Goal: Task Accomplishment & Management: Manage account settings

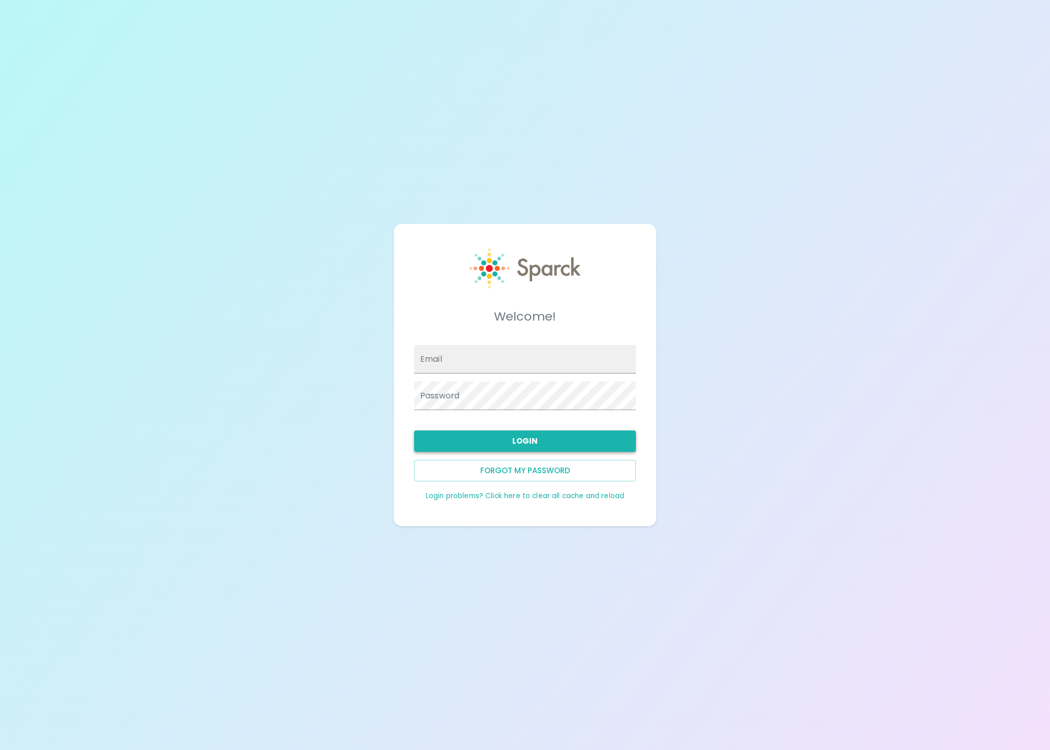
type input "admin@sparckco.com"
click at [545, 444] on button "Login" at bounding box center [525, 440] width 222 height 21
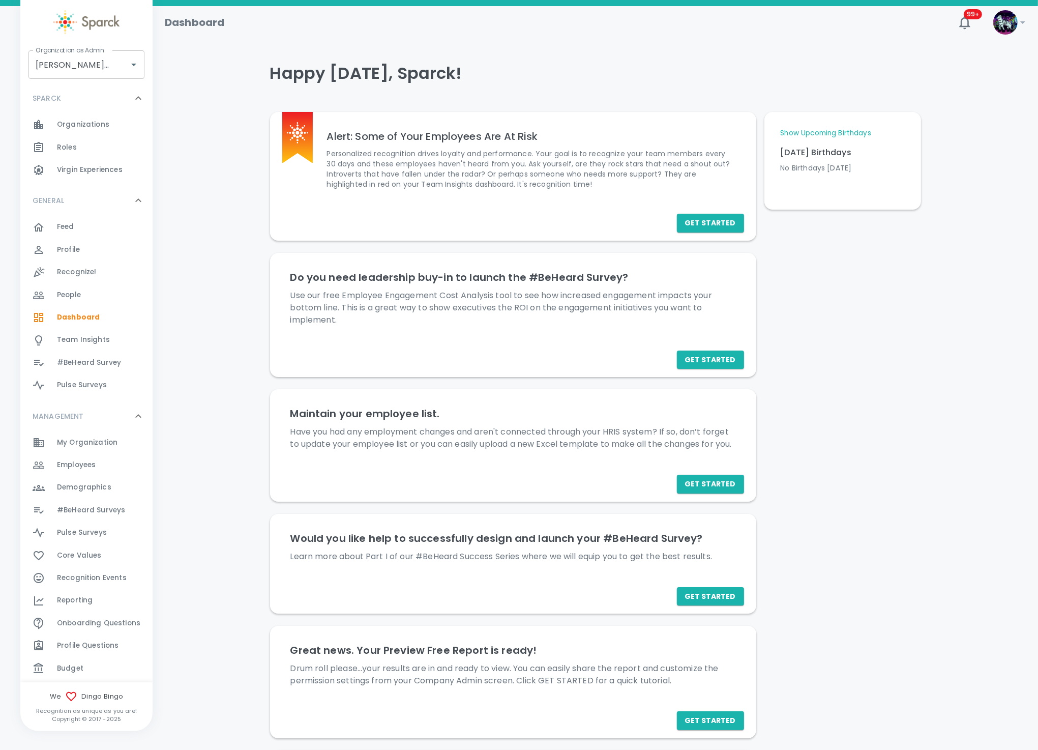
click at [247, 748] on div "Happy Friday, Sparck! Alert: Some of Your Employees Are At Risk Personalized re…" at bounding box center [595, 475] width 861 height 848
click at [77, 273] on span "Recognize!" at bounding box center [77, 272] width 40 height 10
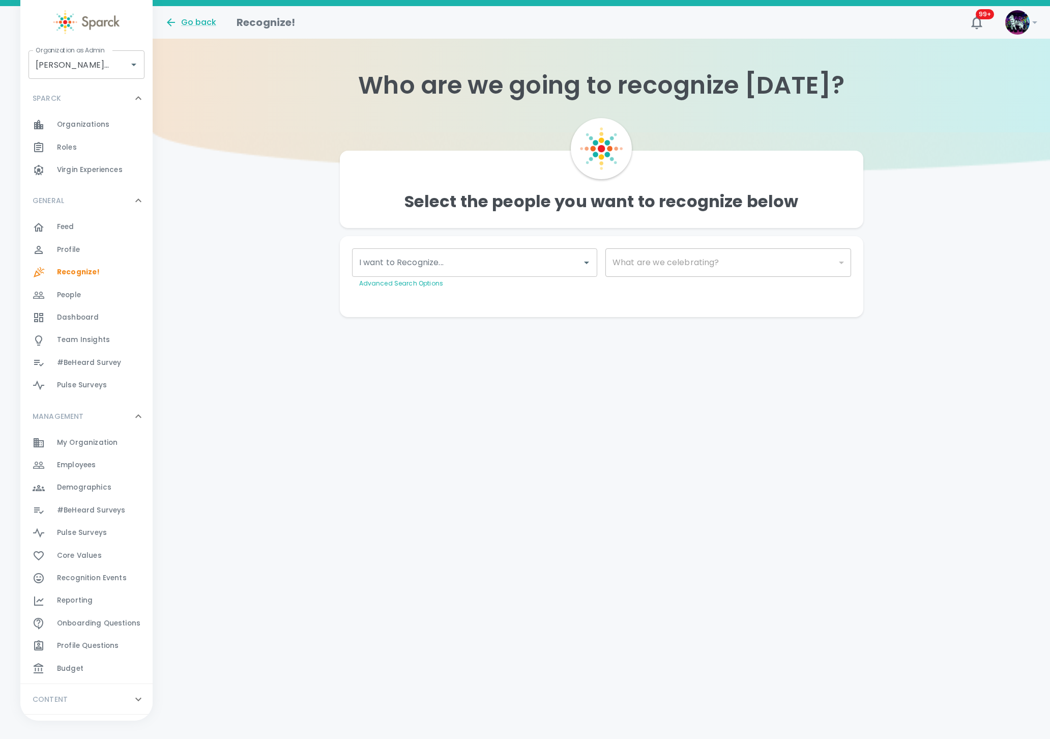
click at [105, 458] on div "Employees 0" at bounding box center [105, 465] width 96 height 14
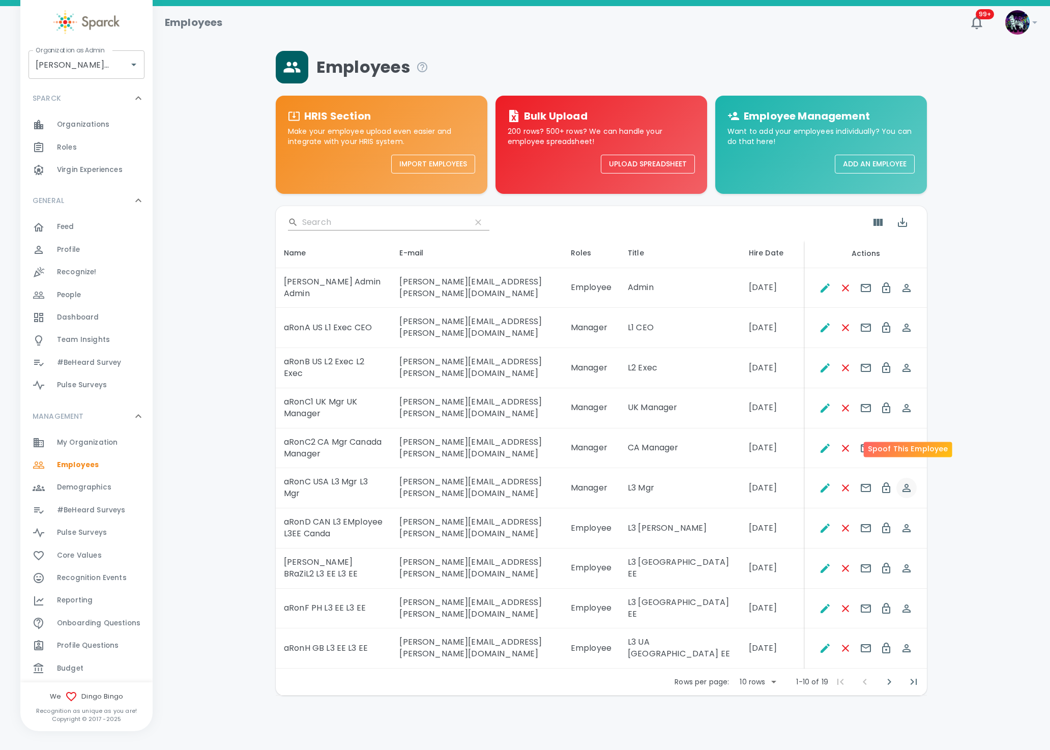
click at [906, 482] on icon "Spoof This Employee" at bounding box center [906, 488] width 12 height 12
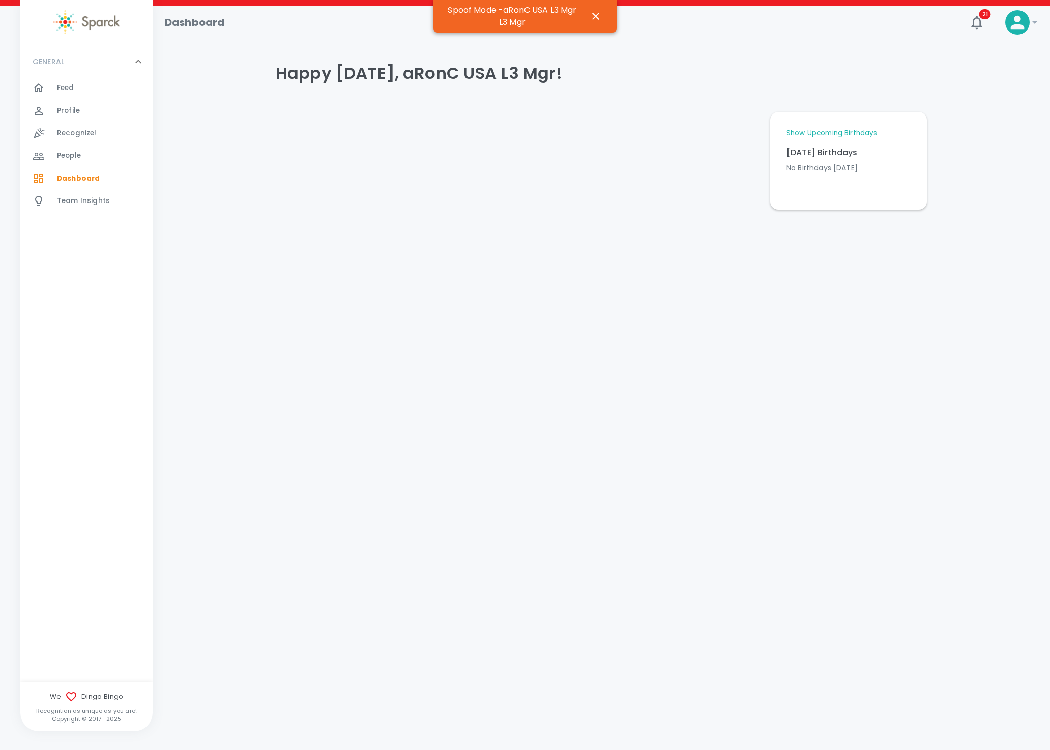
click at [289, 263] on html "Skip Navigation Dashboard 21 ! GENERAL 0 Feed 0 Profile 0 Recognize! 0 People 0…" at bounding box center [525, 131] width 1050 height 263
click at [103, 133] on div "Recognize! 0" at bounding box center [105, 133] width 96 height 14
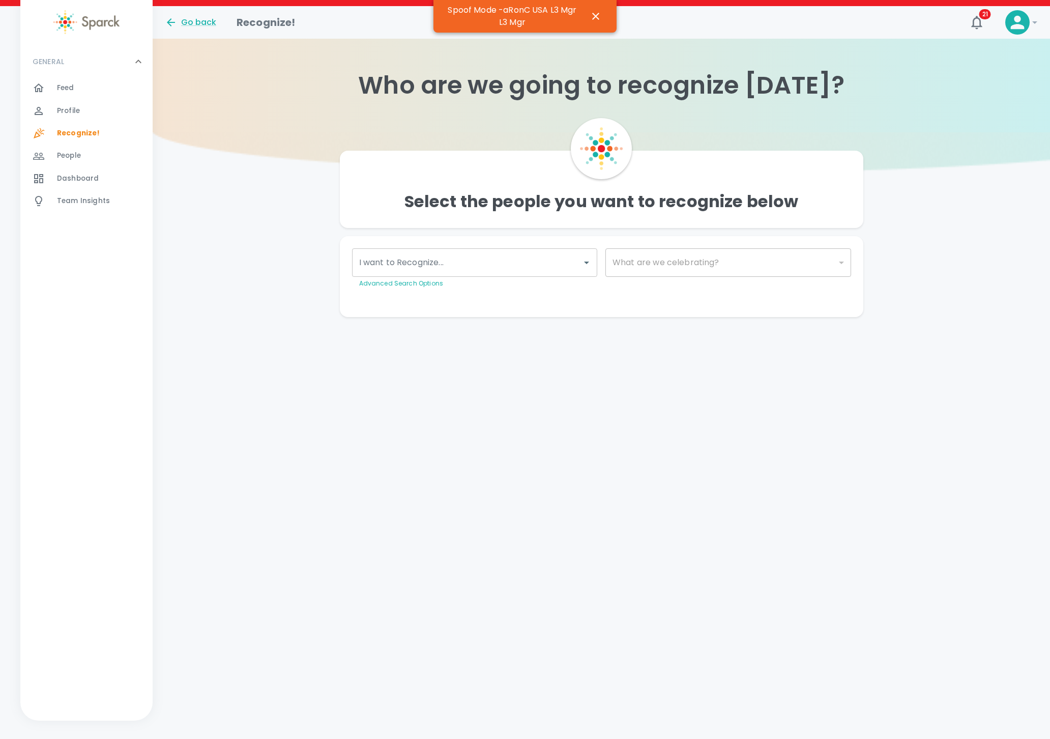
click at [436, 258] on input "I want to Recognize..." at bounding box center [467, 262] width 221 height 19
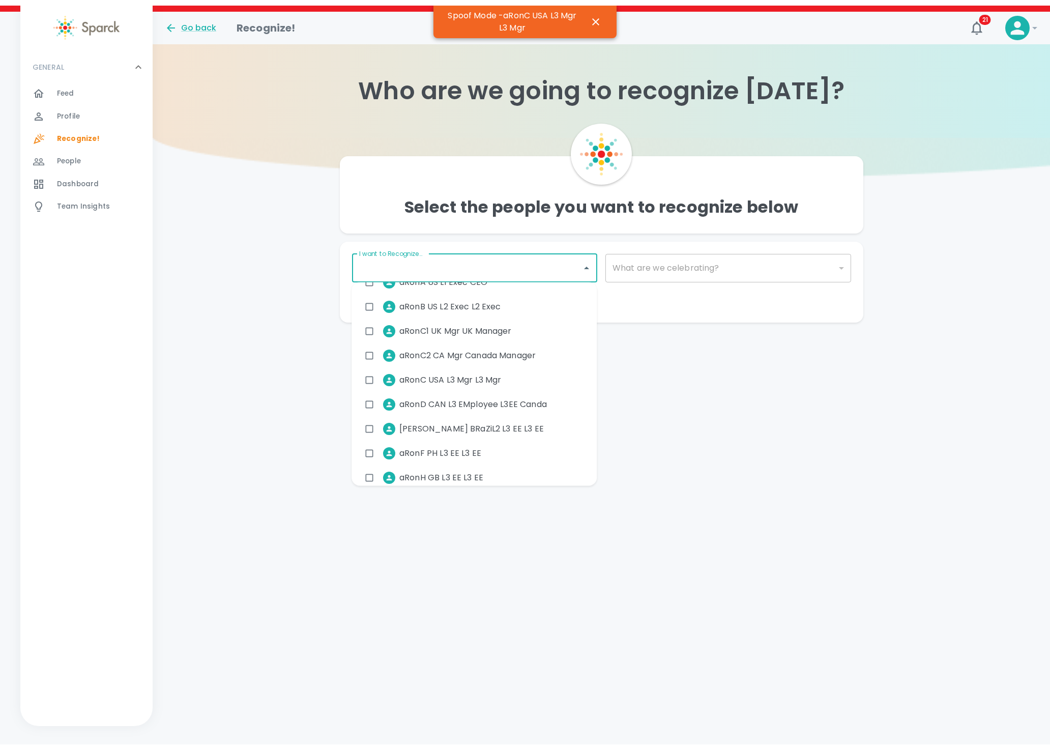
scroll to position [76, 0]
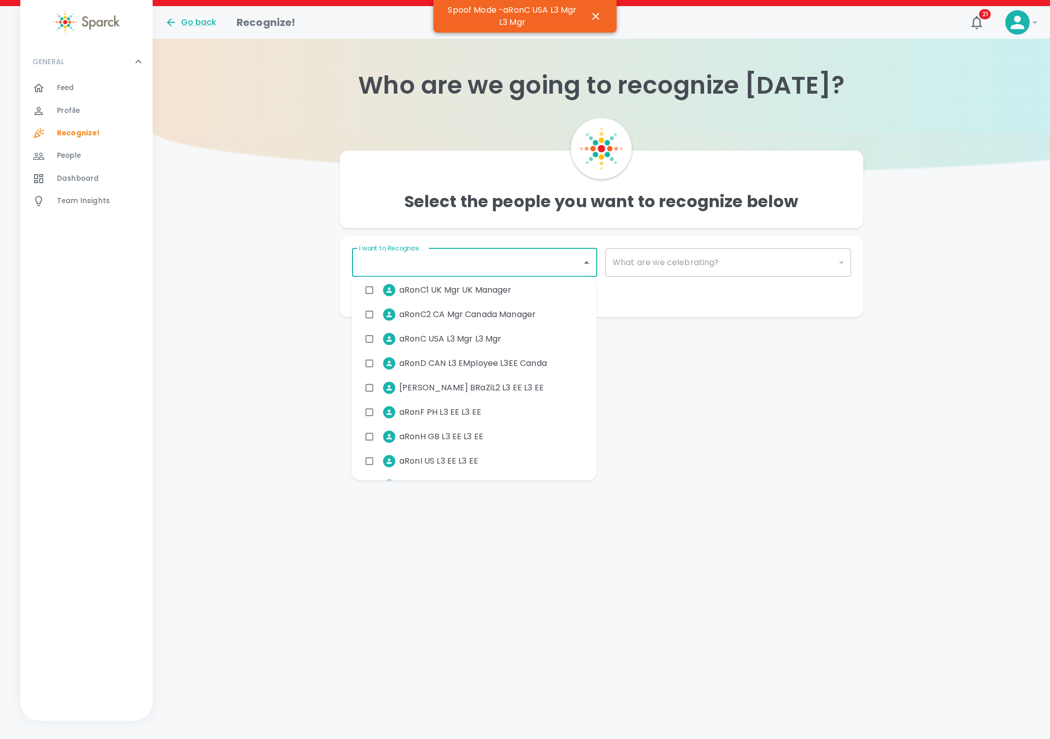
click at [434, 408] on span "aRonF PH L3 EE L3 EE" at bounding box center [440, 412] width 82 height 12
checkbox input "true"
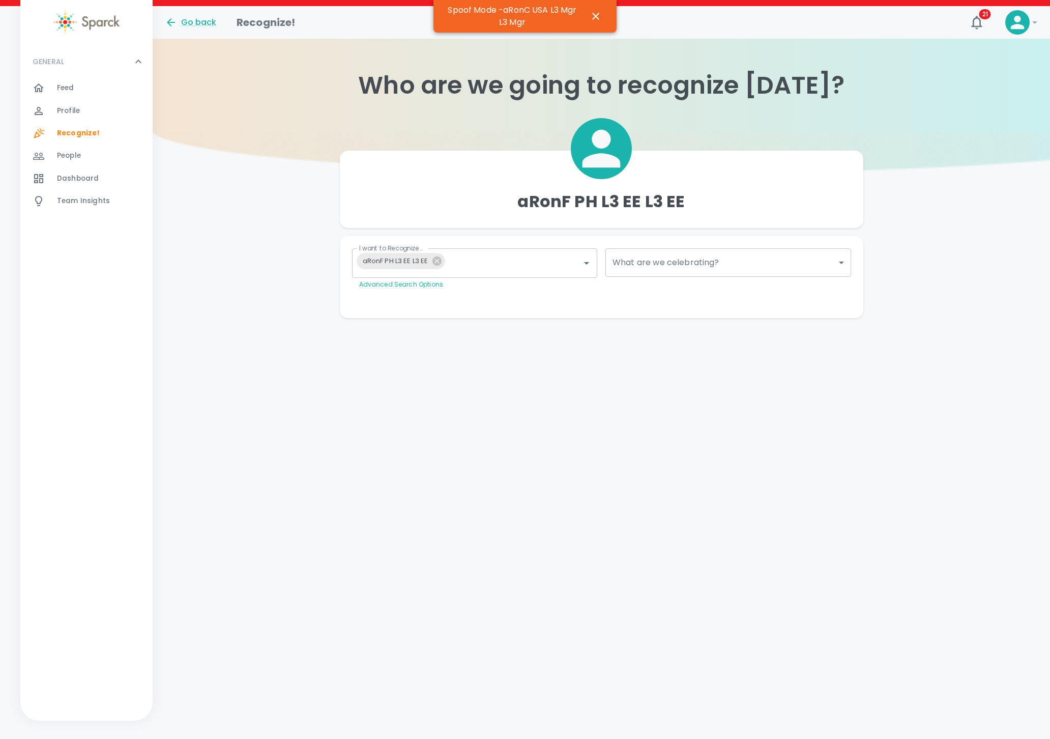
click at [664, 307] on div "I want to Recognize... aRonF PH L3 EE L3 EE I want to Recognize... Advanced Sea…" at bounding box center [602, 277] width 524 height 82
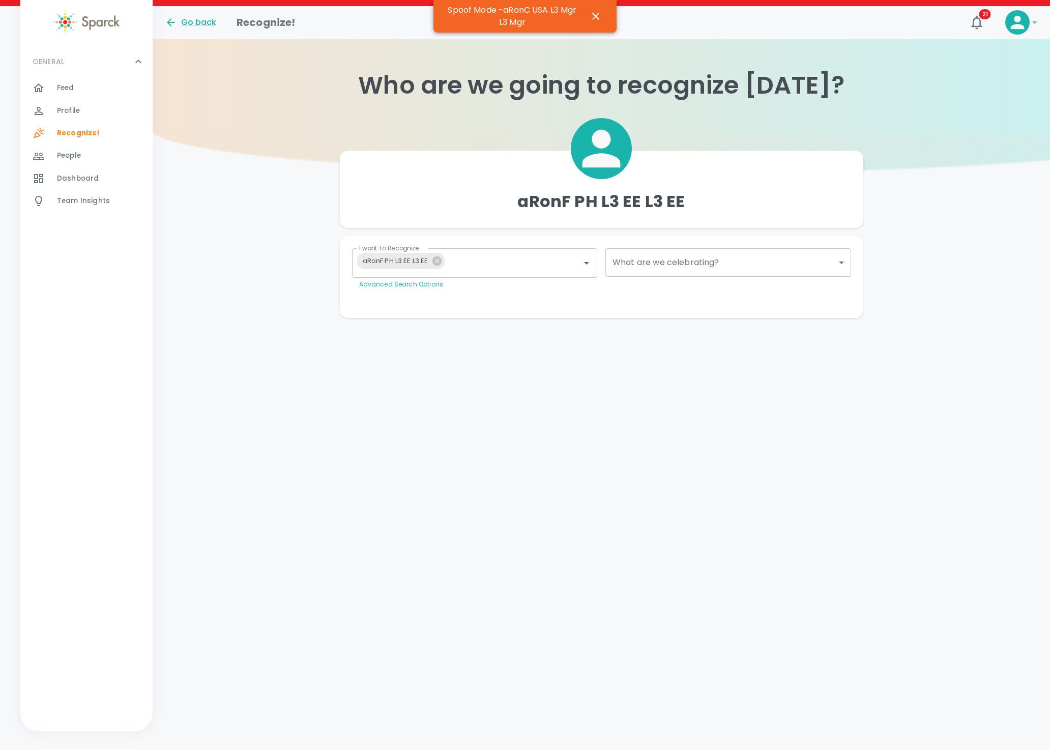
click at [663, 265] on body "Skip Navigation Go back Recognize! 21 ! GENERAL 0 Feed 0 Profile 0 Recognize! 0…" at bounding box center [525, 179] width 1050 height 359
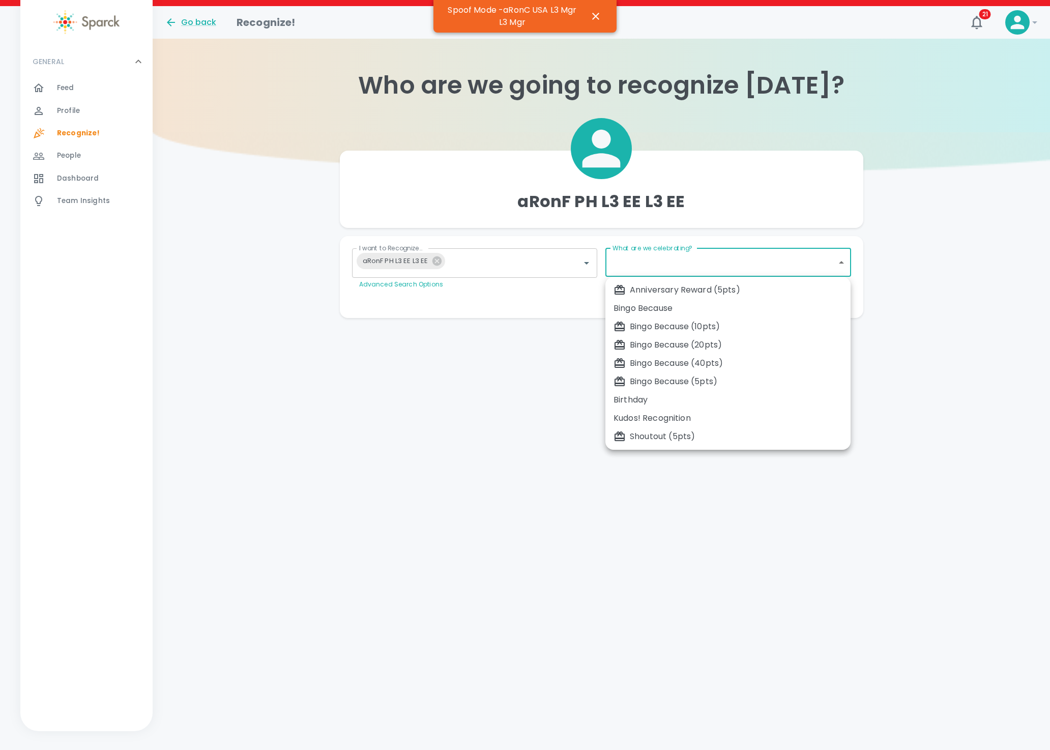
click at [582, 302] on div at bounding box center [525, 375] width 1050 height 750
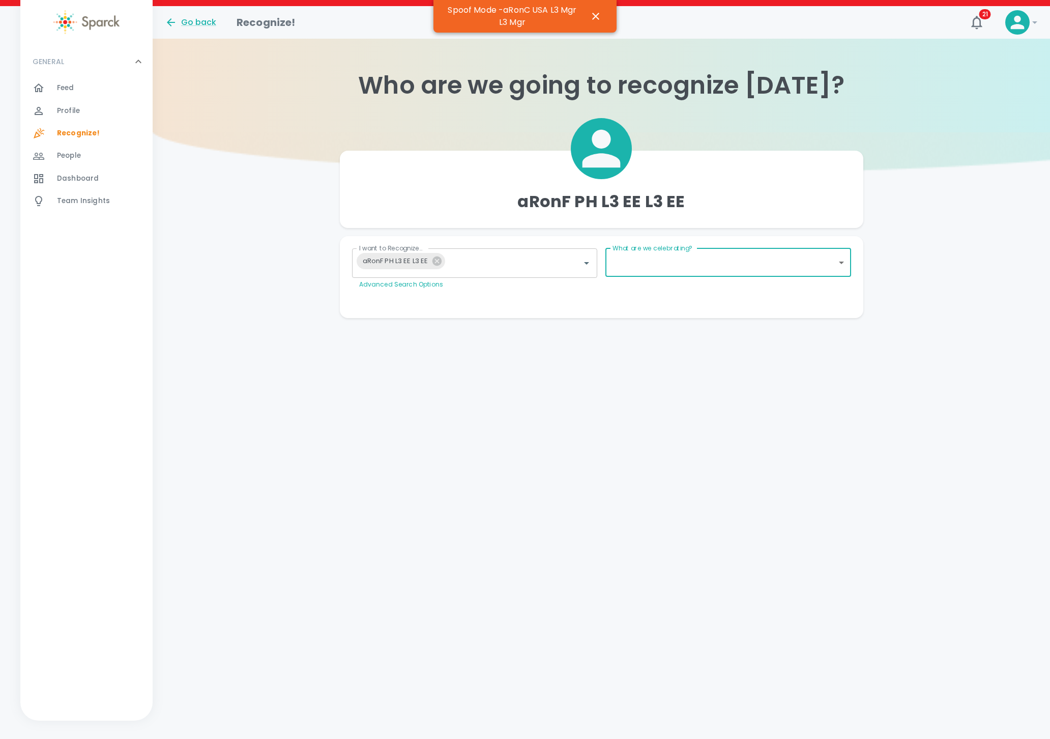
click at [99, 197] on span "Team Insights" at bounding box center [83, 201] width 53 height 10
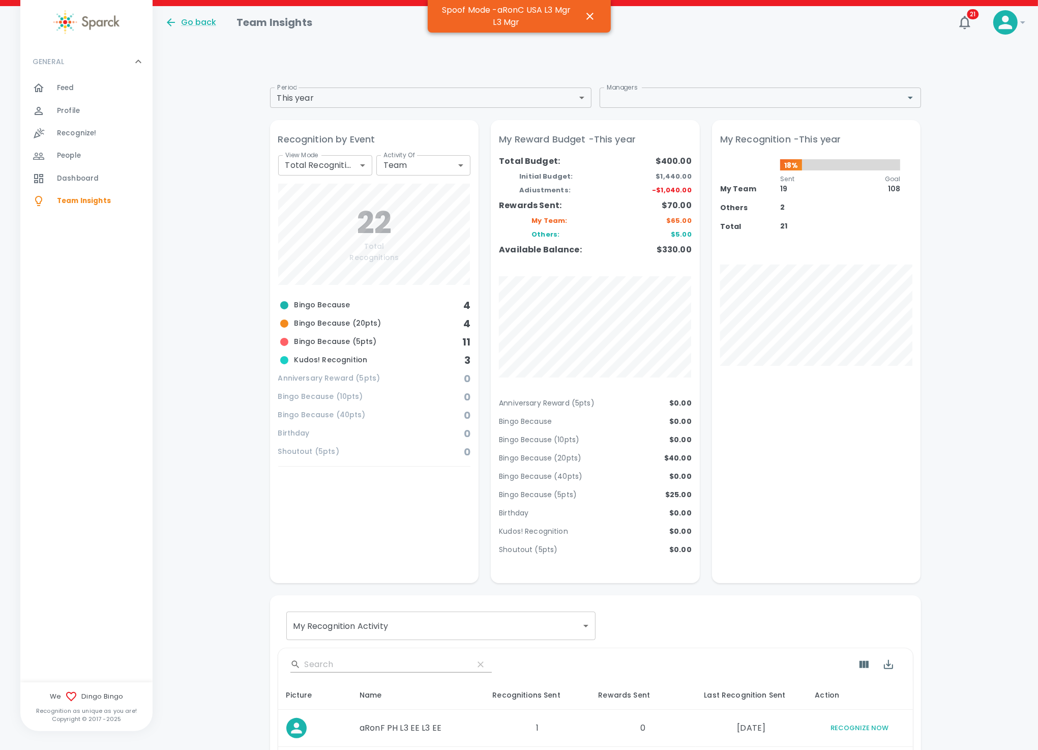
click at [475, 96] on body "Skip Navigation Go back Team Insights 21 ! GENERAL 0 Feed 0 Profile 0 Recognize…" at bounding box center [519, 600] width 1038 height 1201
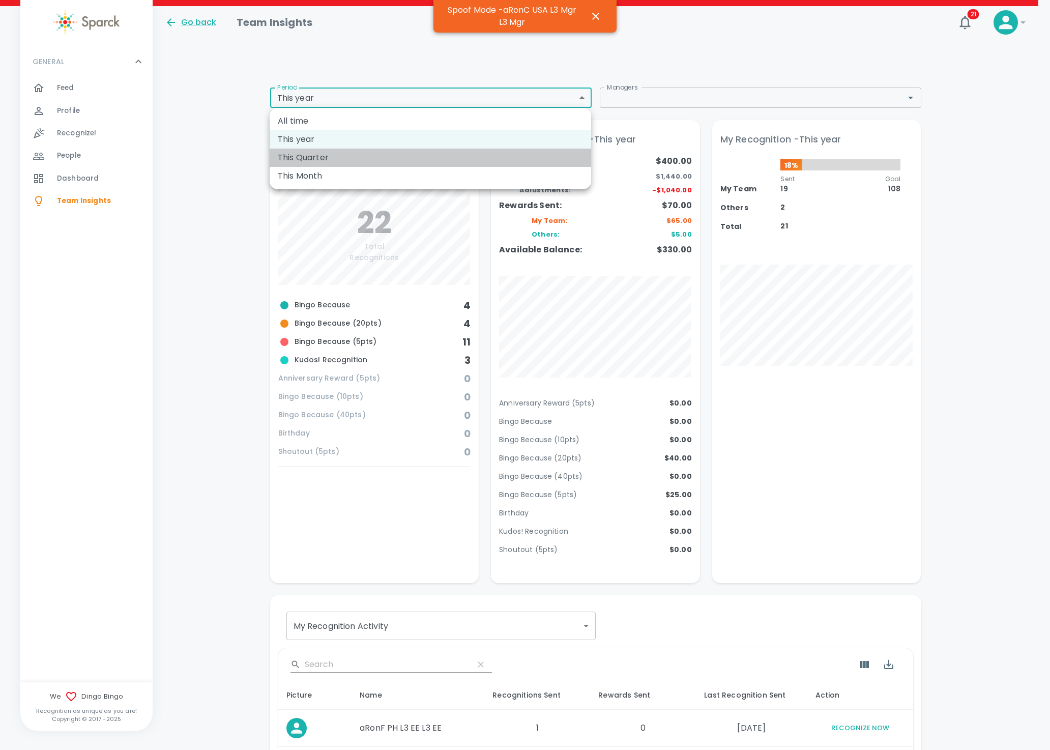
click at [365, 160] on li "This Quarter" at bounding box center [431, 158] width 322 height 18
type input "qtd"
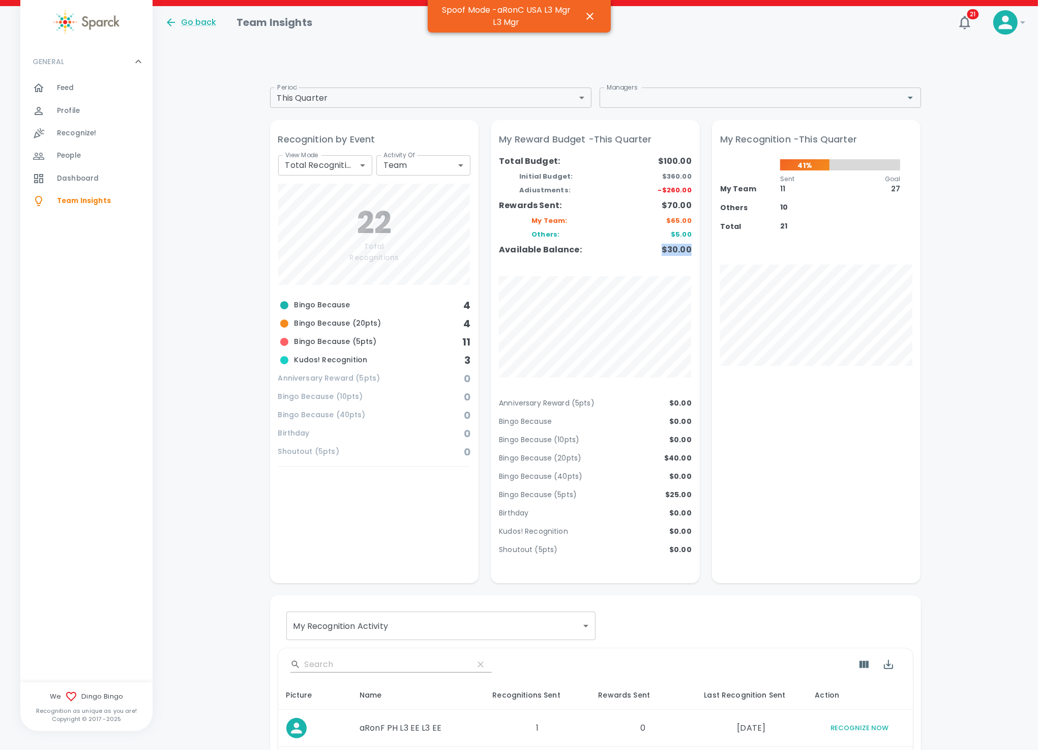
drag, startPoint x: 651, startPoint y: 256, endPoint x: 692, endPoint y: 252, distance: 41.4
click at [692, 252] on div "My Reward Budget - This Quarter Total Budget: Initial Budget: Adiustments: Rewa…" at bounding box center [595, 345] width 209 height 451
click at [587, 16] on icon "button" at bounding box center [590, 16] width 12 height 12
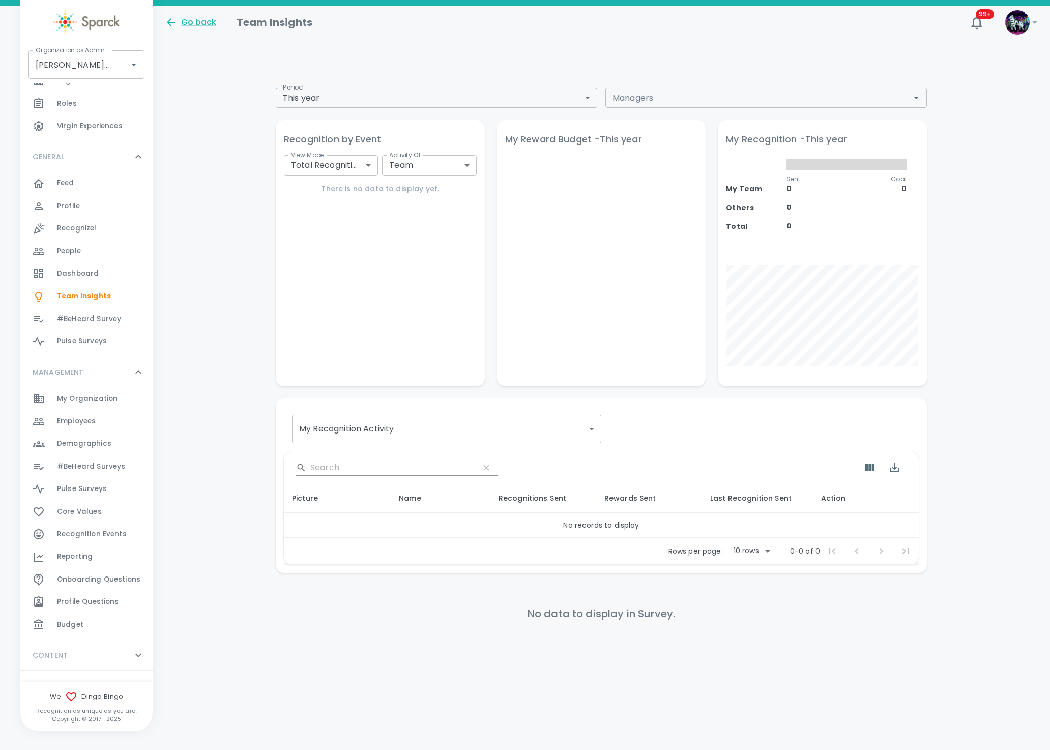
scroll to position [62, 0]
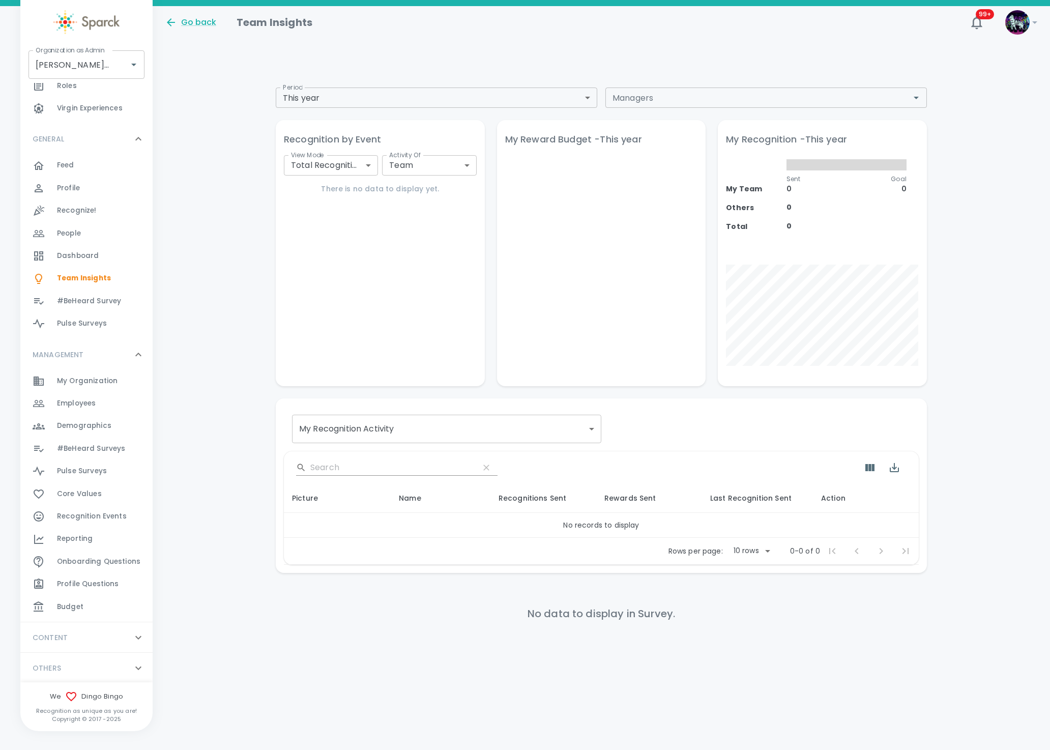
click at [92, 612] on div "Budget 0" at bounding box center [105, 607] width 96 height 14
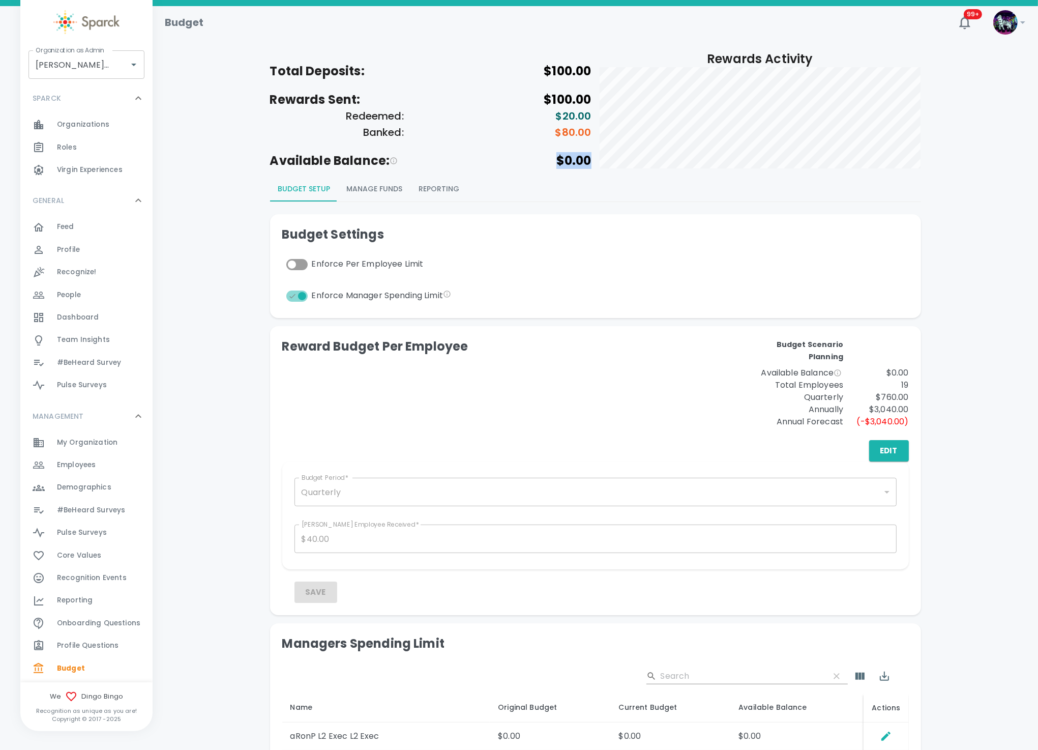
drag, startPoint x: 551, startPoint y: 161, endPoint x: 590, endPoint y: 161, distance: 38.2
click at [590, 161] on h5 "$0.00" at bounding box center [511, 161] width 161 height 16
click at [235, 746] on div "Total Deposits: $100.00 Rewards Sent: $100.00 Redeemed: $20.00 Banked: $80.00 A…" at bounding box center [595, 497] width 861 height 893
click at [88, 458] on span "Employees 0" at bounding box center [76, 465] width 39 height 14
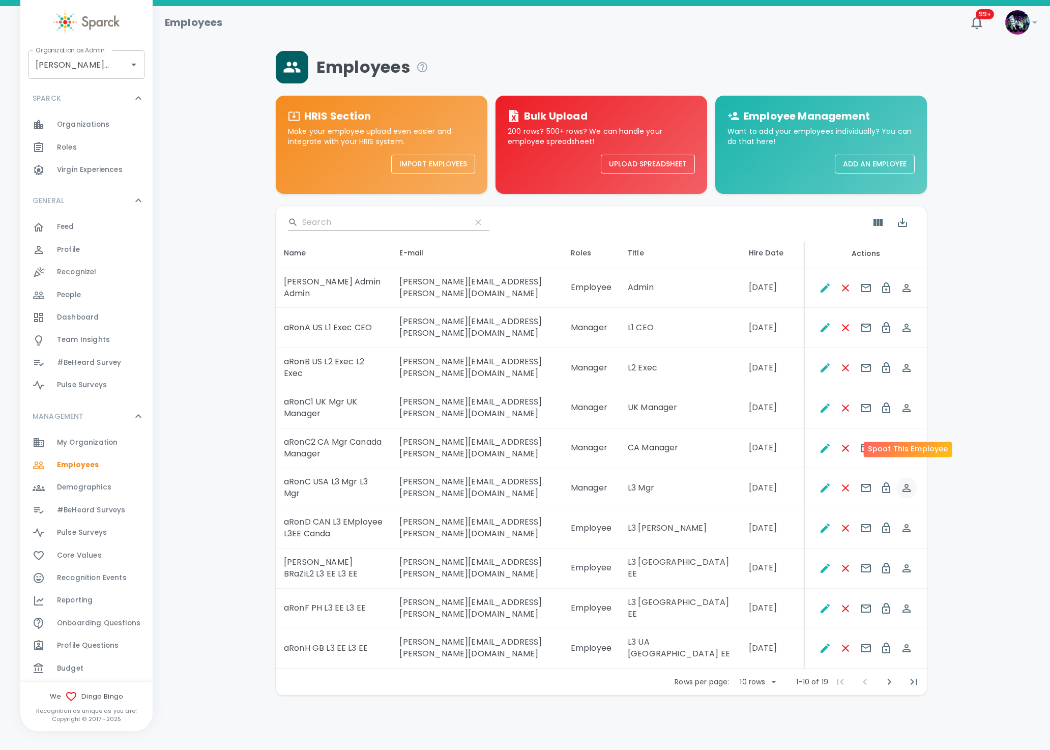
click at [905, 484] on icon "Spoof This Employee" at bounding box center [907, 488] width 8 height 8
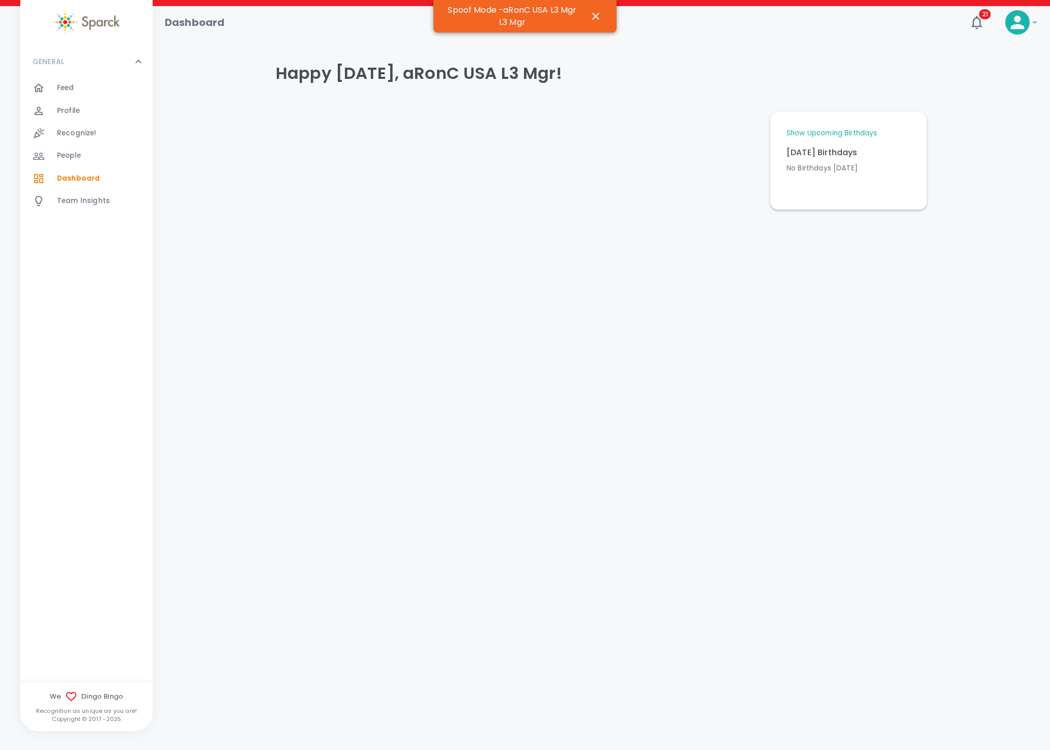
click at [84, 199] on span "Team Insights" at bounding box center [83, 201] width 53 height 10
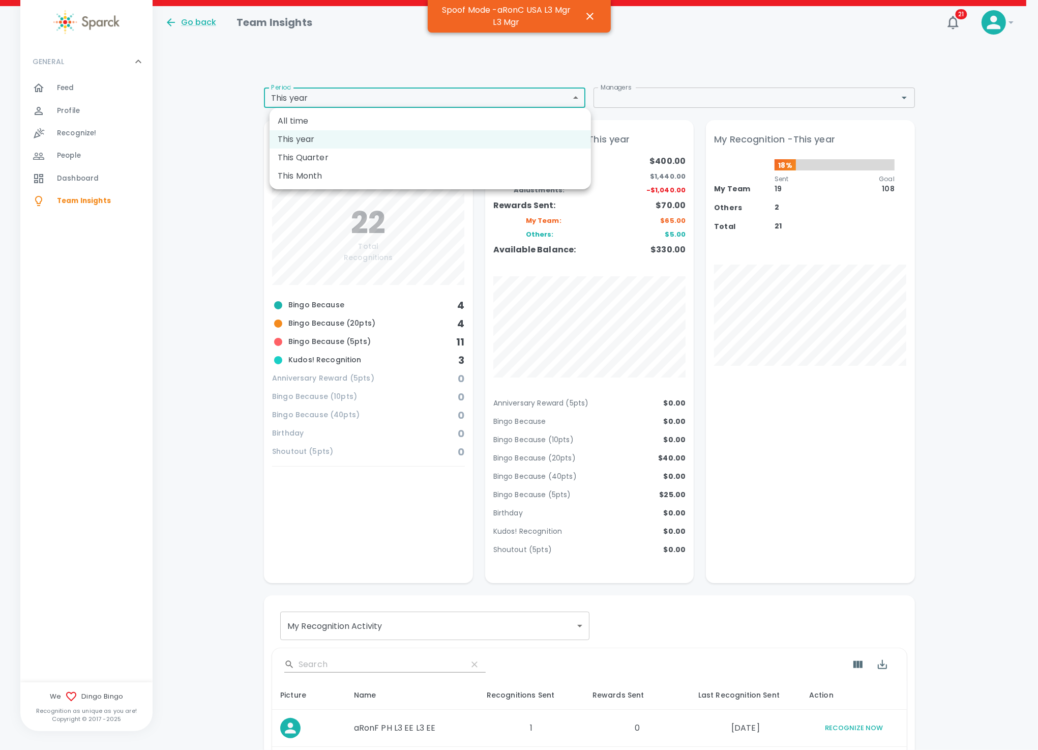
click at [358, 101] on body "Skip Navigation Go back Team Insights 21 ! GENERAL 0 Feed 0 Profile 0 Recognize…" at bounding box center [519, 600] width 1038 height 1201
click at [319, 164] on li "This Quarter" at bounding box center [431, 158] width 322 height 18
type input "qtd"
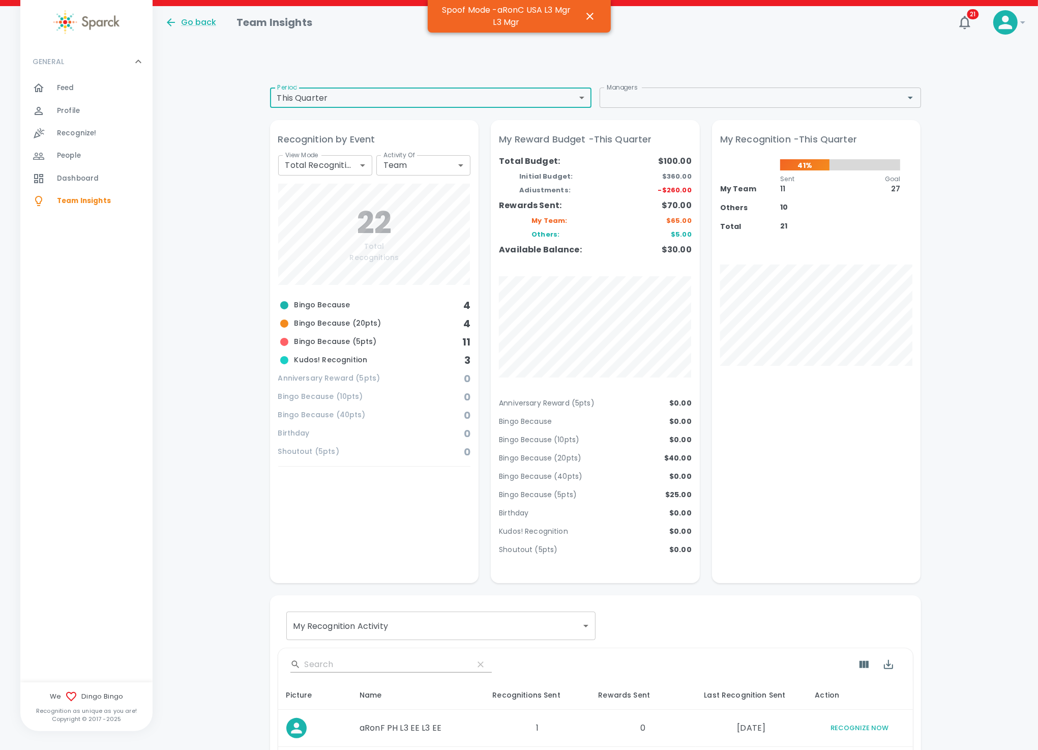
click at [114, 133] on div "Recognize! 0" at bounding box center [105, 133] width 96 height 14
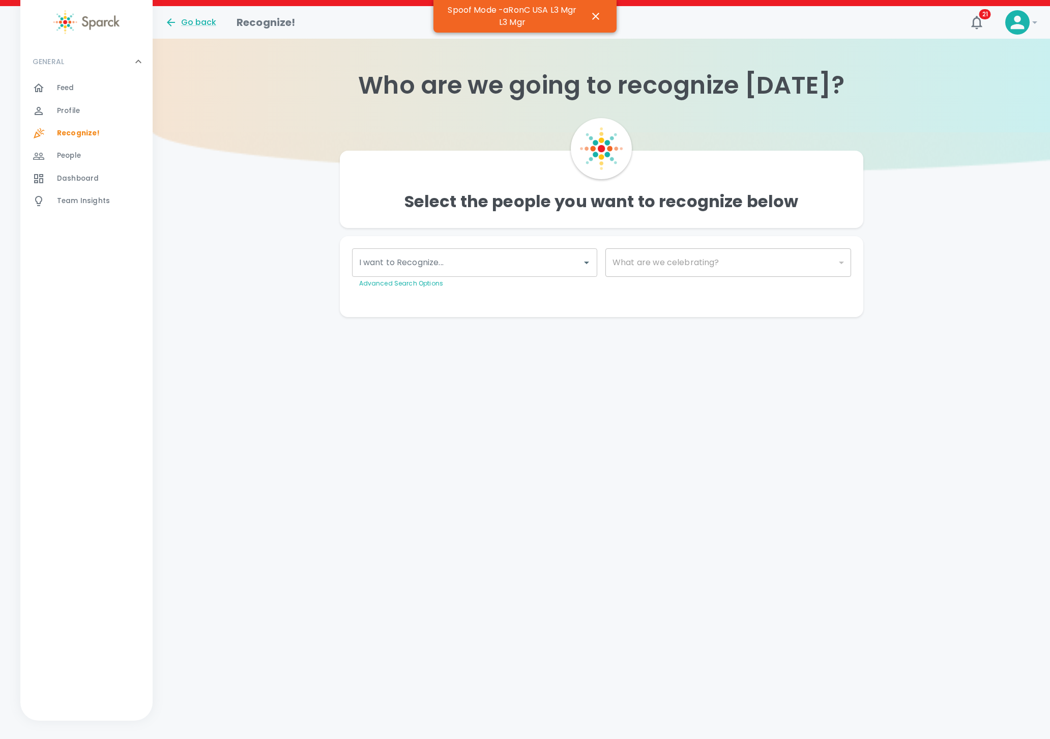
click at [429, 249] on div "I want to Recognize..." at bounding box center [475, 262] width 246 height 28
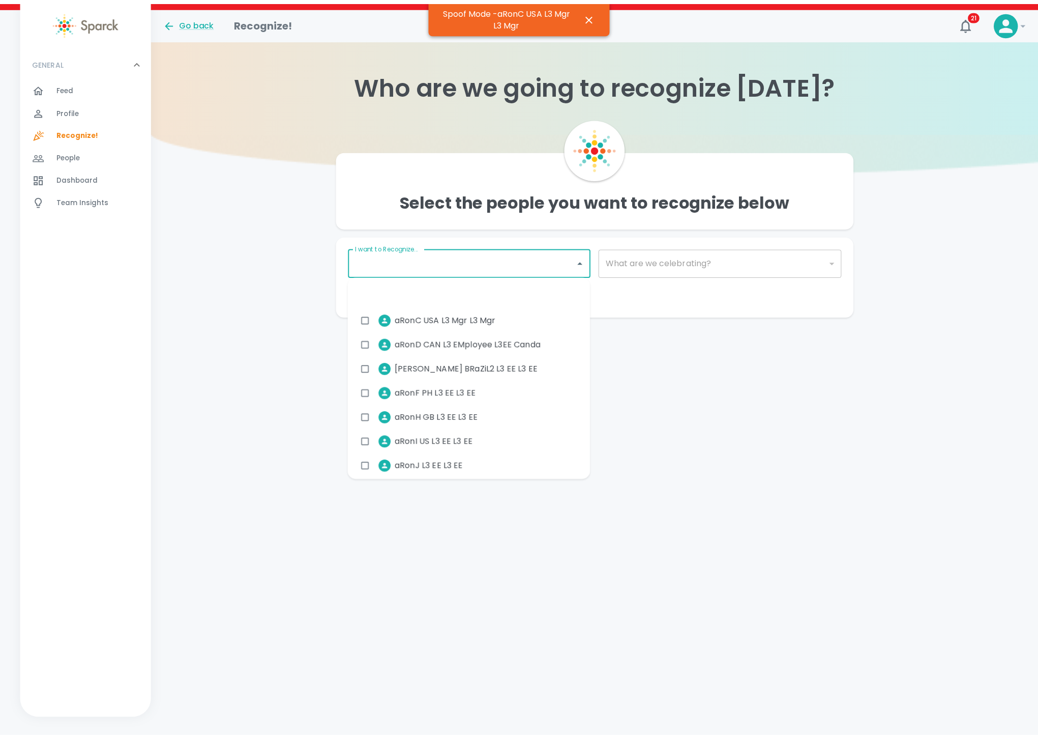
scroll to position [153, 0]
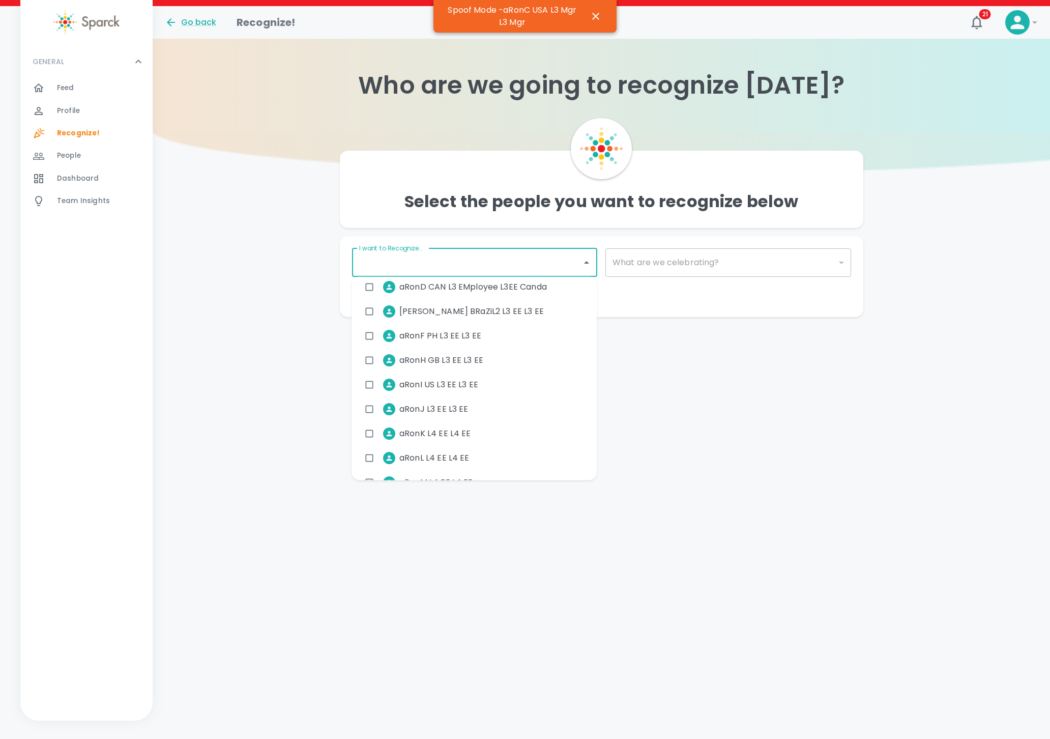
click at [392, 453] on div at bounding box center [389, 458] width 12 height 12
checkbox input "true"
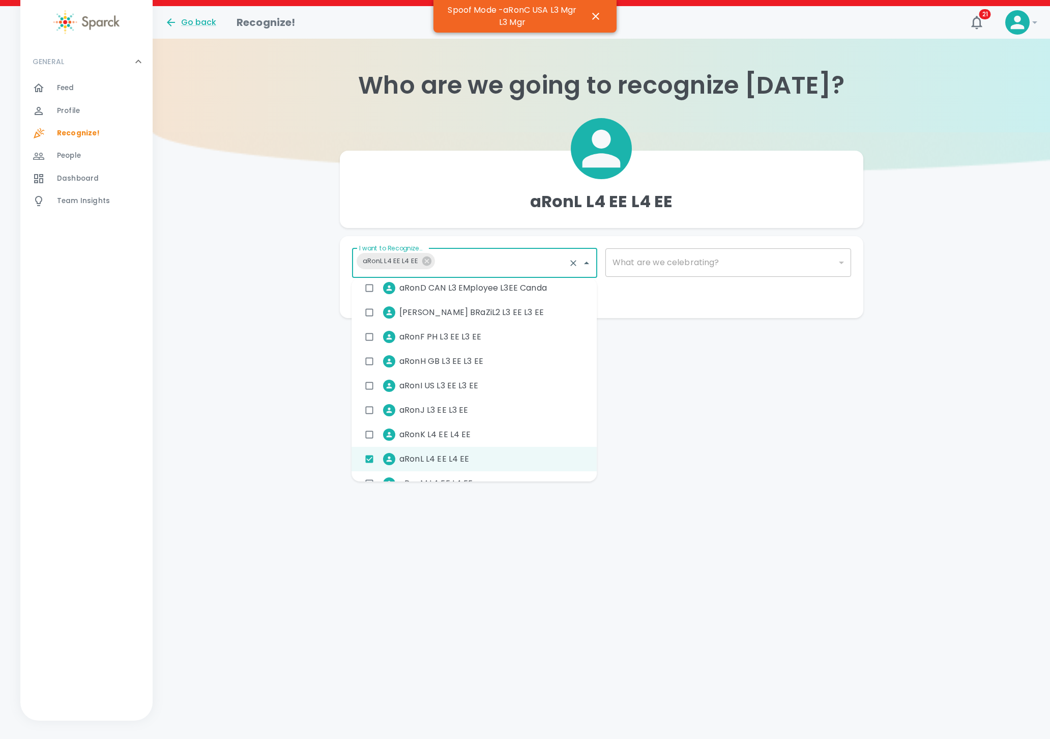
click at [671, 264] on div "​" at bounding box center [728, 262] width 246 height 28
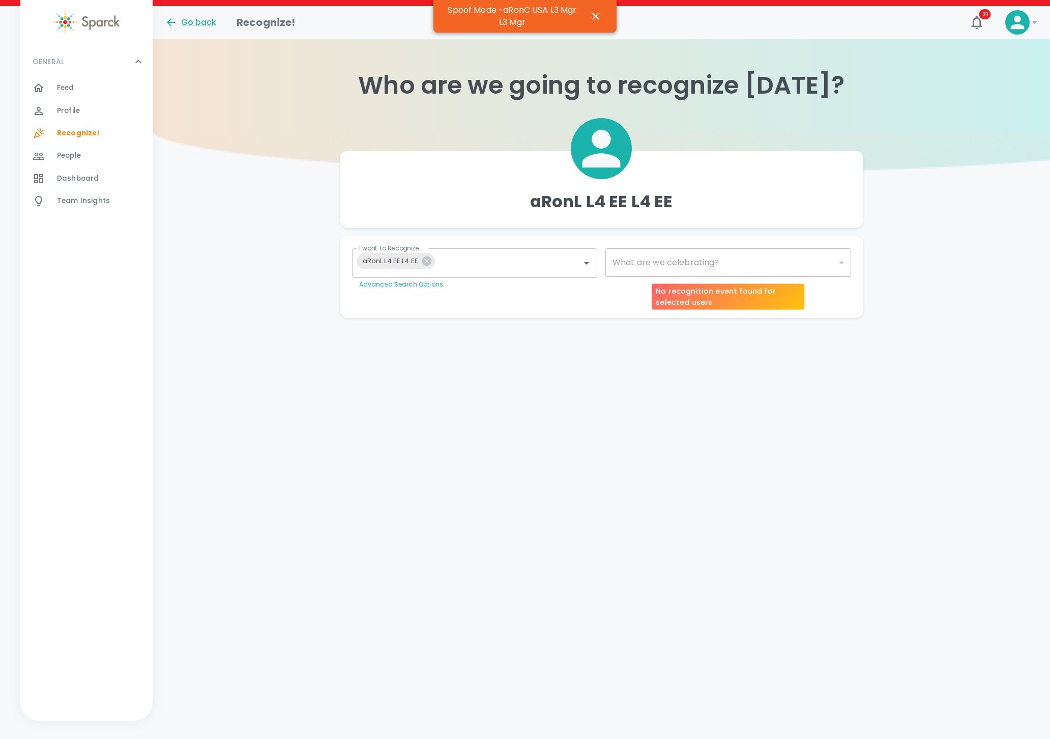
click at [658, 265] on div "​" at bounding box center [728, 262] width 246 height 28
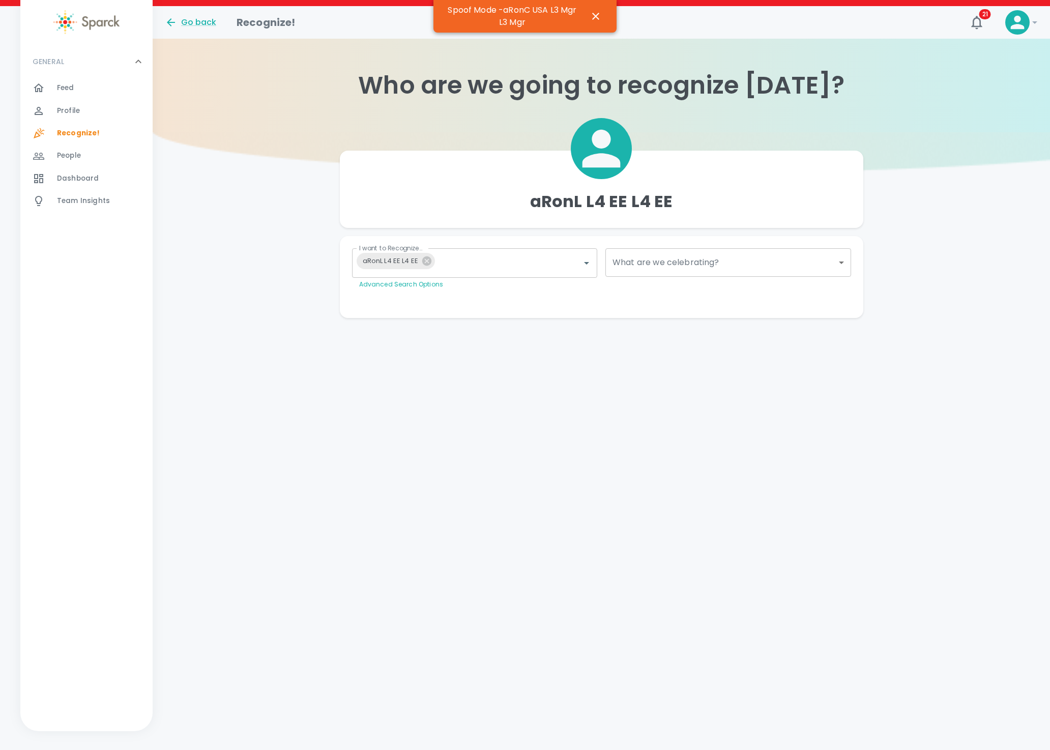
click at [627, 267] on body "Skip Navigation Go back Recognize! 21 ! GENERAL 0 Feed 0 Profile 0 Recognize! 0…" at bounding box center [525, 179] width 1050 height 359
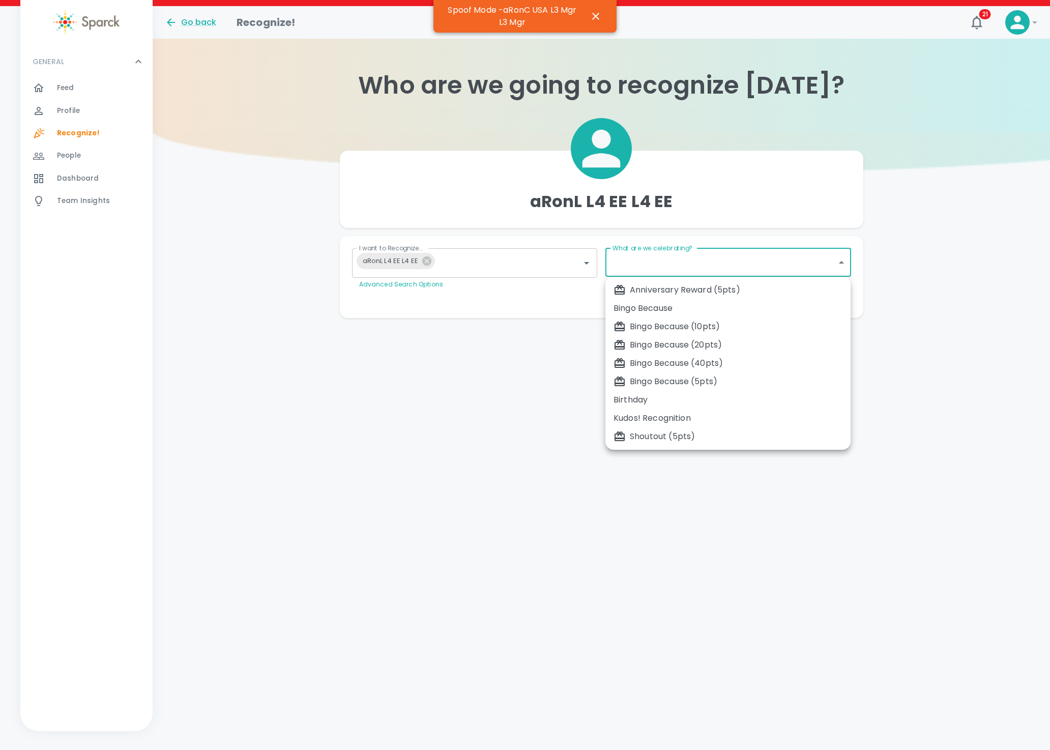
click at [651, 364] on div "Bingo Because (40pts)" at bounding box center [728, 363] width 229 height 12
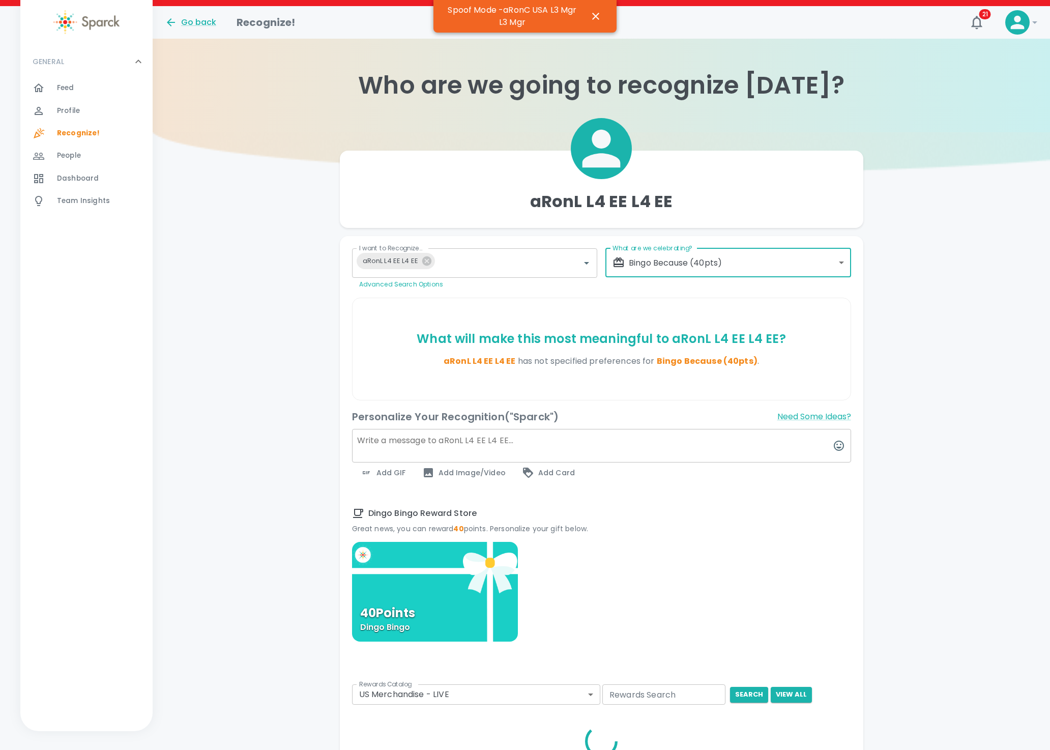
type input "2346"
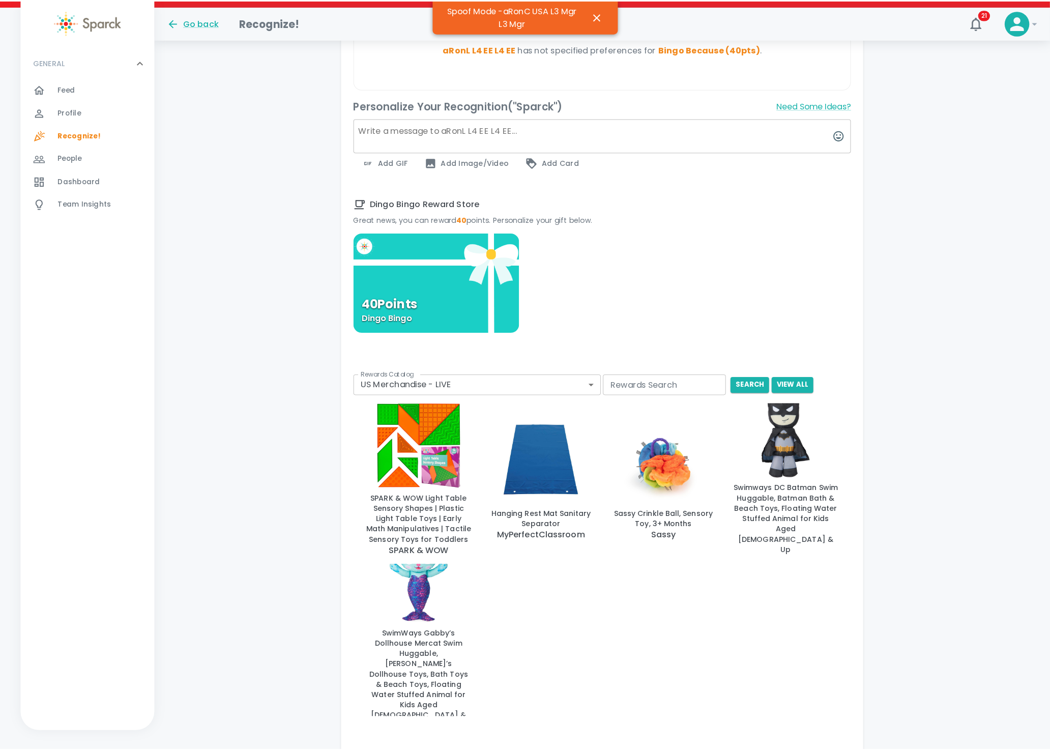
scroll to position [405, 0]
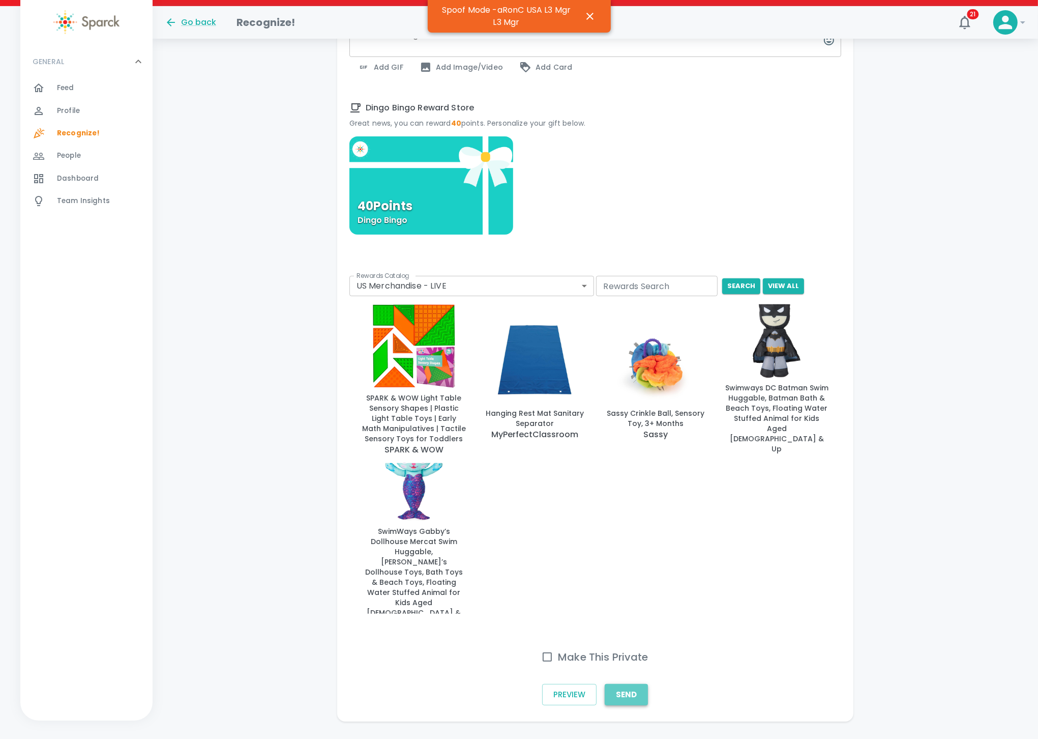
click at [643, 688] on button "Send" at bounding box center [626, 694] width 43 height 21
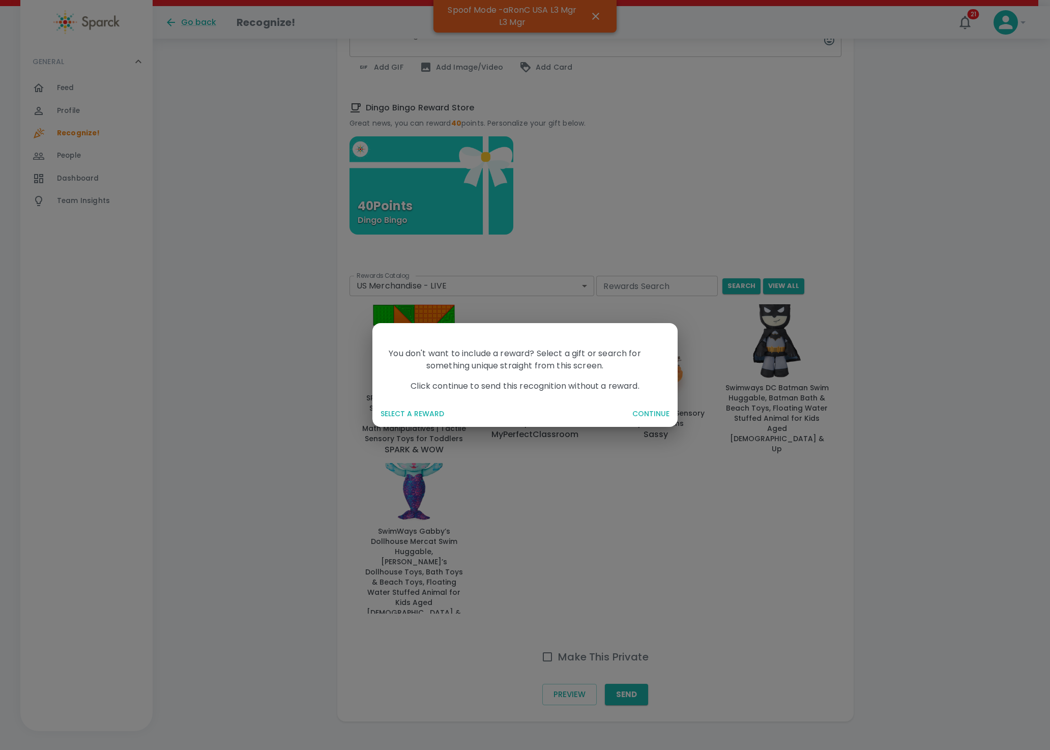
click at [651, 415] on button "CONTINUE" at bounding box center [650, 413] width 45 height 19
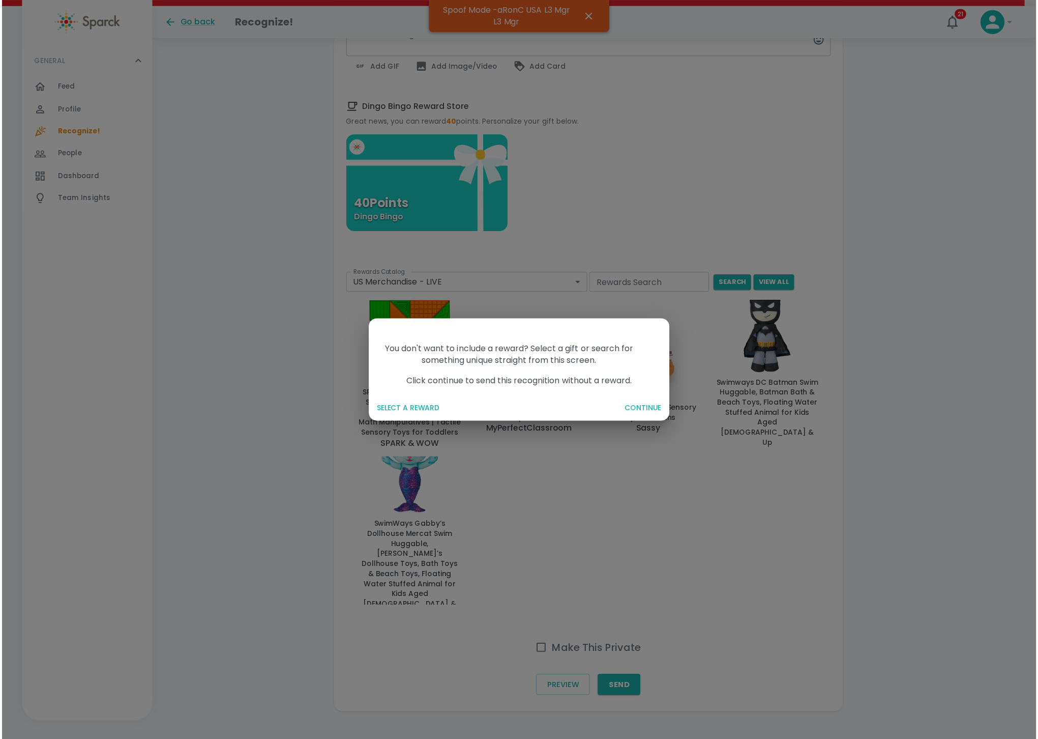
scroll to position [0, 0]
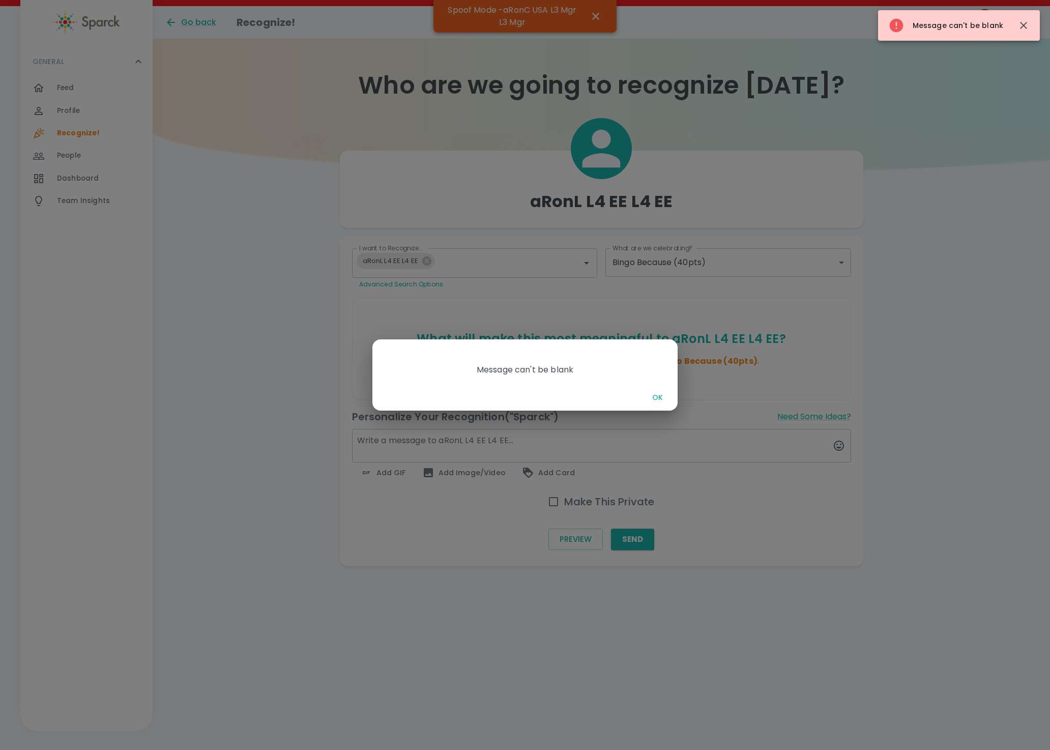
click at [661, 392] on button "OK" at bounding box center [657, 397] width 33 height 19
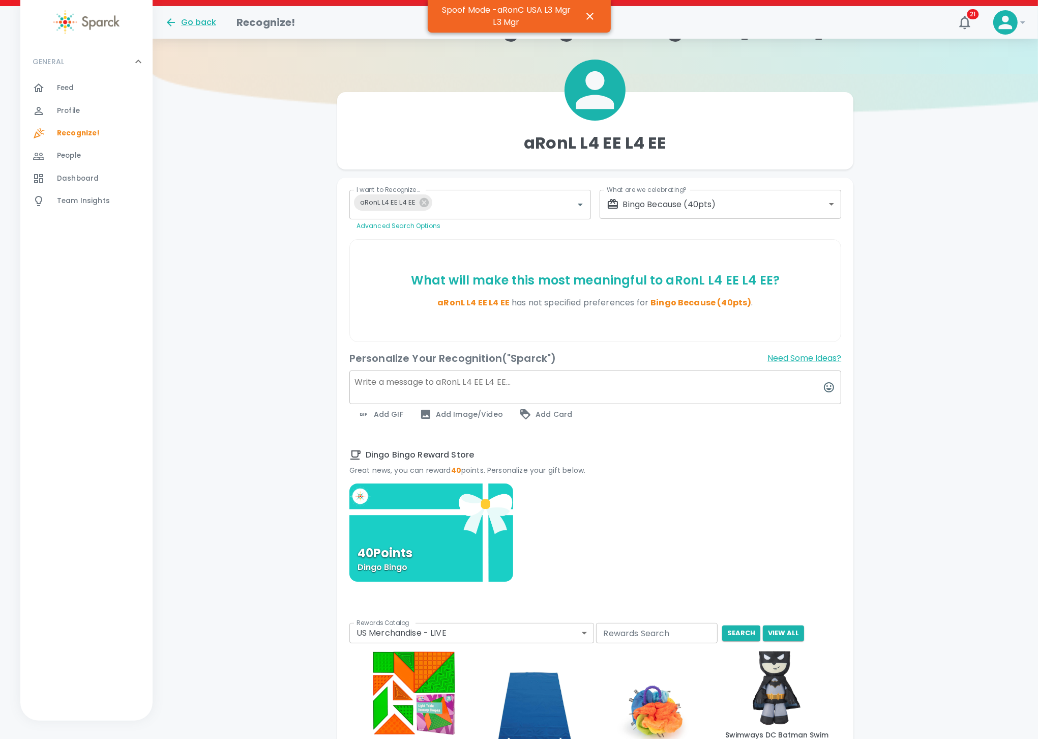
scroll to position [47, 0]
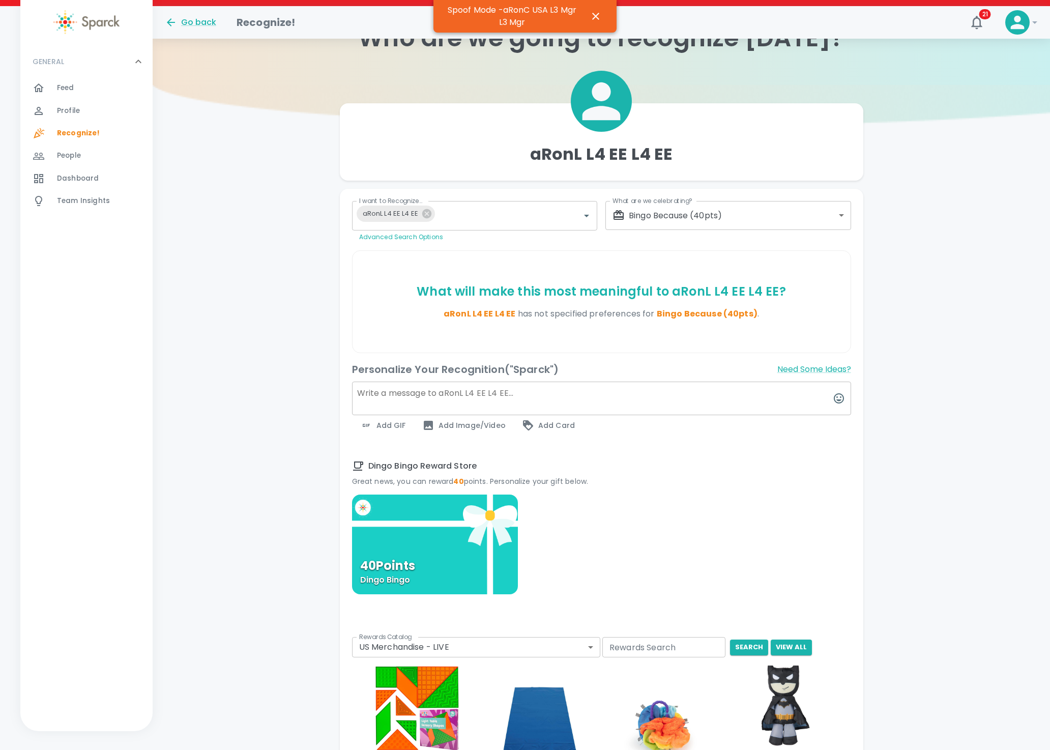
click at [652, 210] on body "Skip Navigation Go back Recognize! 21 ! GENERAL 0 Feed 0 Profile 0 Recognize! 0…" at bounding box center [525, 540] width 1050 height 1175
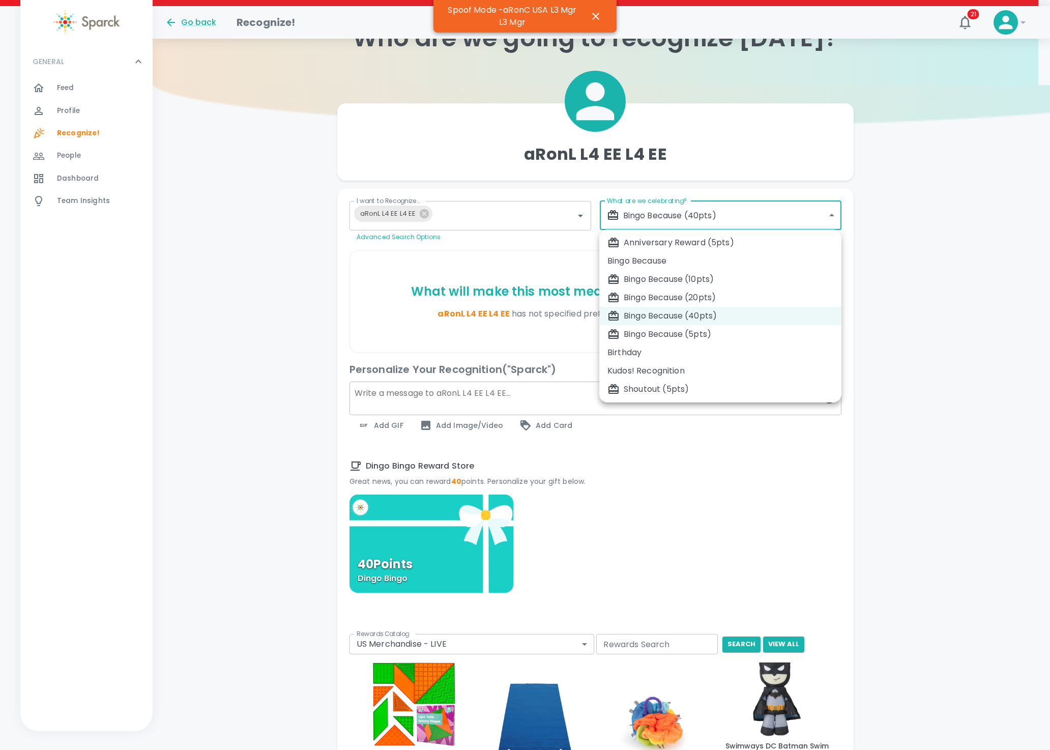
click at [663, 502] on div at bounding box center [525, 375] width 1050 height 750
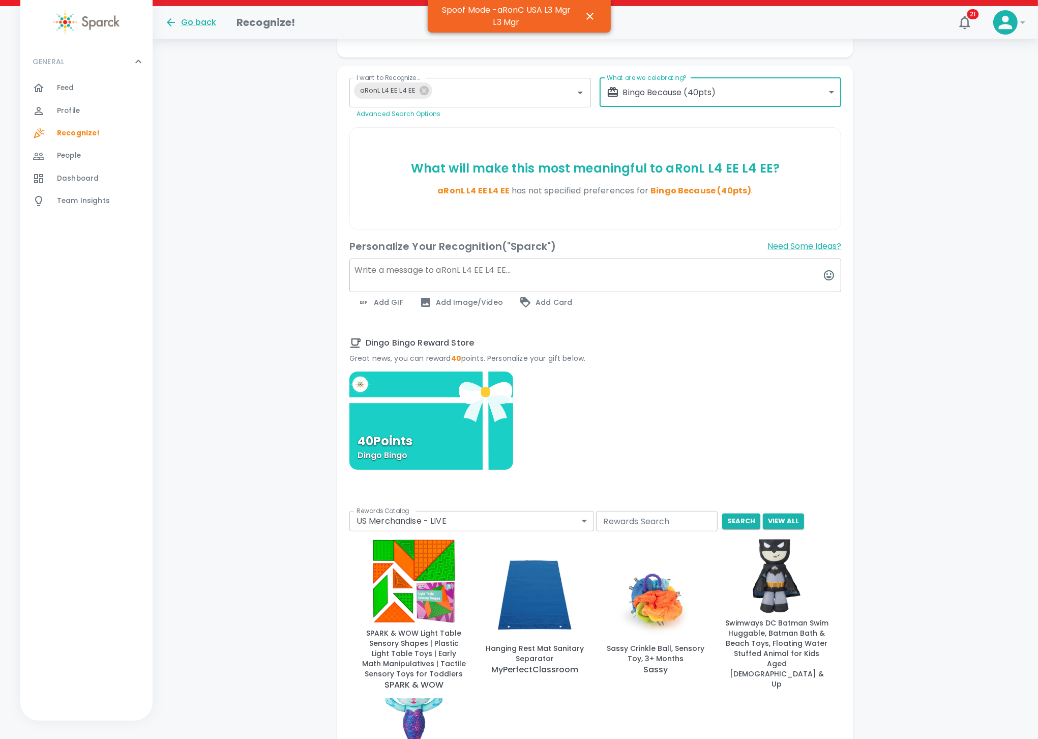
scroll to position [0, 0]
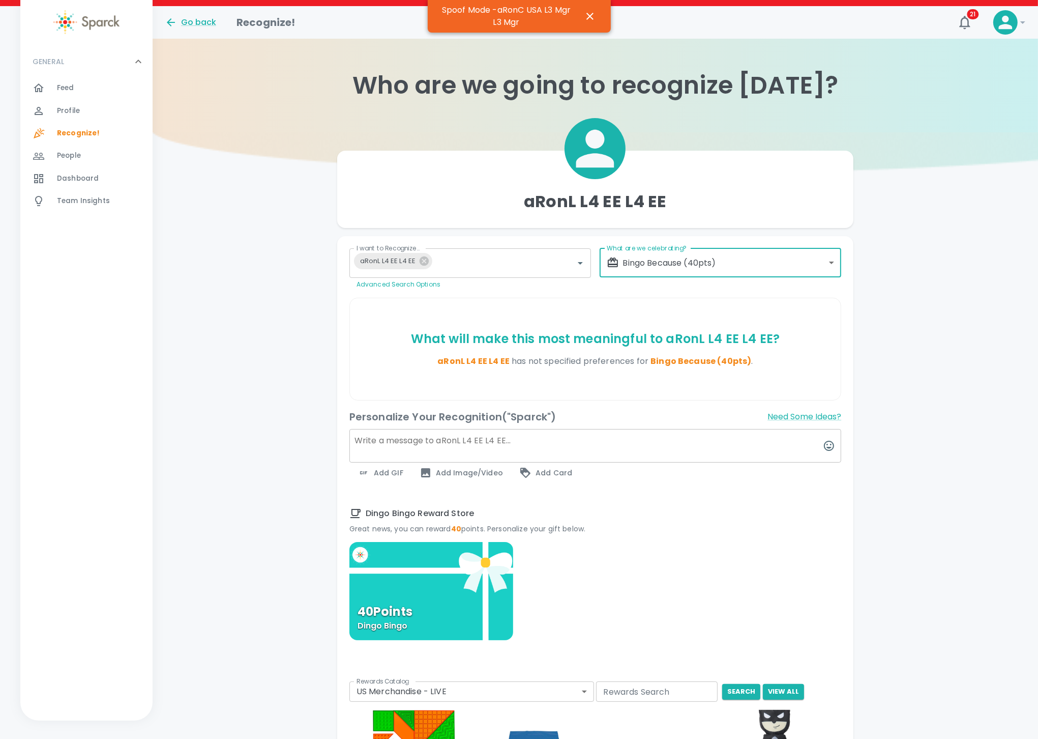
click at [454, 433] on textarea at bounding box center [596, 446] width 492 height 34
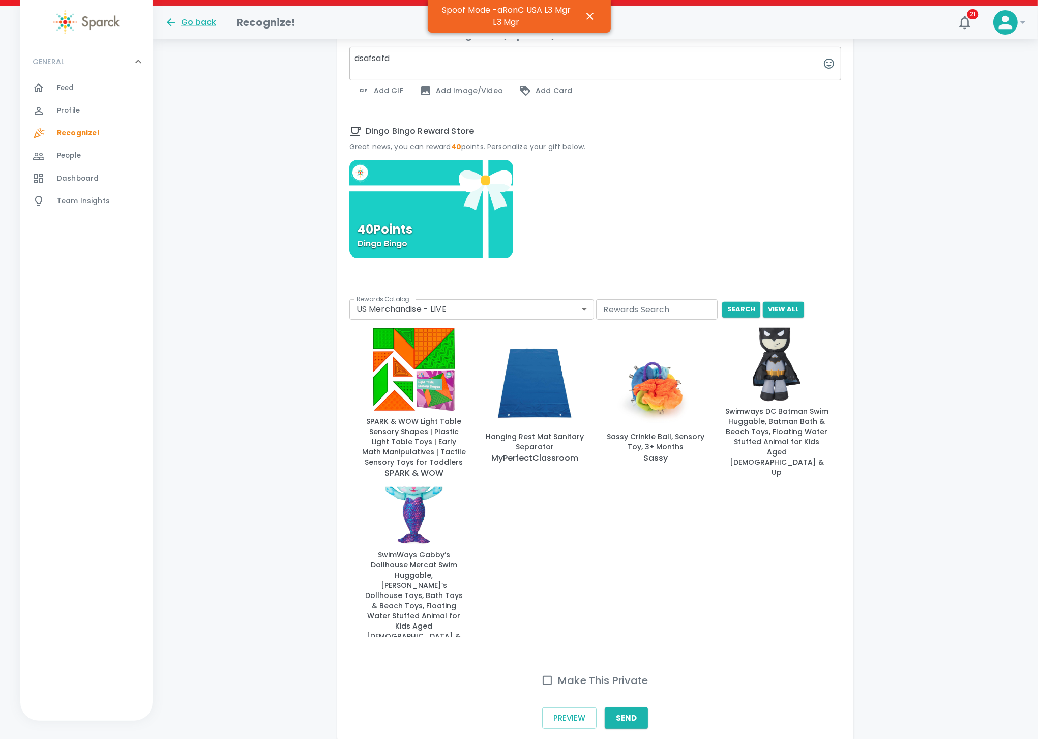
scroll to position [429, 0]
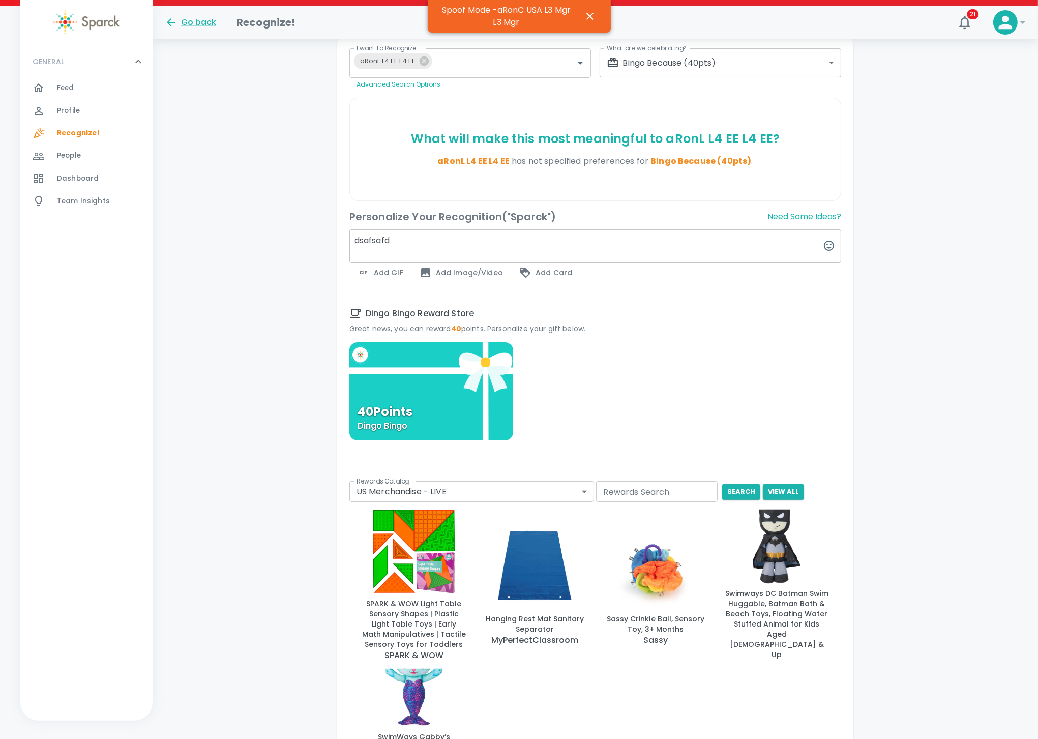
type textarea "dsafsafd"
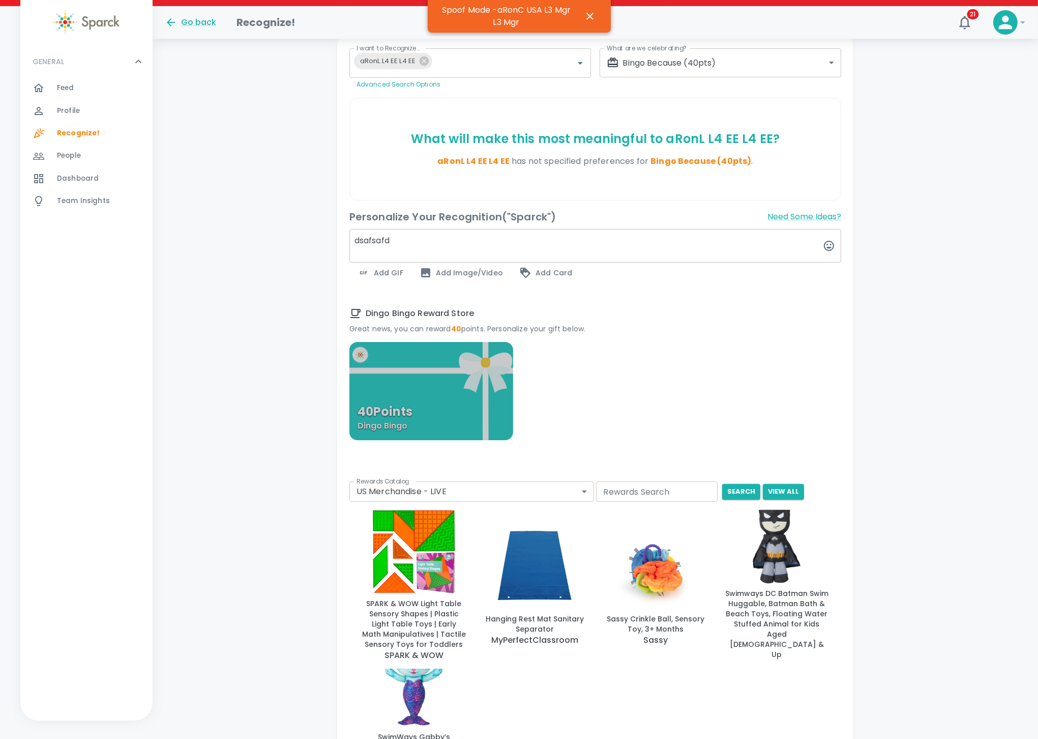
click at [449, 390] on div "40 Points Dingo Bingo" at bounding box center [432, 391] width 164 height 99
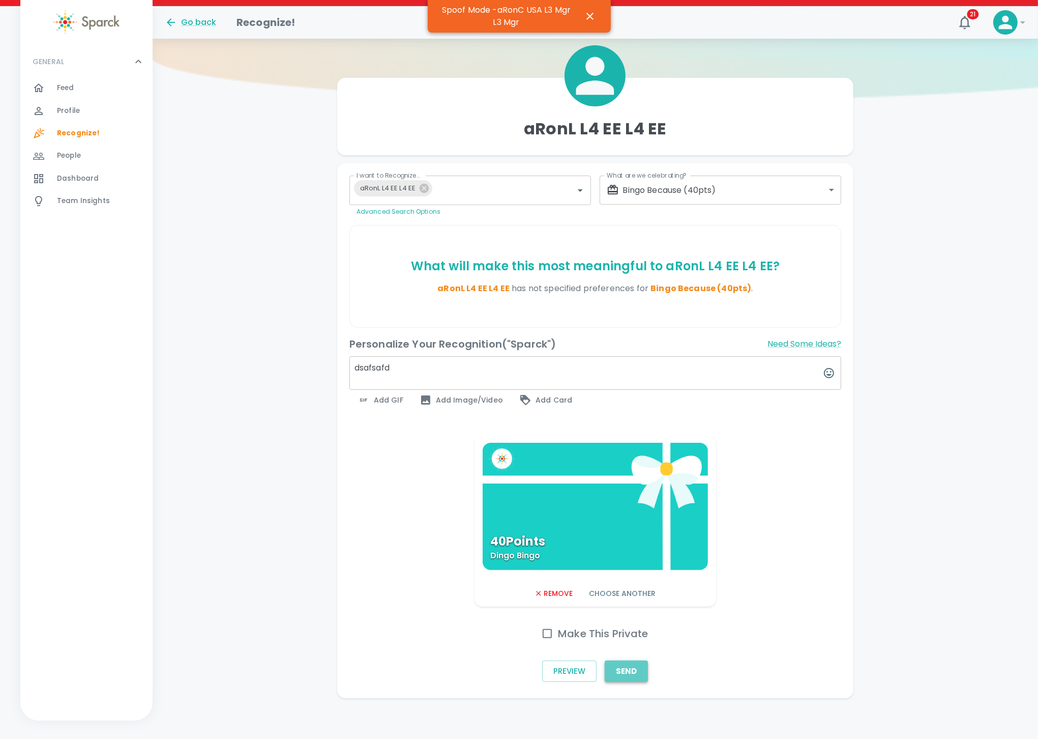
click at [626, 679] on button "Send" at bounding box center [626, 670] width 43 height 21
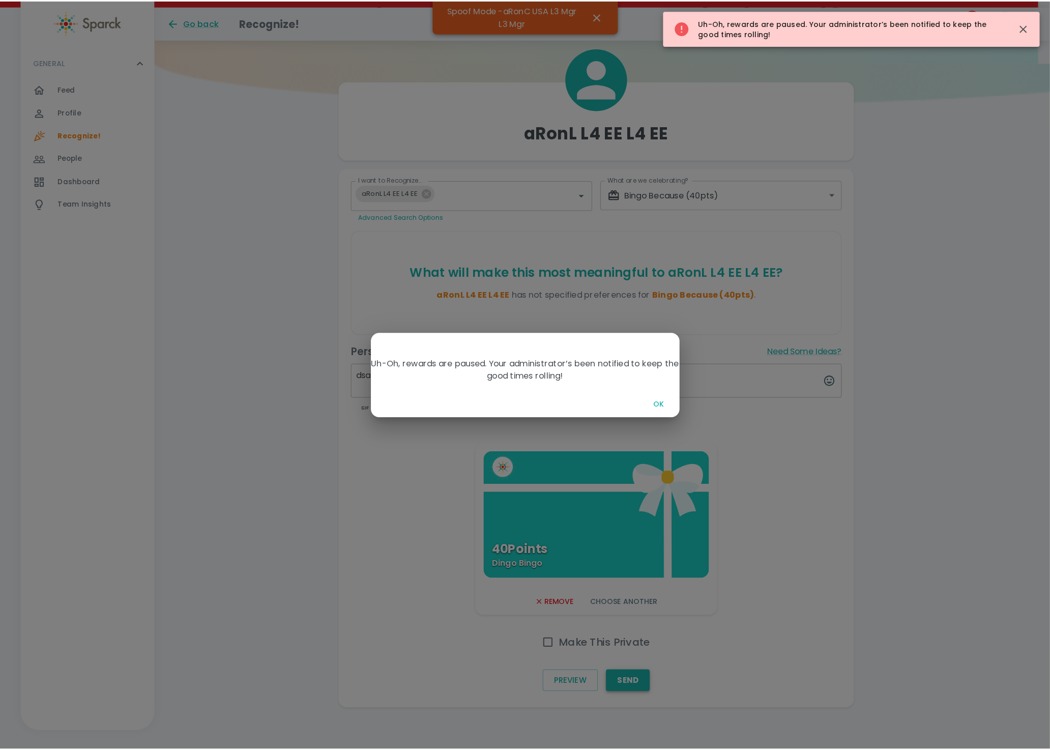
scroll to position [62, 0]
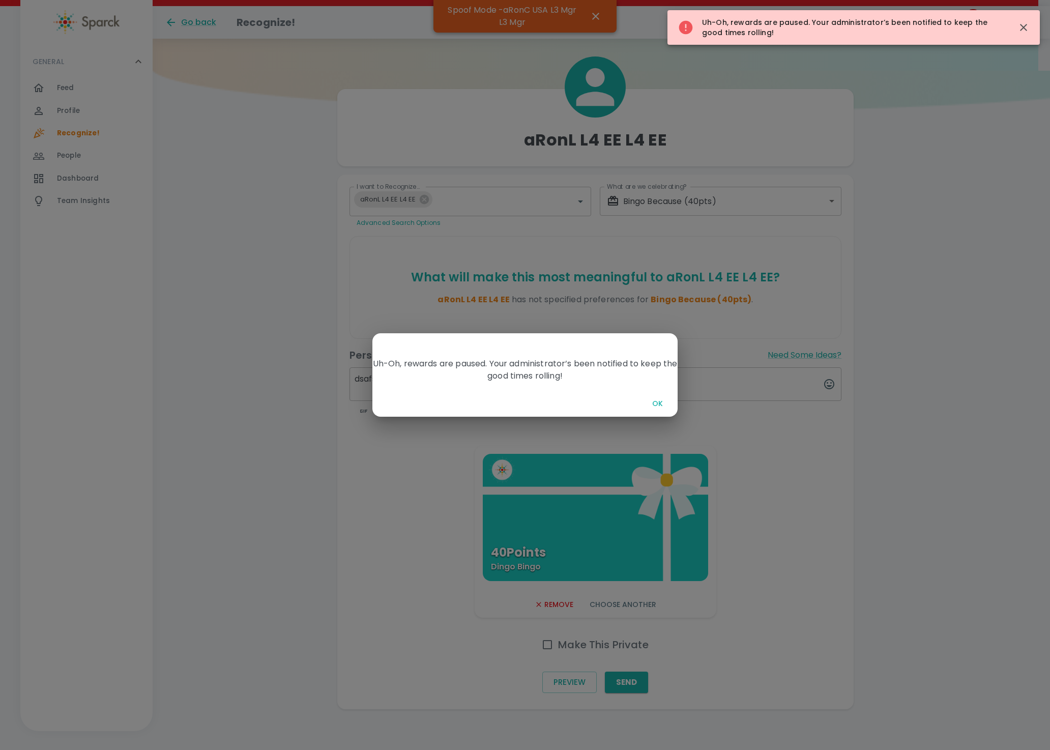
click at [657, 405] on button "OK" at bounding box center [657, 403] width 33 height 19
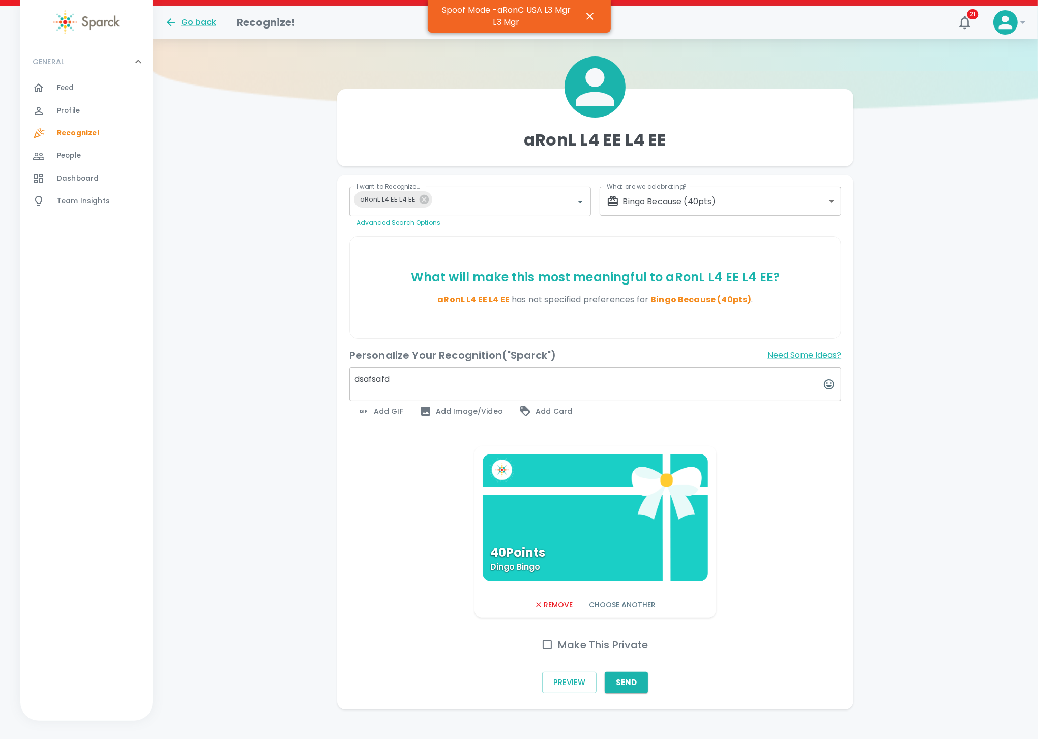
click at [695, 198] on body "Skip Navigation Go back Recognize! 21 ! GENERAL 0 Feed 0 Profile 0 Recognize! 0…" at bounding box center [519, 343] width 1038 height 811
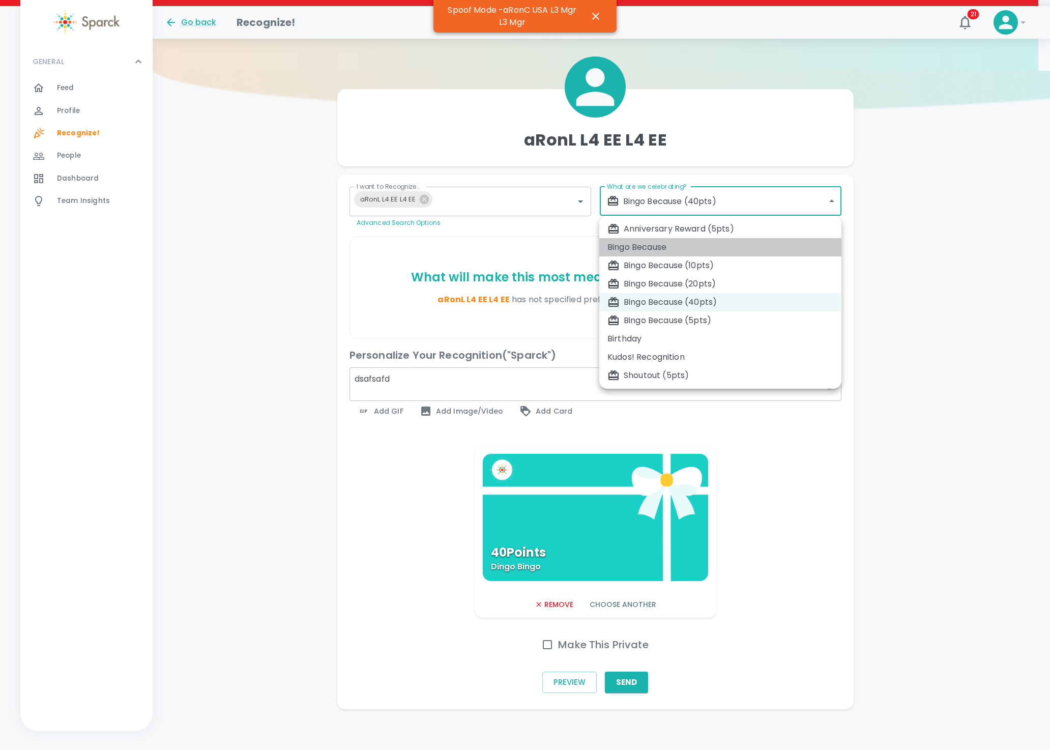
click at [664, 248] on div "Bingo Because" at bounding box center [720, 247] width 226 height 12
type input "2347"
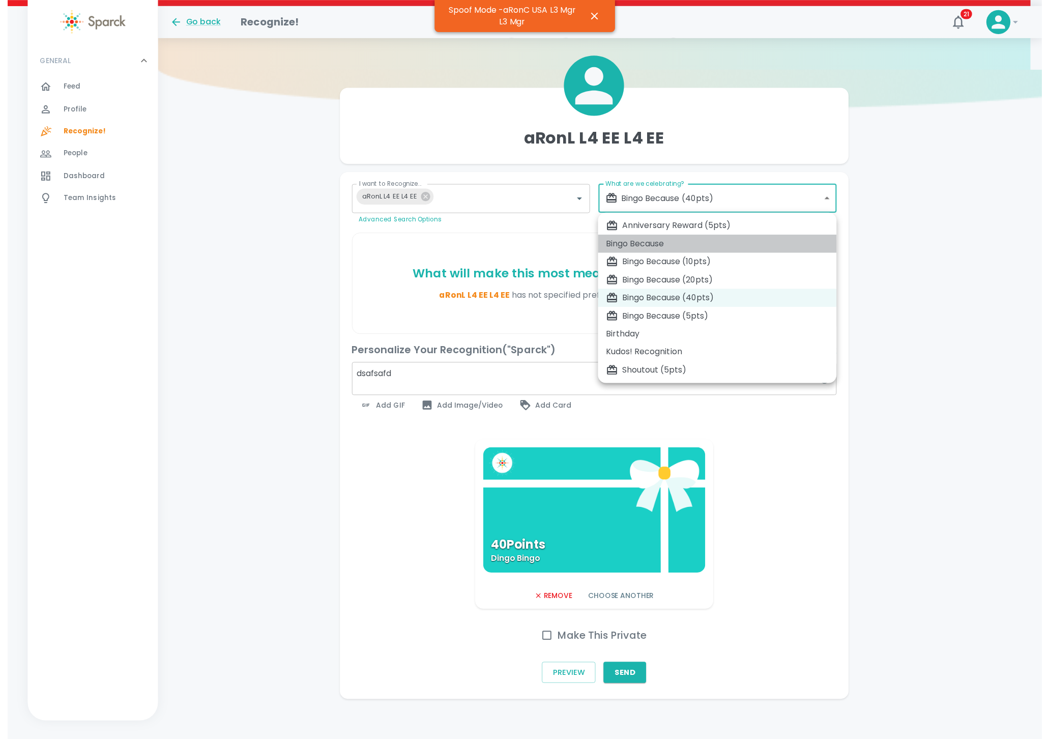
scroll to position [0, 0]
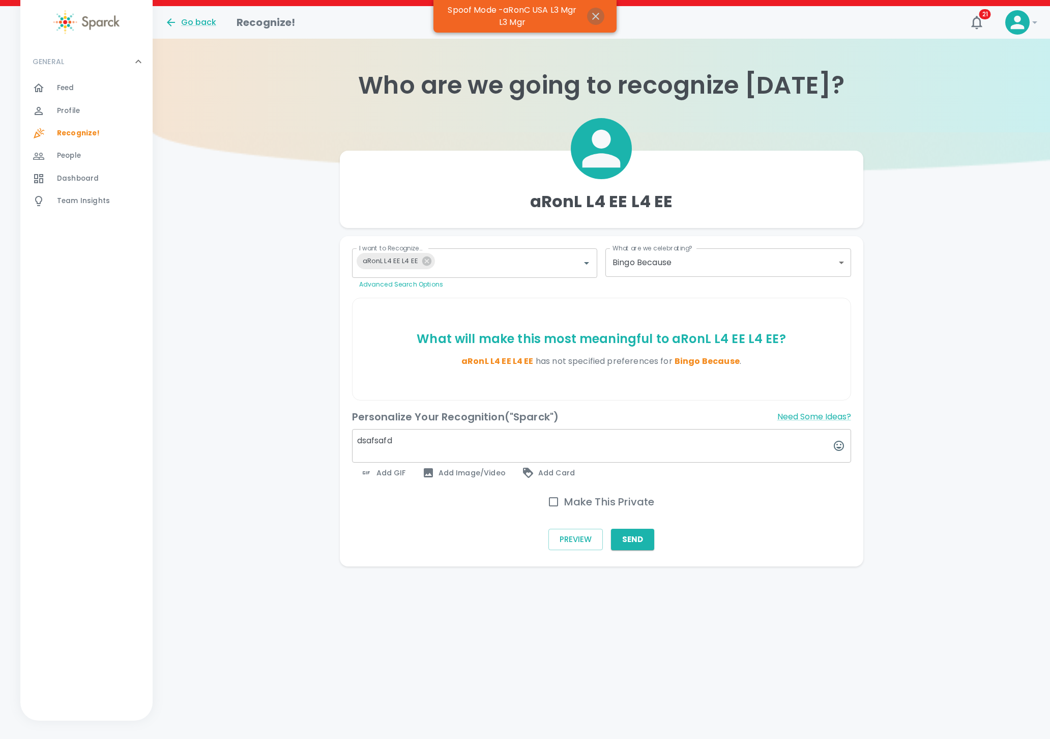
click at [594, 16] on icon "button" at bounding box center [596, 16] width 12 height 12
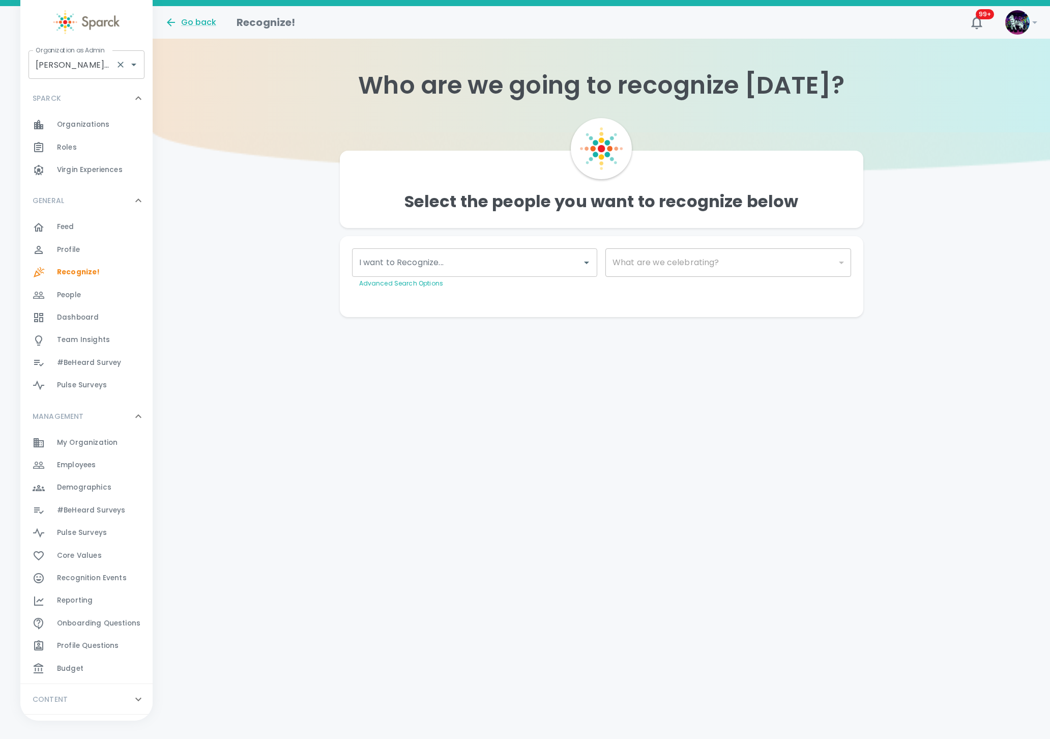
click at [102, 60] on input "[PERSON_NAME] • 1486" at bounding box center [72, 64] width 78 height 19
click at [60, 97] on li "San Francisco Bay Coffee • 1357" at bounding box center [86, 98] width 116 height 31
type input "San Francisco Bay Coffee • 1357"
click at [400, 251] on div "I want to Recognize..." at bounding box center [475, 262] width 246 height 28
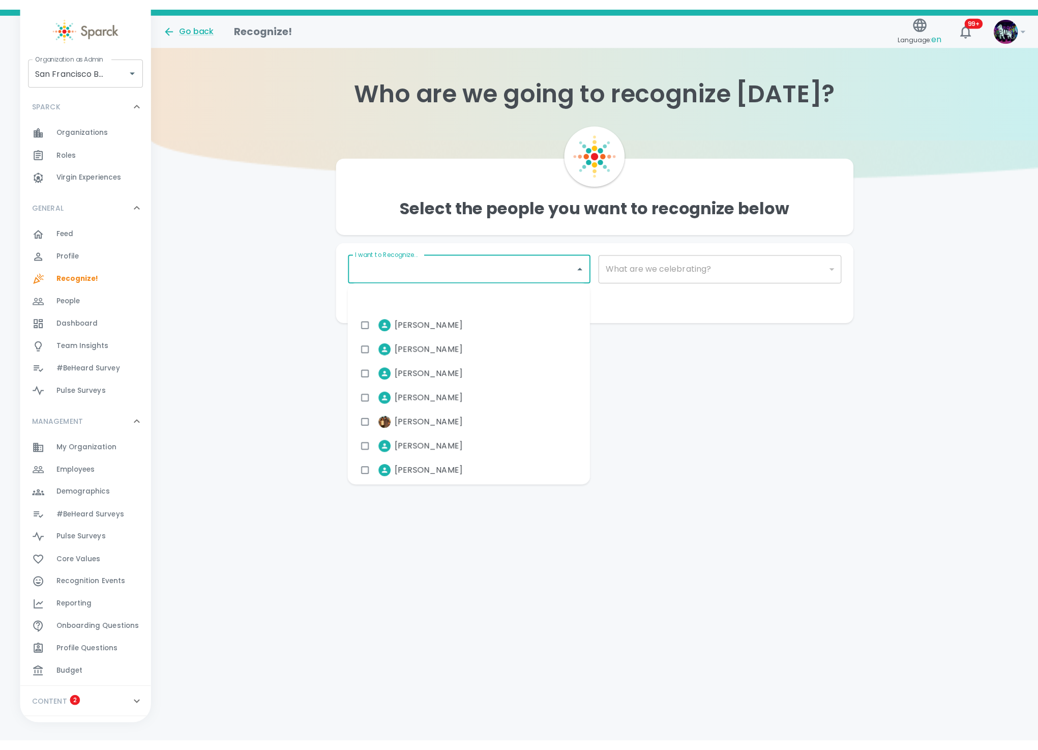
scroll to position [381, 0]
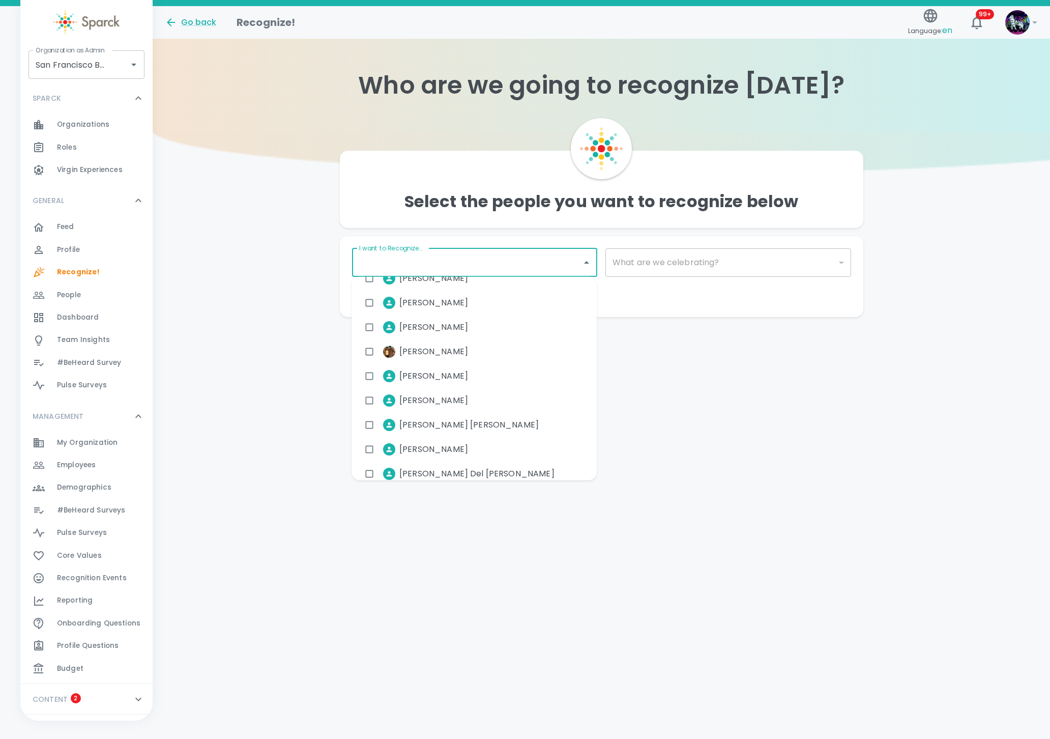
click at [431, 424] on span "Ana Torres De Vargas" at bounding box center [468, 425] width 139 height 12
checkbox input "true"
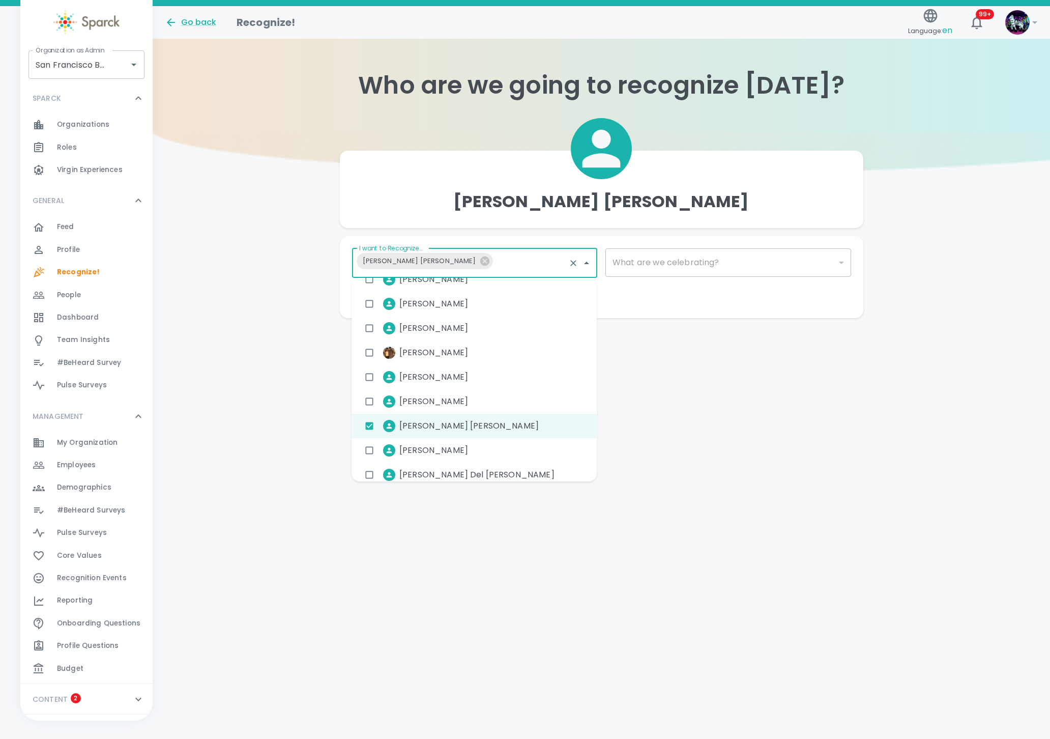
click at [678, 264] on div "​" at bounding box center [728, 262] width 246 height 28
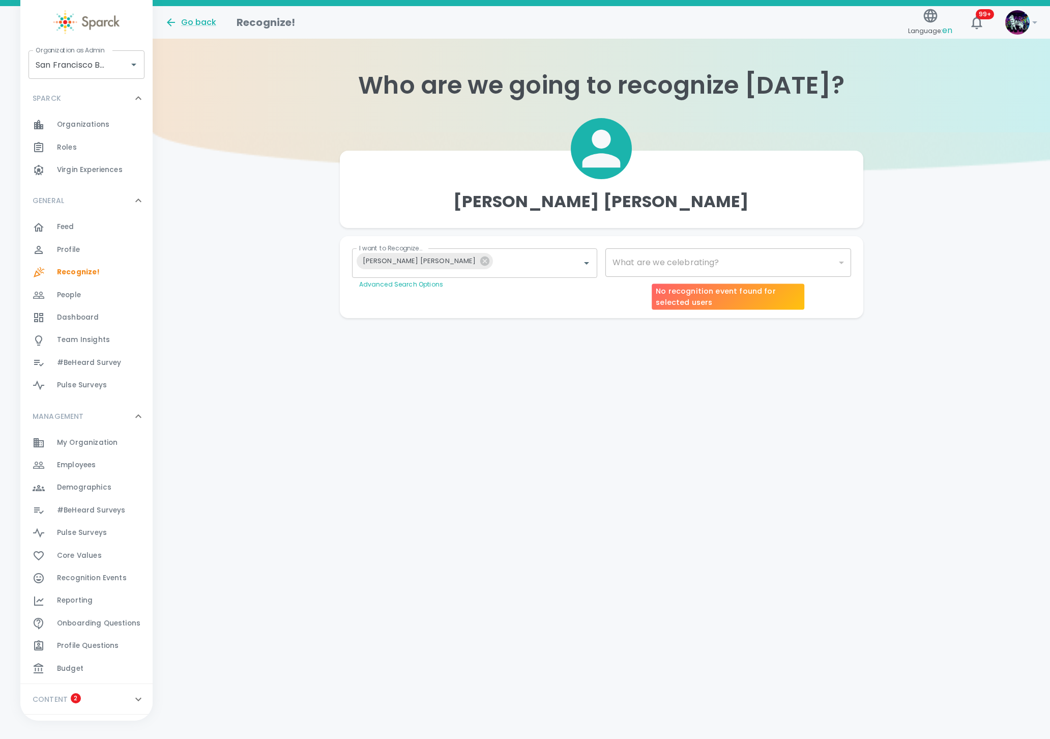
click at [670, 265] on div "​" at bounding box center [728, 262] width 246 height 28
click at [622, 273] on div "​" at bounding box center [728, 262] width 246 height 28
click at [621, 264] on div "​" at bounding box center [728, 262] width 246 height 28
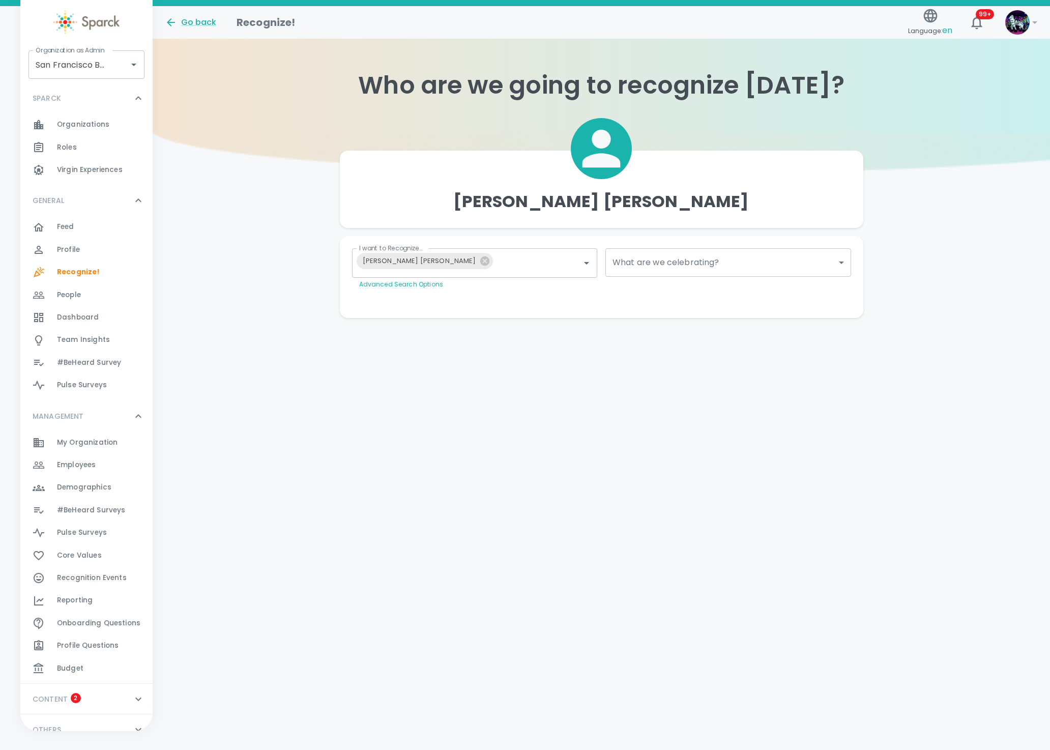
click at [621, 264] on body "Skip Navigation Go back Recognize! Language: en 99+ ! Organization as Admin San…" at bounding box center [525, 179] width 1050 height 359
click at [417, 326] on div at bounding box center [525, 375] width 1050 height 750
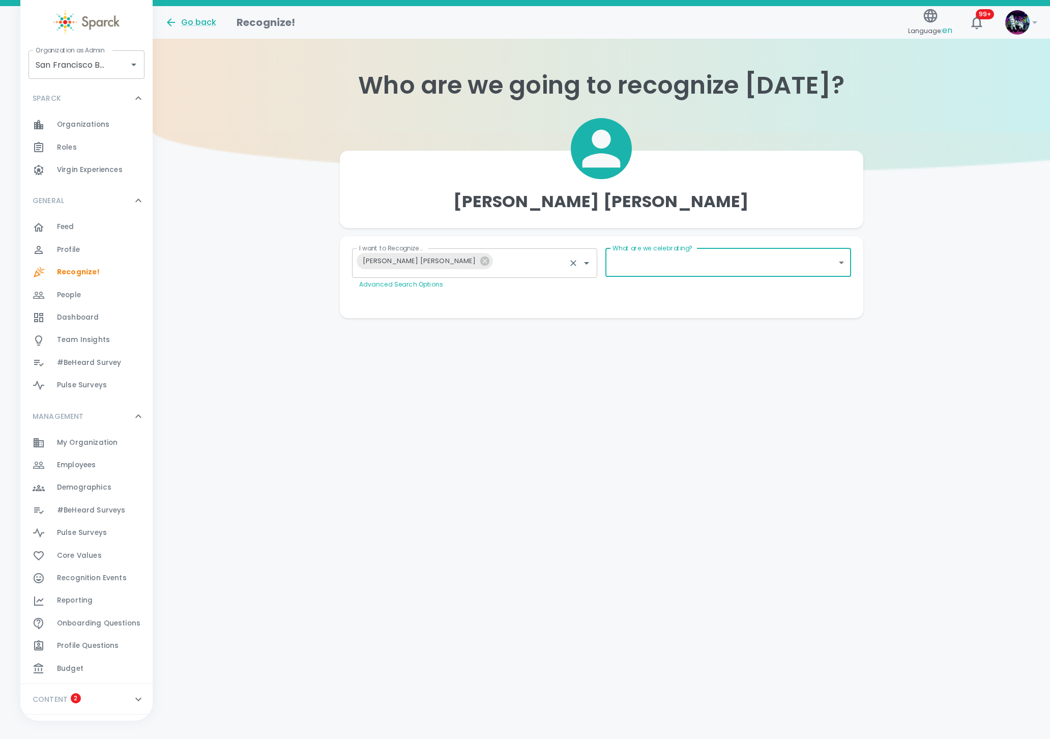
click at [479, 259] on icon at bounding box center [484, 260] width 11 height 11
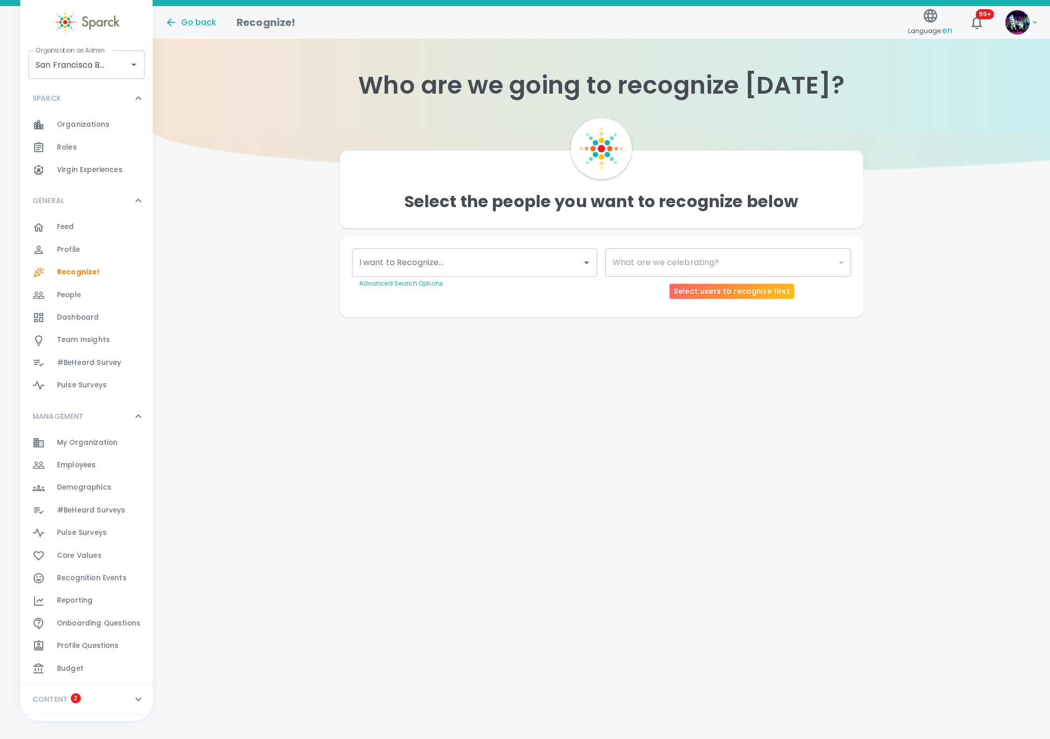
click at [441, 260] on input "I want to Recognize..." at bounding box center [467, 262] width 221 height 19
type input "m"
type input "a"
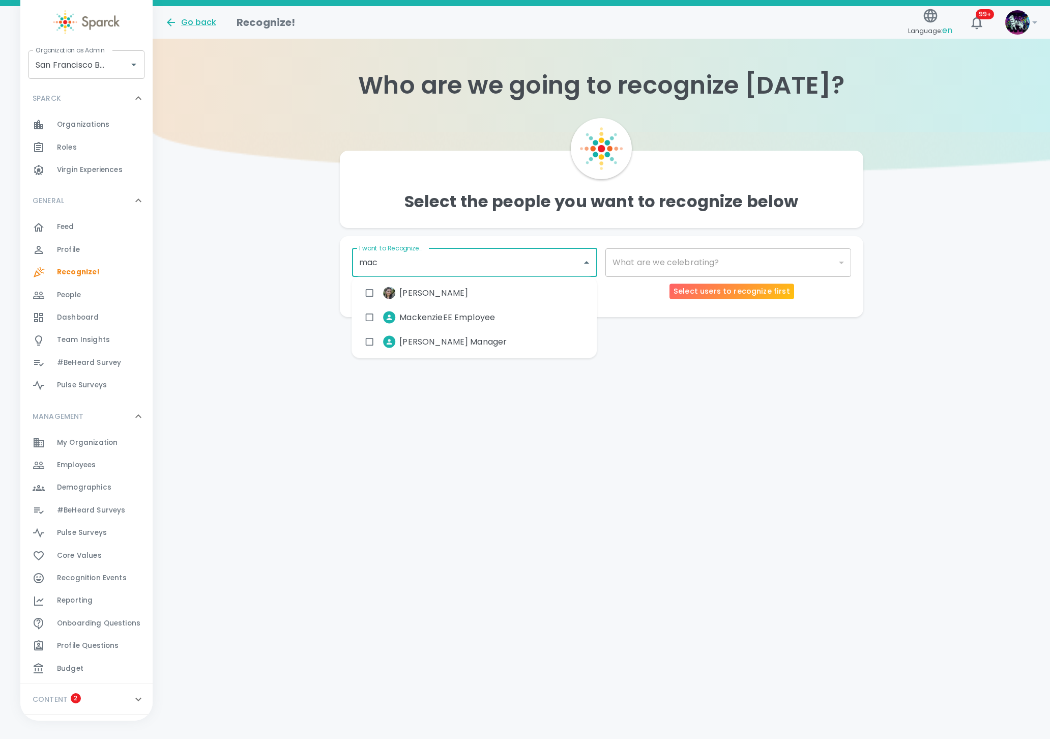
type input "mack"
click at [486, 318] on span "MackenzieEE Employee" at bounding box center [447, 317] width 96 height 12
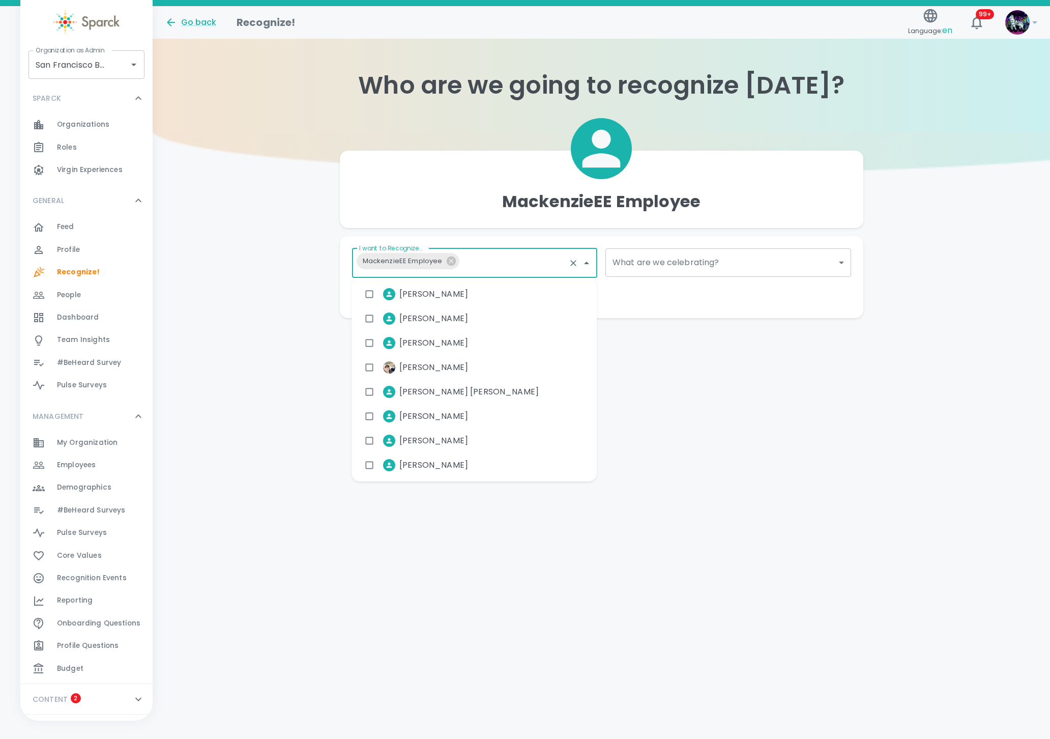
click at [666, 273] on body "Skip Navigation Go back Recognize! Language: en 99+ ! Organization as Admin San…" at bounding box center [525, 179] width 1050 height 359
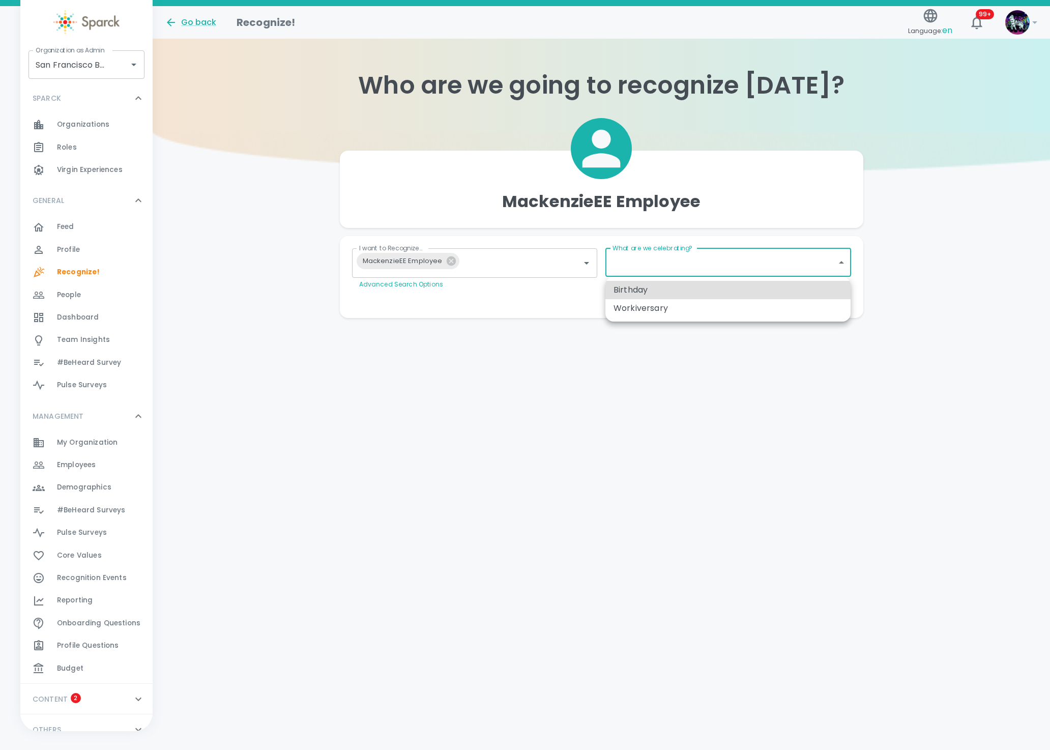
click at [650, 272] on div at bounding box center [525, 375] width 1050 height 750
click at [650, 271] on body "Skip Navigation Go back Recognize! Language: en 99+ ! Organization as Admin San…" at bounding box center [525, 179] width 1050 height 359
click at [507, 255] on div at bounding box center [525, 375] width 1050 height 750
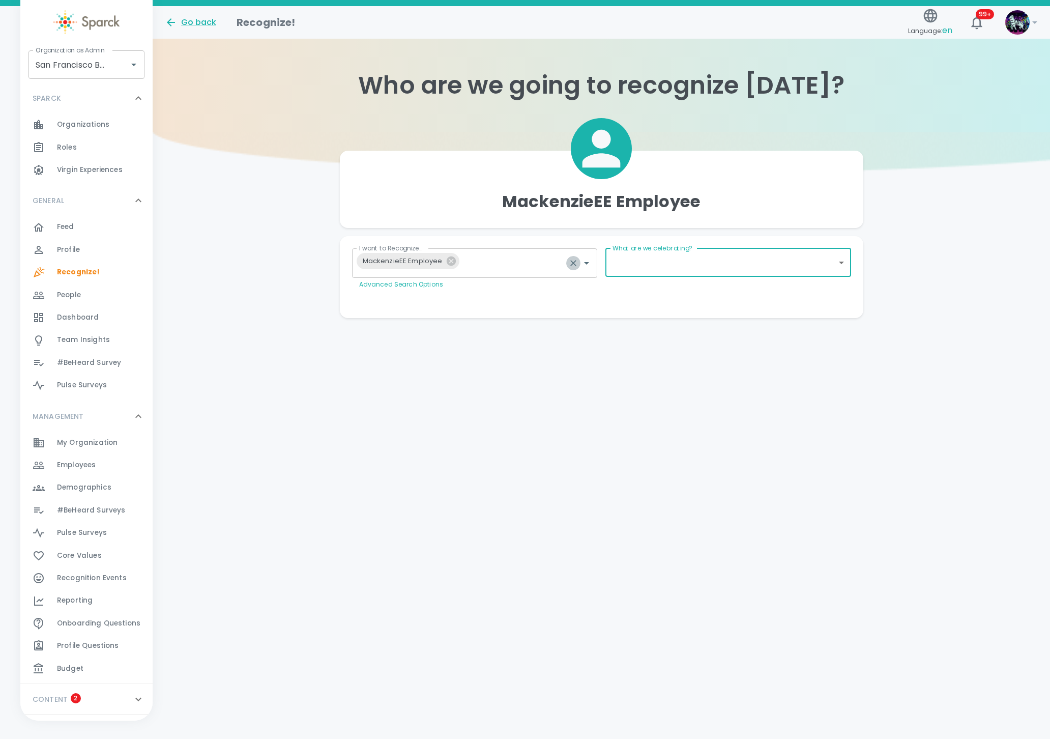
click at [575, 264] on icon "Clear" at bounding box center [573, 263] width 10 height 10
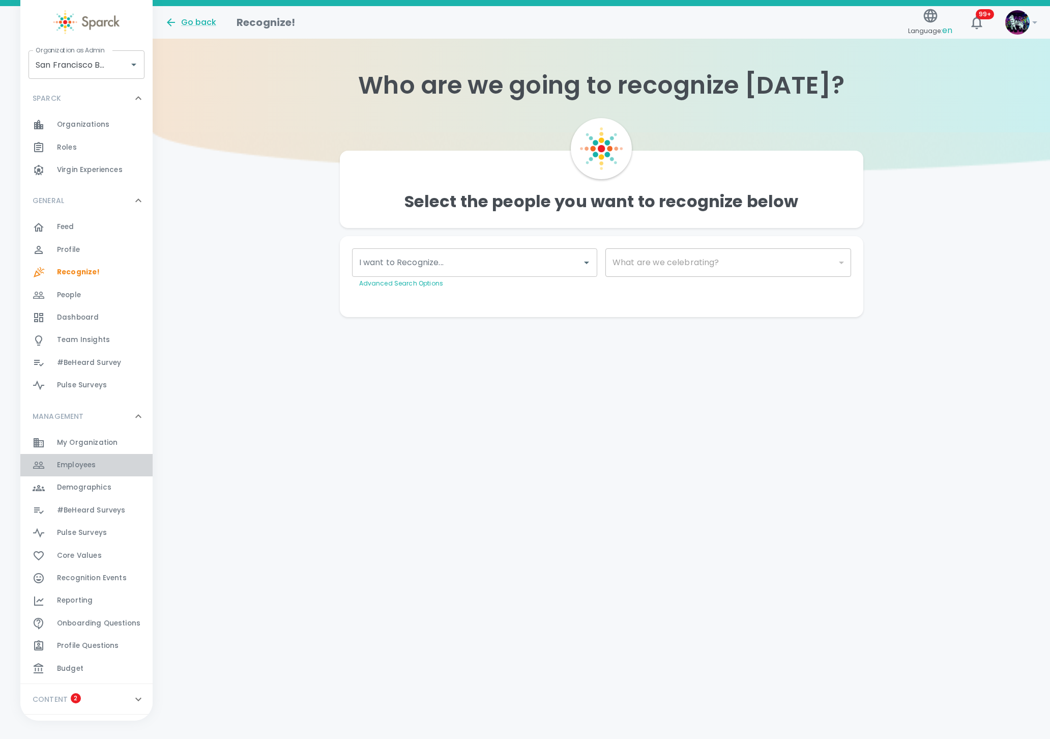
click at [106, 468] on div "Employees 0" at bounding box center [105, 465] width 96 height 14
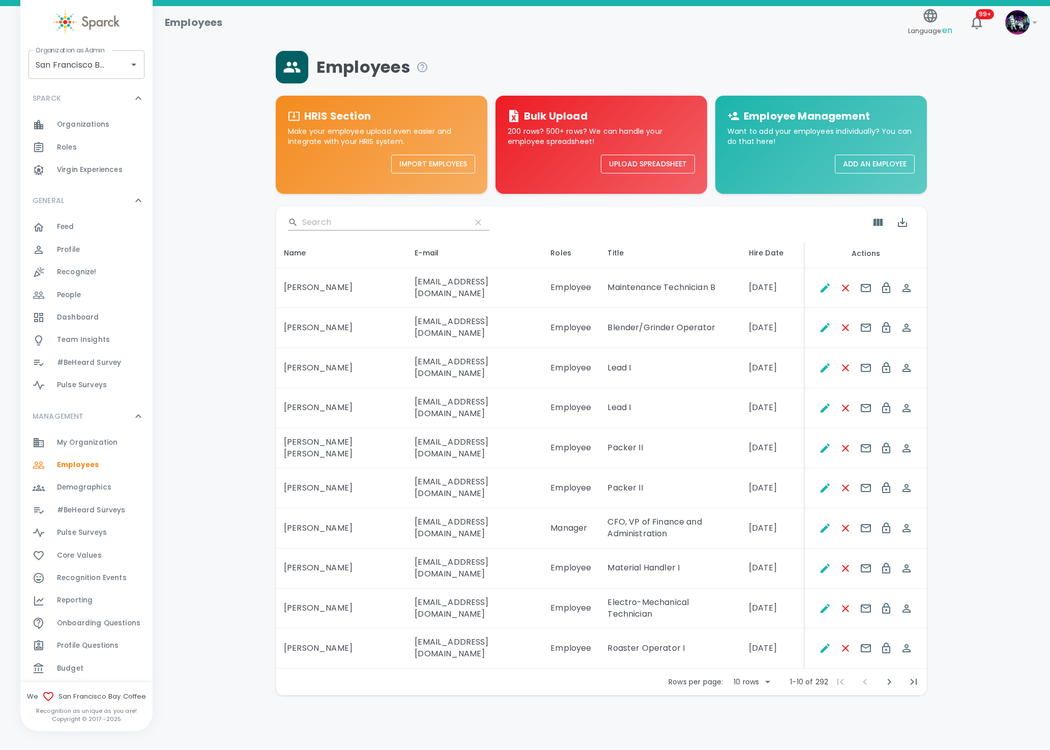
click at [104, 578] on span "Recognition Events" at bounding box center [92, 578] width 70 height 10
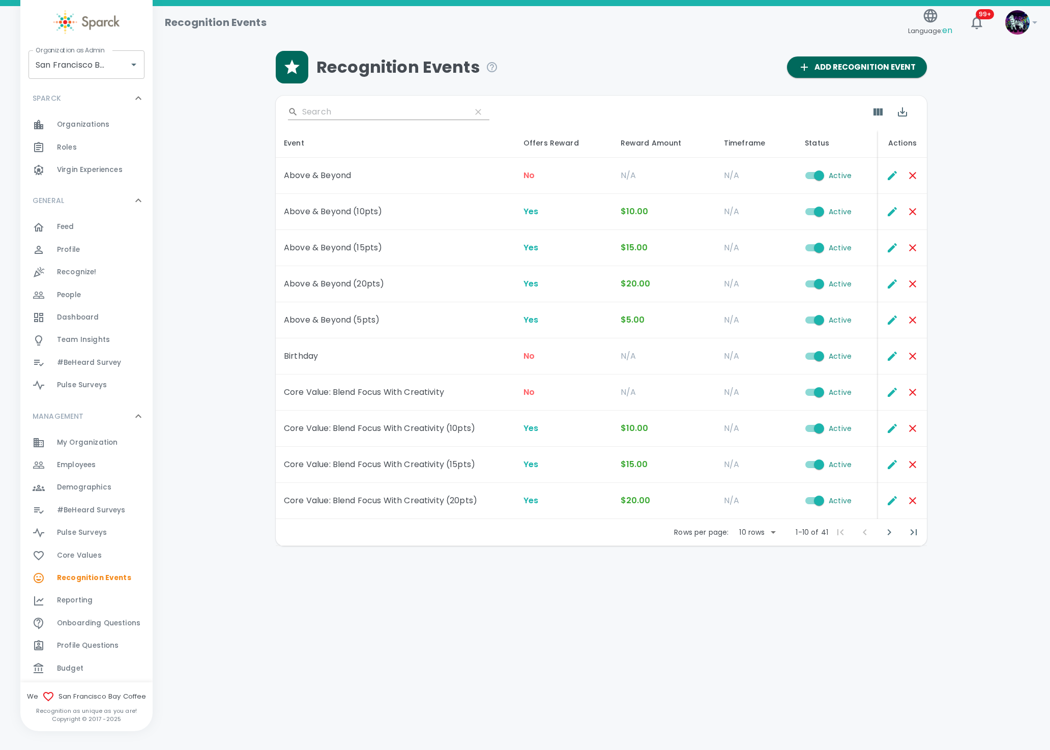
click at [91, 230] on div "Feed 0" at bounding box center [105, 227] width 96 height 14
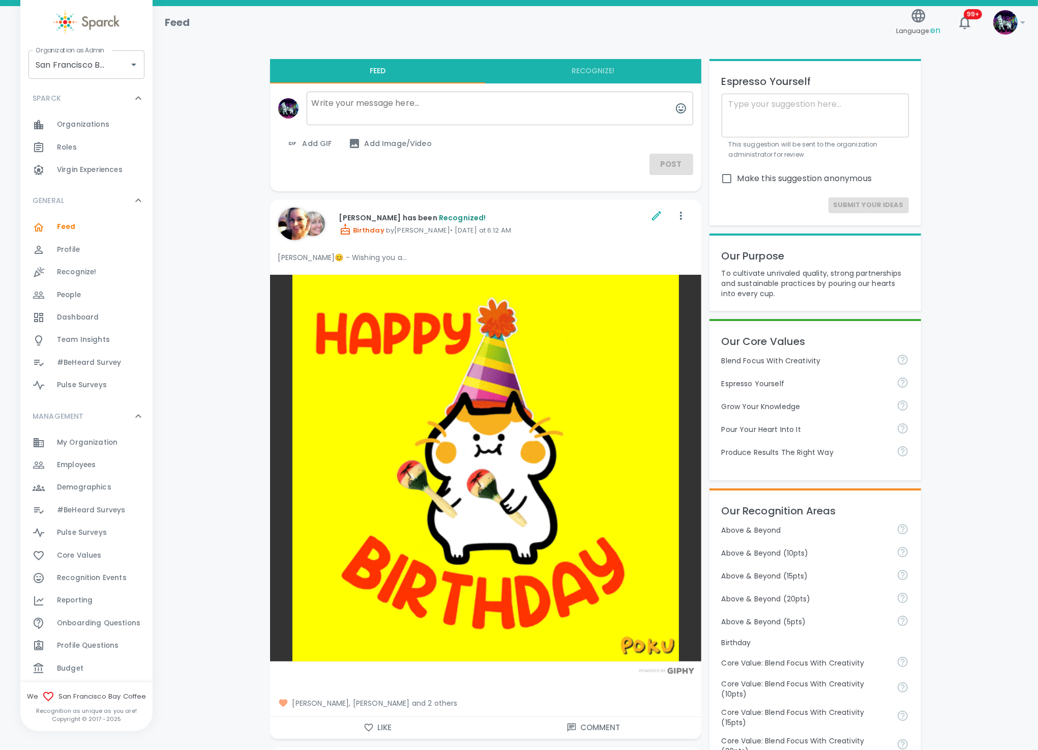
click at [57, 270] on span "Recognize!" at bounding box center [77, 272] width 40 height 10
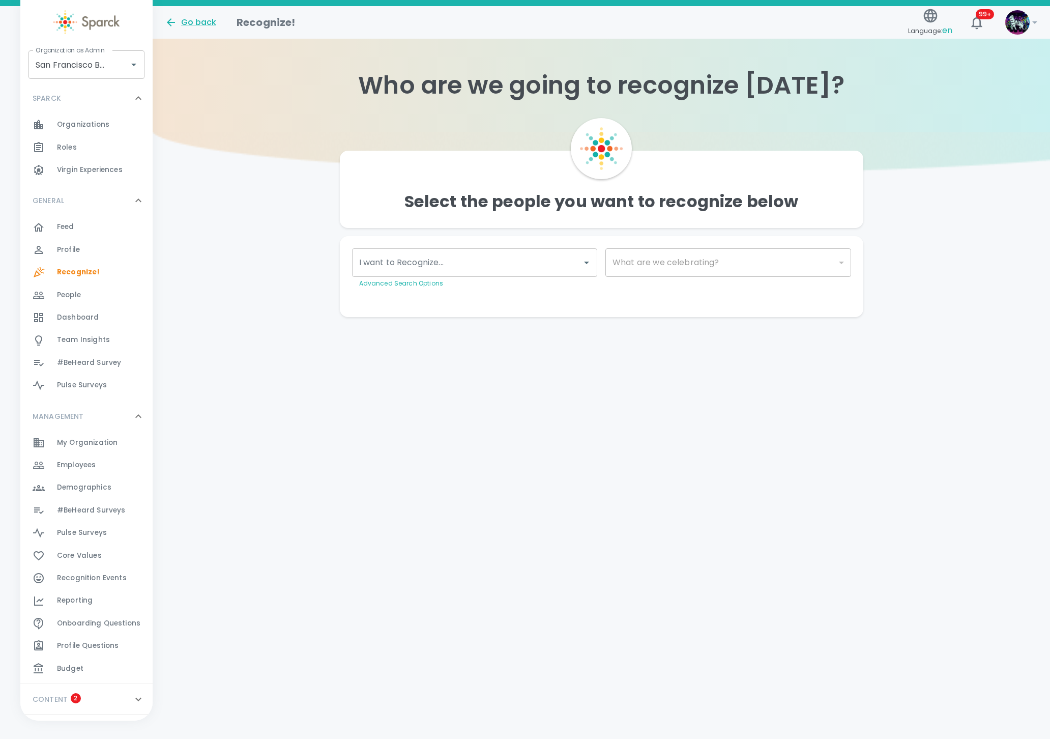
click at [490, 253] on input "I want to Recognize..." at bounding box center [467, 262] width 221 height 19
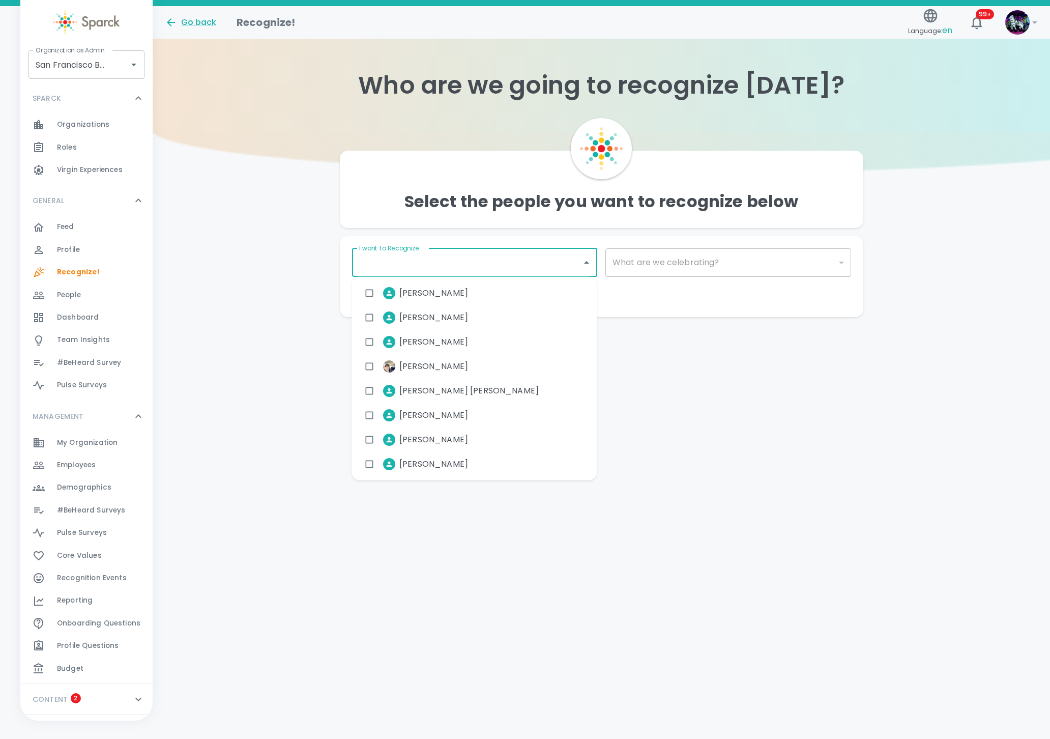
click at [464, 295] on li "Aaron Forshee" at bounding box center [418, 292] width 117 height 25
checkbox input "true"
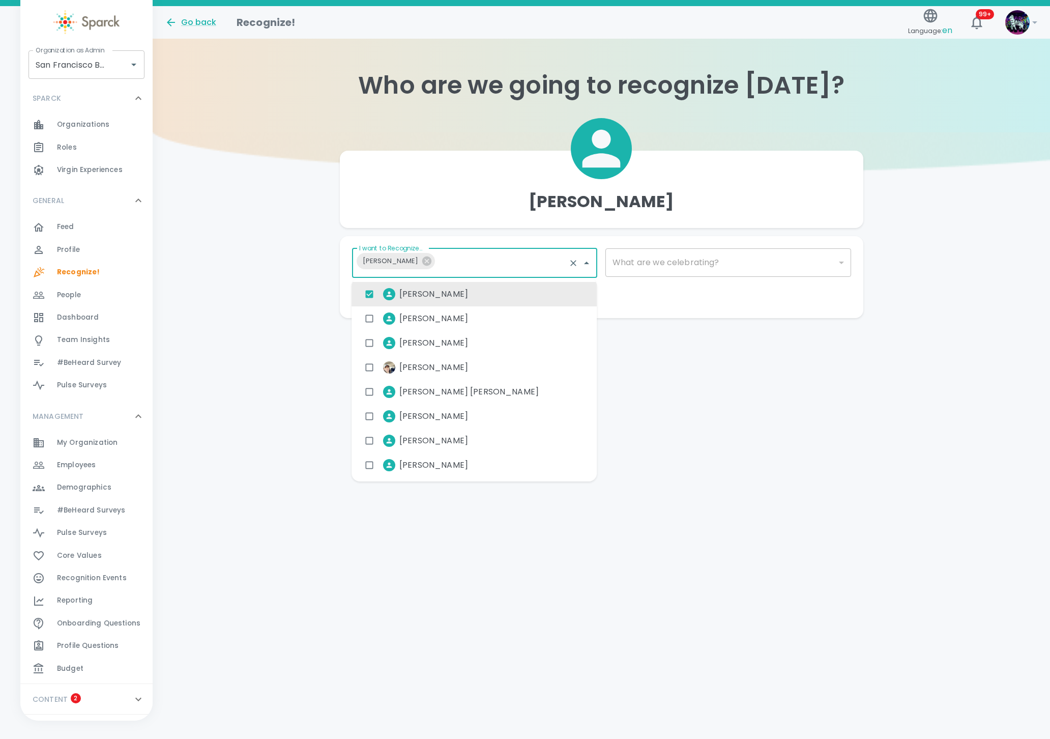
drag, startPoint x: 663, startPoint y: 285, endPoint x: 691, endPoint y: 259, distance: 37.8
click at [664, 278] on div "What are we celebrating? ​ What are we celebrating?" at bounding box center [724, 264] width 254 height 49
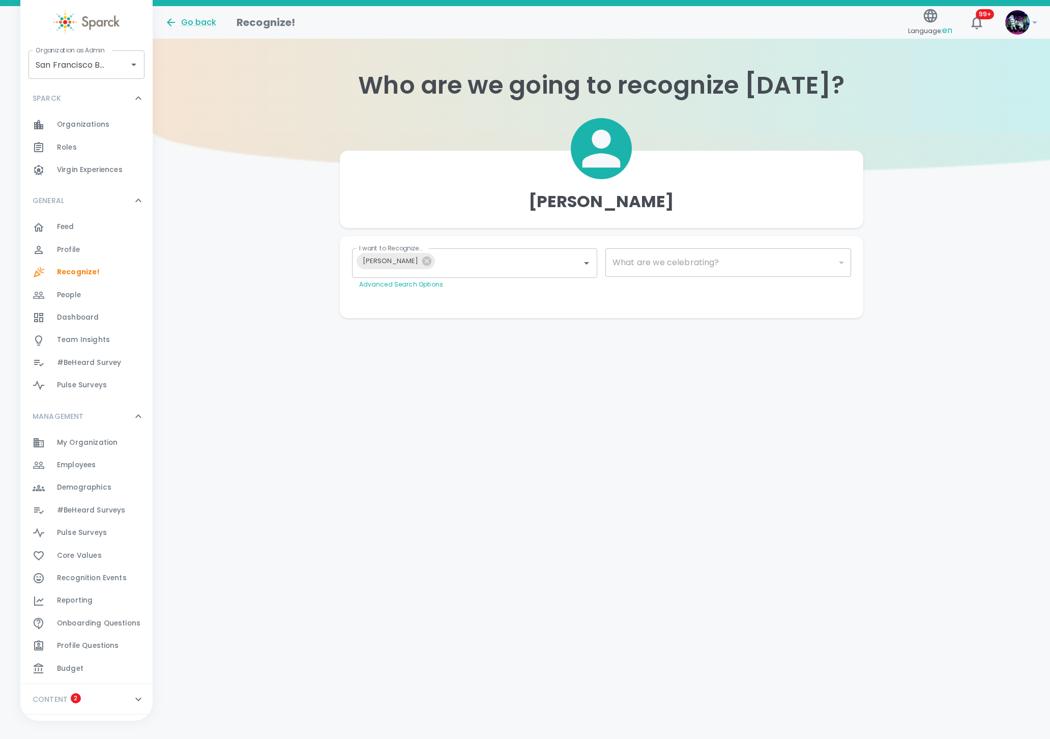
click at [688, 258] on div "​" at bounding box center [728, 262] width 246 height 28
click at [684, 259] on div "​" at bounding box center [728, 262] width 246 height 28
click at [670, 268] on div "​" at bounding box center [728, 262] width 246 height 28
click at [631, 273] on div "​" at bounding box center [728, 262] width 246 height 28
click at [632, 271] on body "Skip Navigation Go back Recognize! Language: en 99+ ! Organization as Admin San…" at bounding box center [525, 179] width 1050 height 359
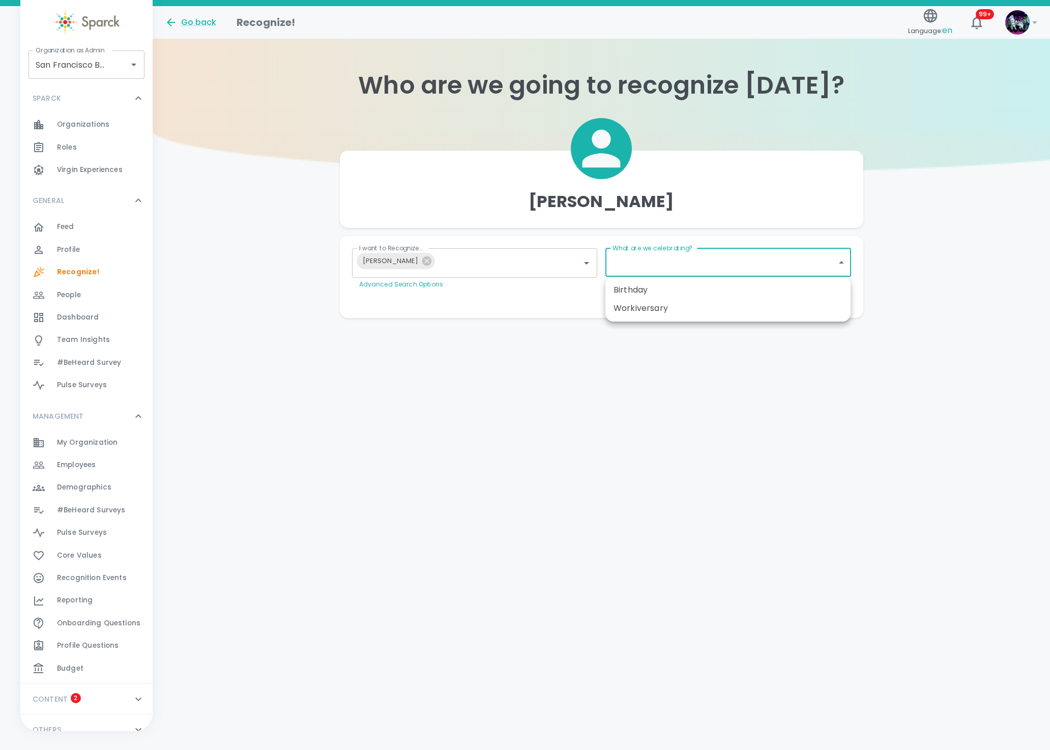
click at [626, 304] on div "Workiversary" at bounding box center [728, 308] width 229 height 12
type input "2073"
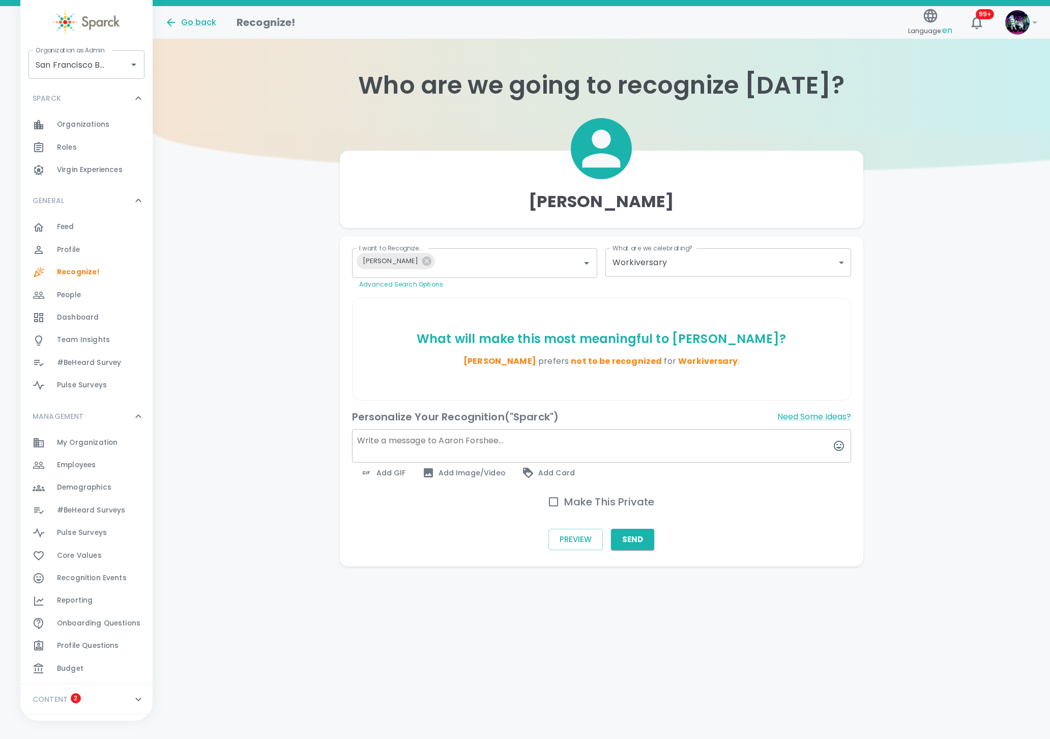
click at [488, 441] on textarea at bounding box center [601, 446] width 499 height 34
click at [422, 259] on icon at bounding box center [426, 260] width 9 height 9
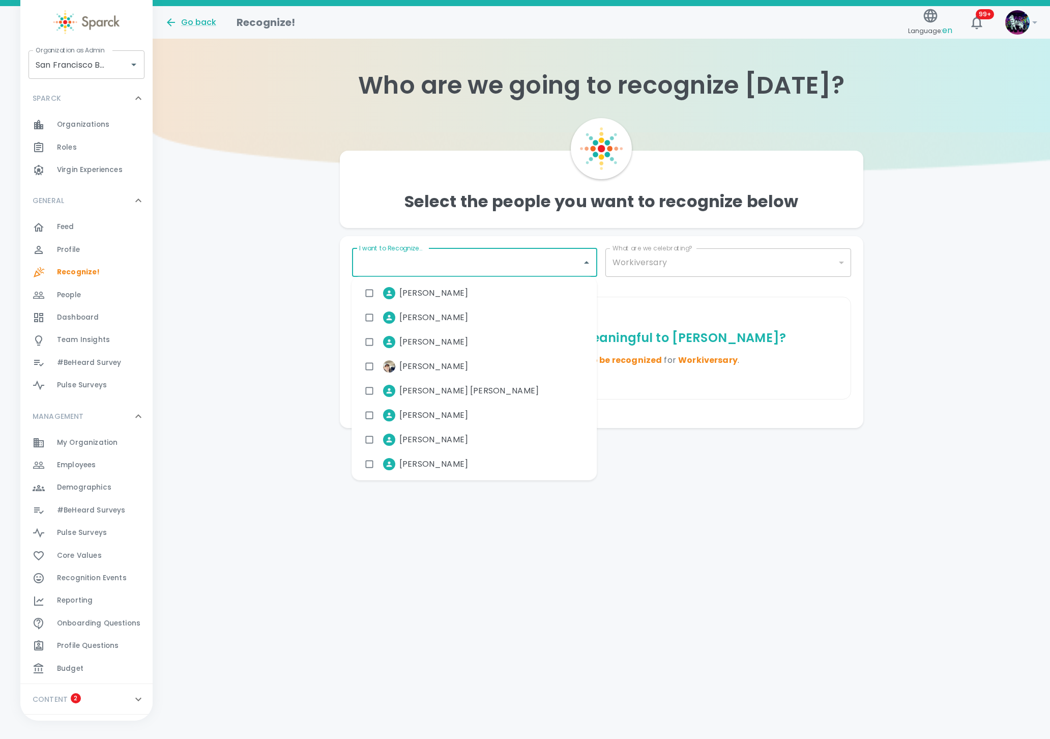
click at [445, 260] on input "I want to Recognize..." at bounding box center [467, 262] width 221 height 19
click at [432, 292] on span "Aaron Forshee" at bounding box center [433, 293] width 69 height 12
checkbox input "true"
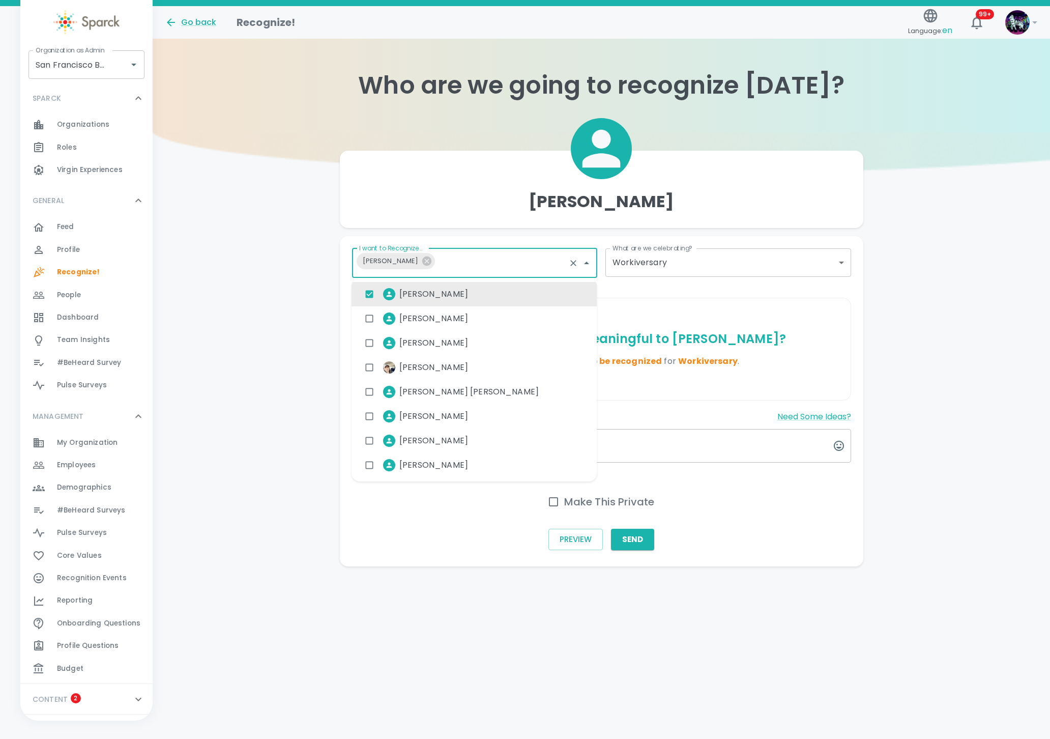
click at [84, 244] on div "Profile 0" at bounding box center [105, 250] width 96 height 14
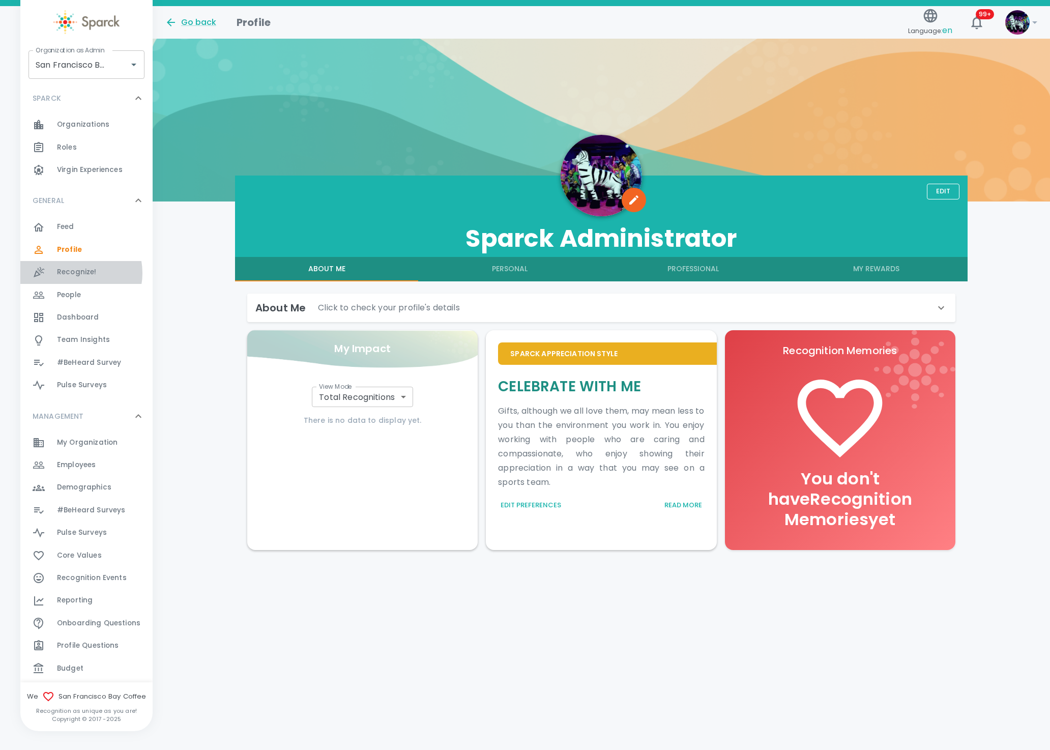
click at [77, 273] on span "Recognize!" at bounding box center [77, 272] width 40 height 10
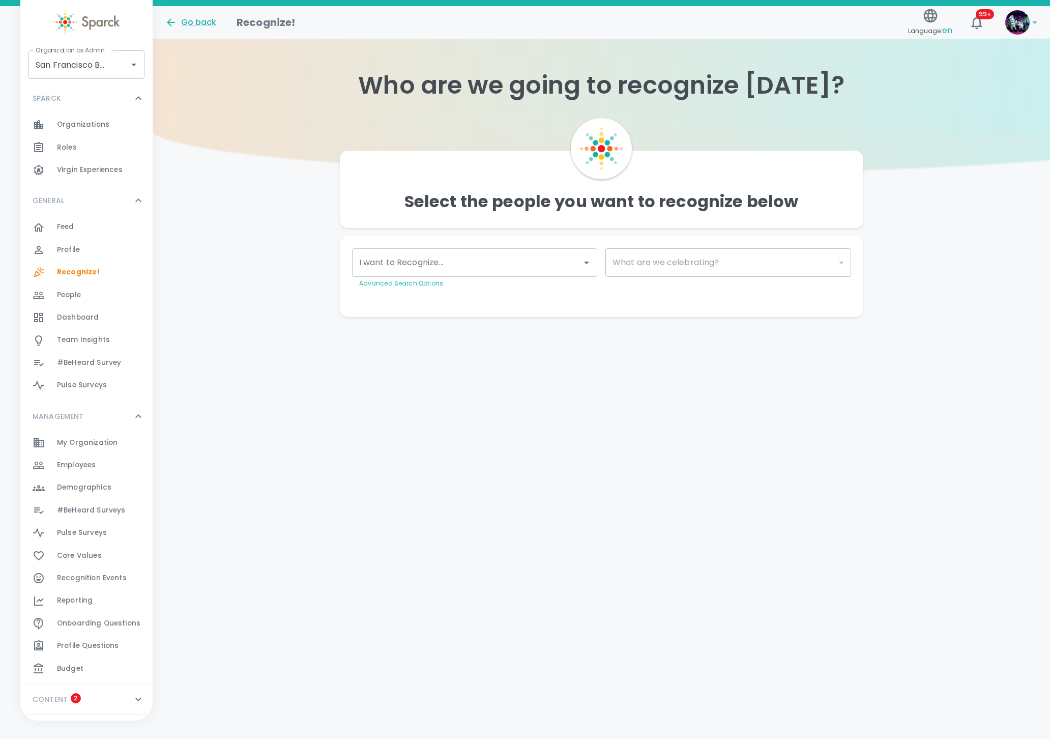
click at [95, 595] on div "Reporting 0" at bounding box center [105, 600] width 96 height 14
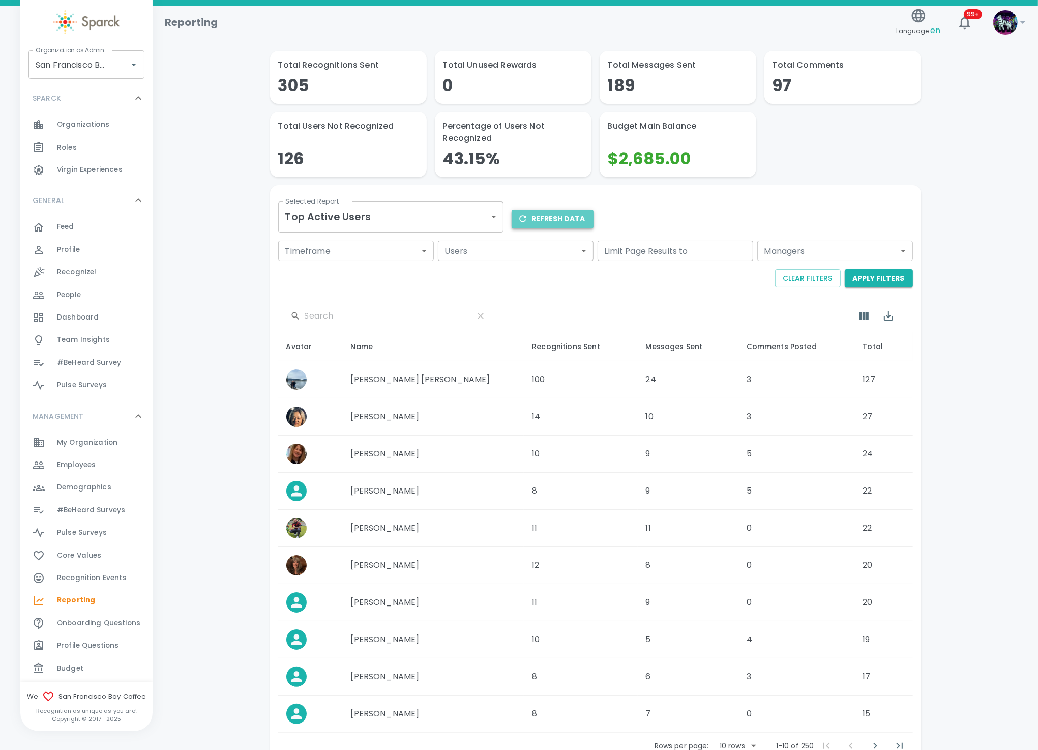
click at [585, 215] on button "Refresh Data" at bounding box center [553, 219] width 82 height 19
click at [79, 659] on div "Budget 0" at bounding box center [86, 668] width 132 height 22
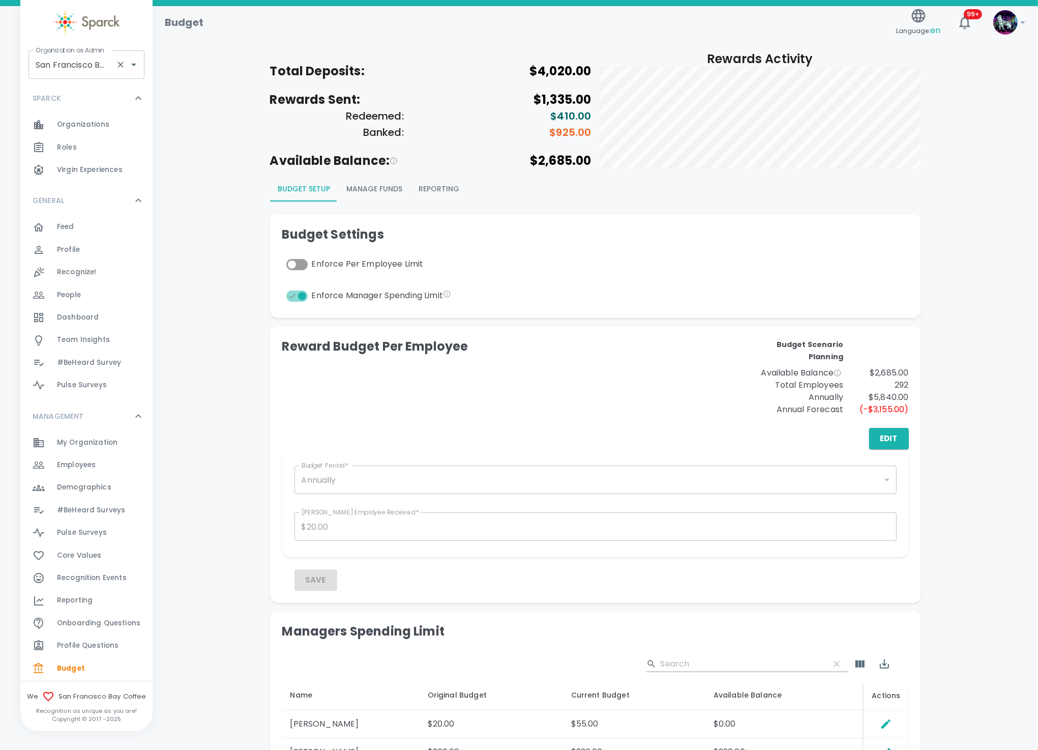
click at [40, 61] on input "San Francisco Bay Coffee • 1357" at bounding box center [72, 64] width 78 height 19
click at [90, 93] on li "[PERSON_NAME] • 1486" at bounding box center [86, 92] width 116 height 18
type input "[PERSON_NAME] • 1486"
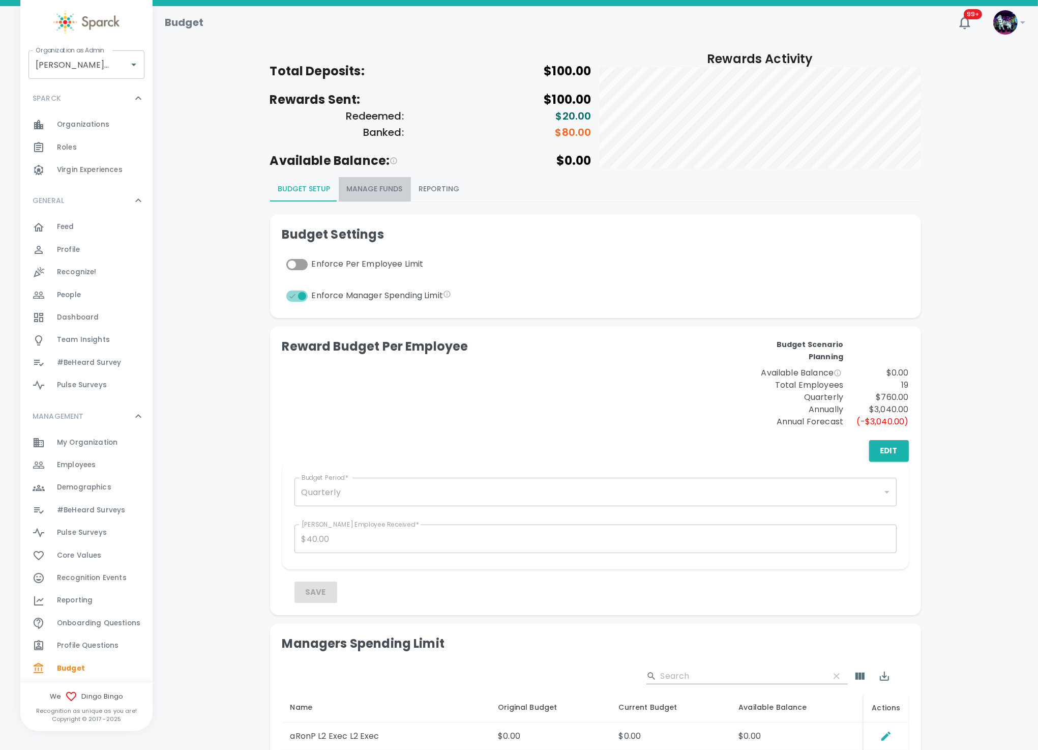
click at [364, 185] on button "Manage Funds" at bounding box center [375, 189] width 72 height 24
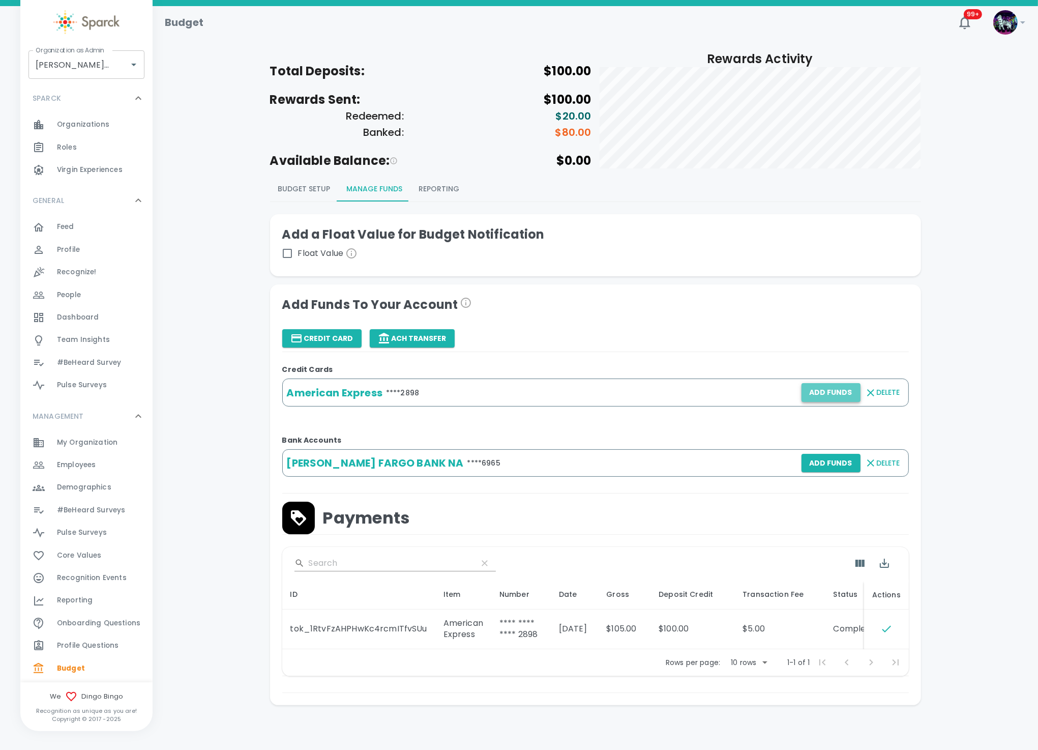
click at [838, 390] on button "Add Funds" at bounding box center [831, 392] width 59 height 19
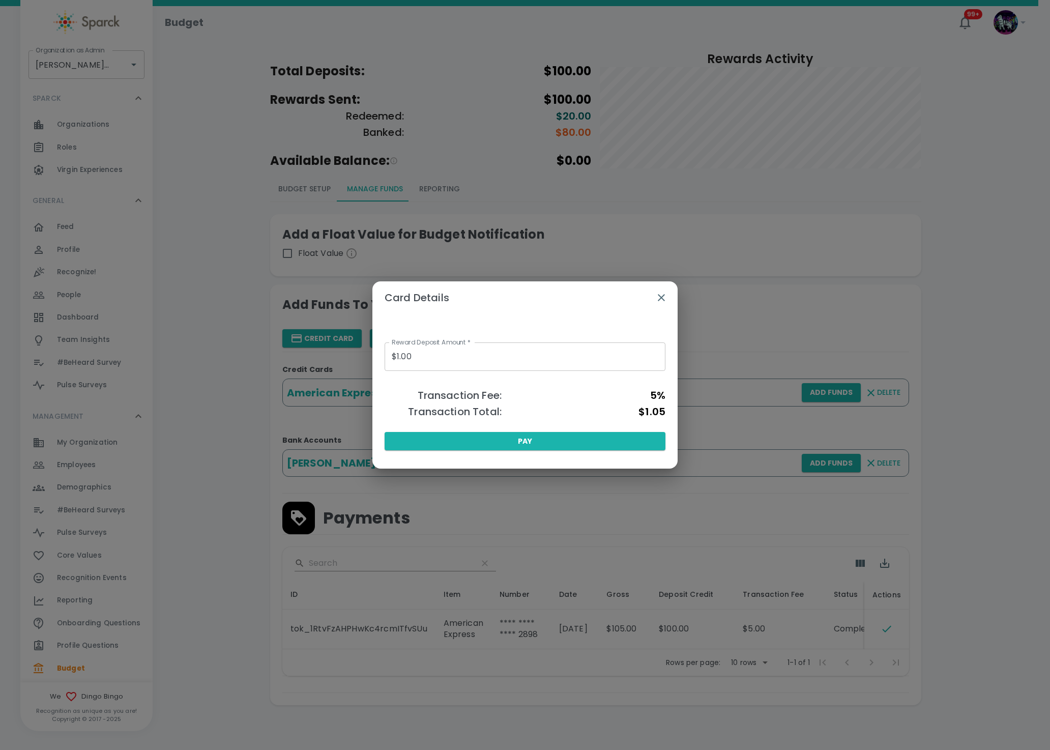
click at [660, 298] on icon "button" at bounding box center [661, 298] width 12 height 12
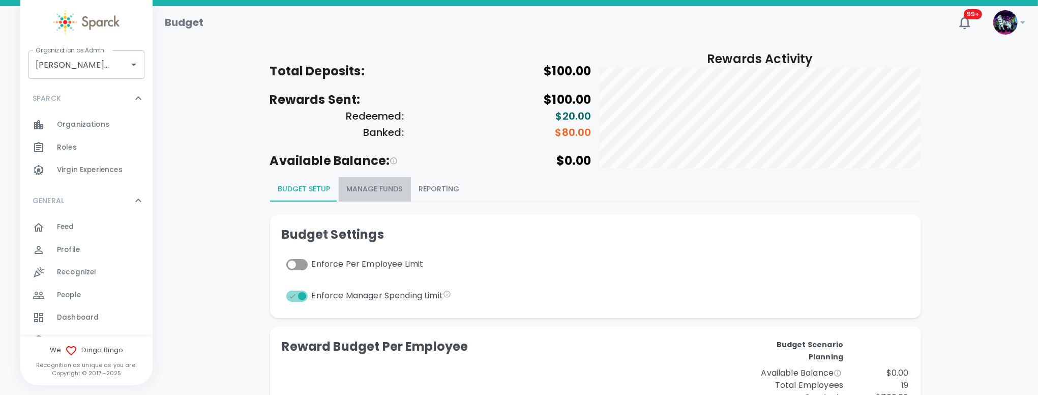
click at [382, 189] on button "Manage Funds" at bounding box center [375, 189] width 72 height 24
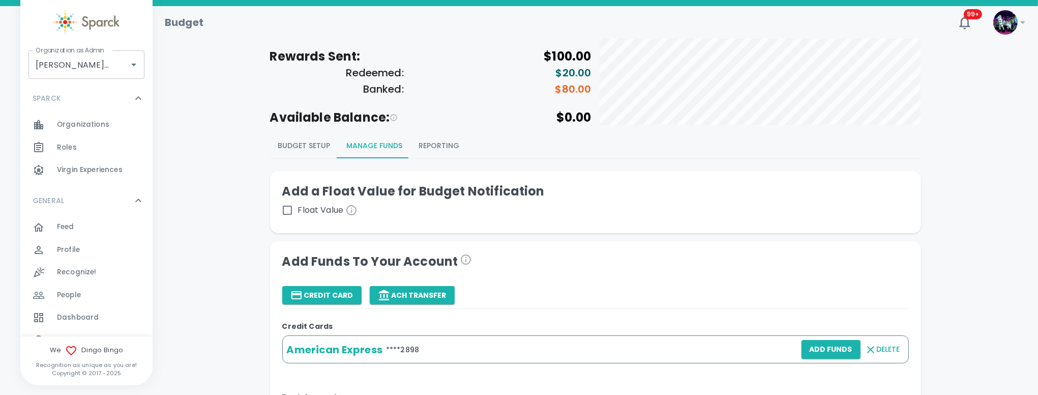
scroll to position [160, 0]
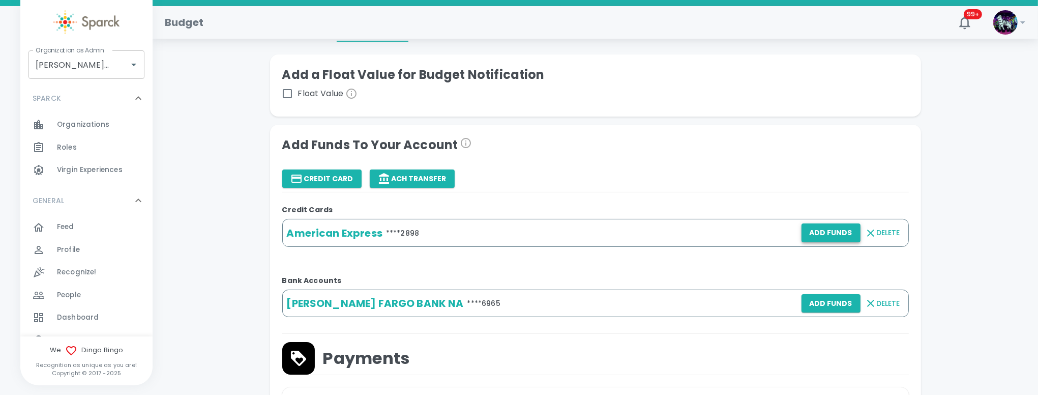
click at [839, 237] on button "Add Funds" at bounding box center [831, 232] width 59 height 19
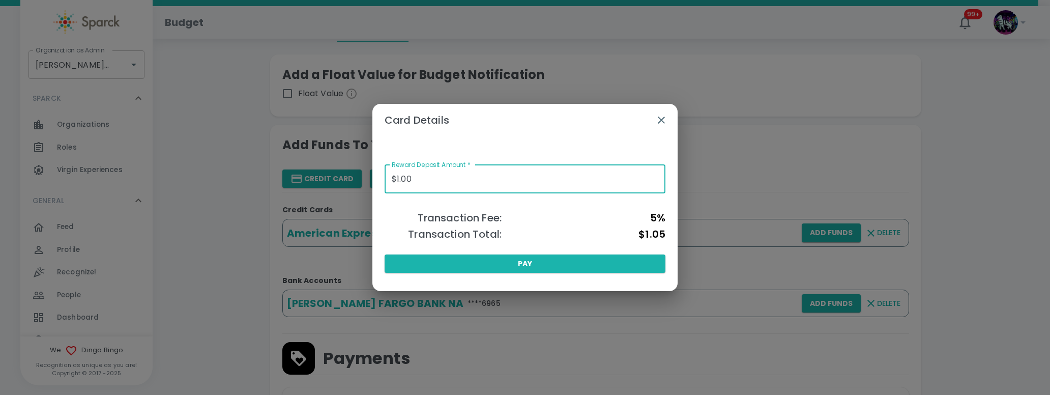
drag, startPoint x: 477, startPoint y: 179, endPoint x: 322, endPoint y: 180, distance: 155.2
click at [322, 180] on div "Card Details Reward Deposit Amount   * $1.00 Reward Deposit Amount   * Transact…" at bounding box center [525, 197] width 1050 height 395
type input "$100.00"
click at [557, 273] on button "Pay" at bounding box center [525, 263] width 281 height 19
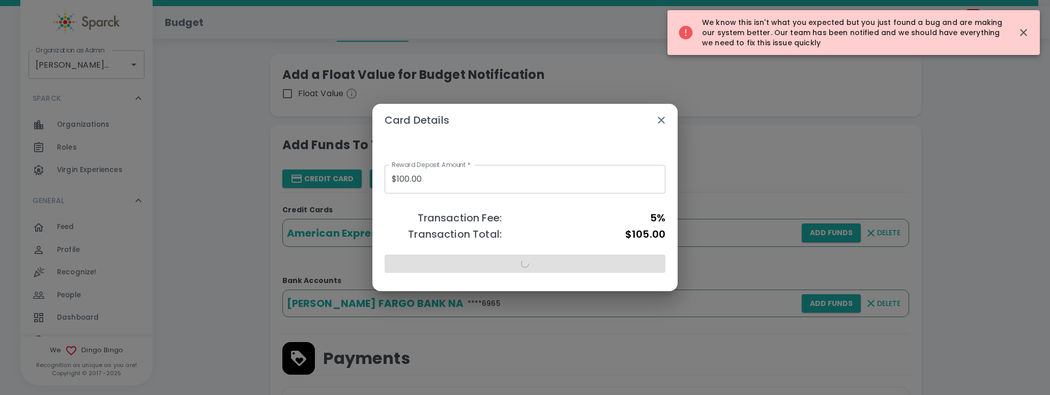
click at [658, 114] on icon "button" at bounding box center [661, 120] width 12 height 12
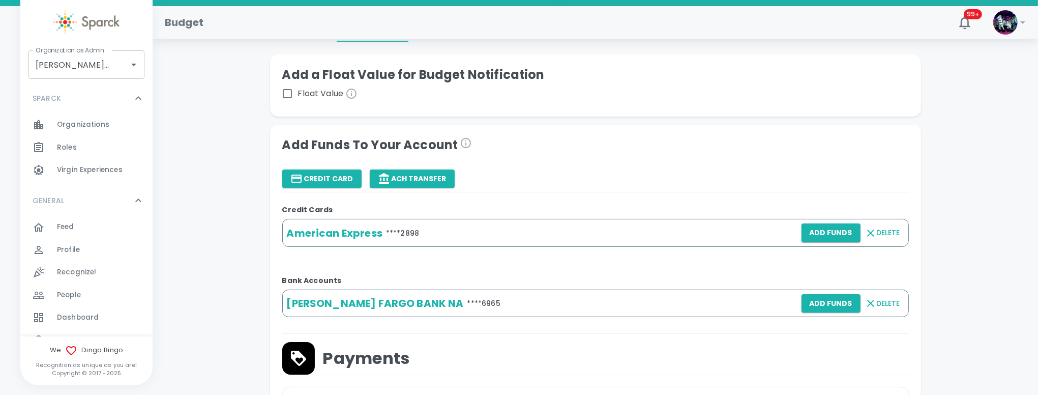
click at [877, 232] on span "Delete" at bounding box center [888, 232] width 23 height 13
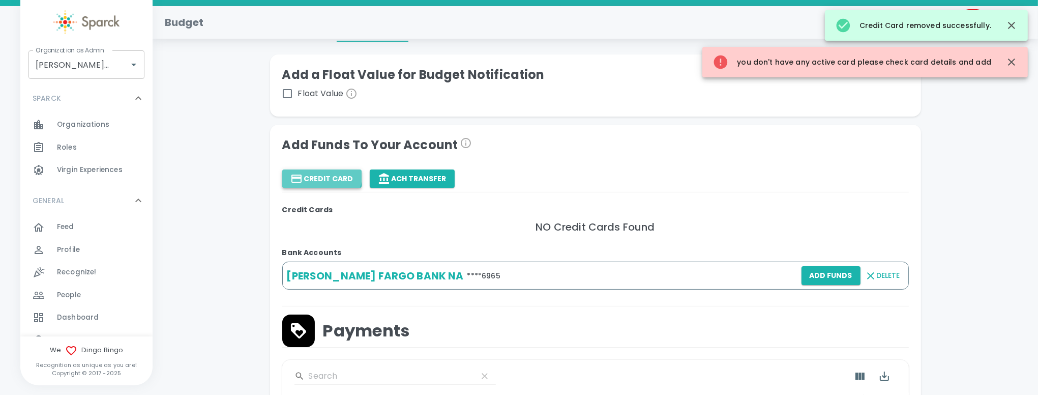
click at [321, 175] on button "Credit Card" at bounding box center [321, 178] width 79 height 19
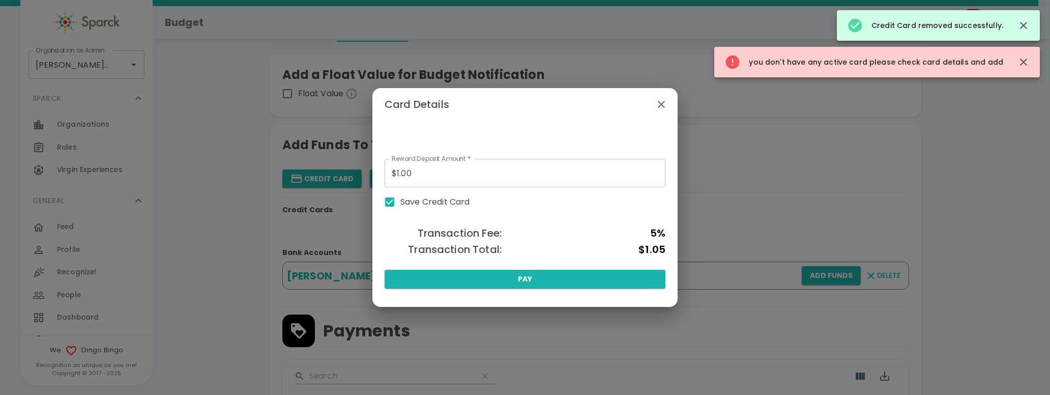
click at [455, 178] on input "$1.00" at bounding box center [525, 173] width 281 height 28
click at [440, 105] on h2 "Card Details" at bounding box center [524, 104] width 305 height 33
click at [454, 185] on input "$1.00" at bounding box center [525, 173] width 281 height 28
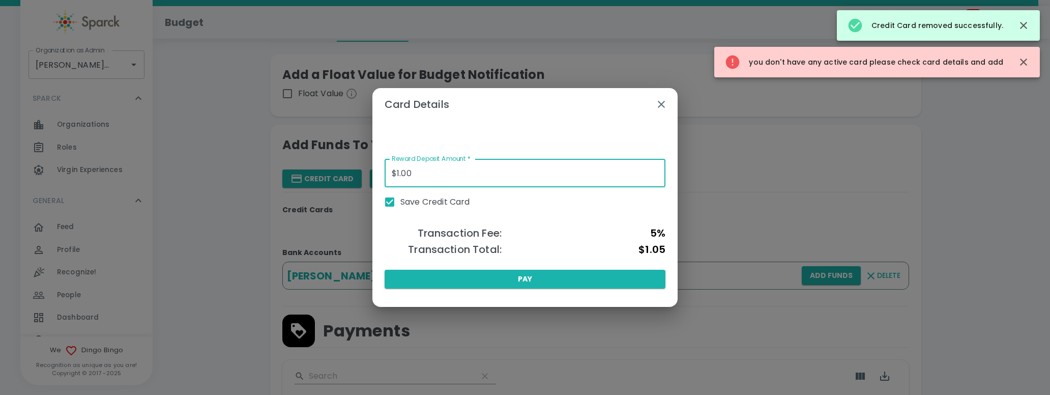
drag, startPoint x: 425, startPoint y: 175, endPoint x: 378, endPoint y: 189, distance: 49.4
click at [378, 189] on div "Reward Deposit Amount   * $1.00 Reward Deposit Amount   * Save Credit Card Tran…" at bounding box center [524, 210] width 305 height 178
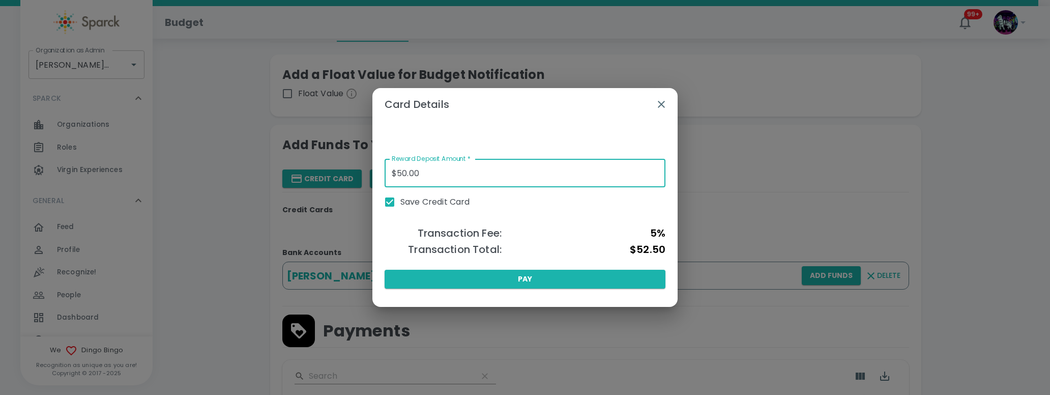
type input "$5.00"
type input "$1.00"
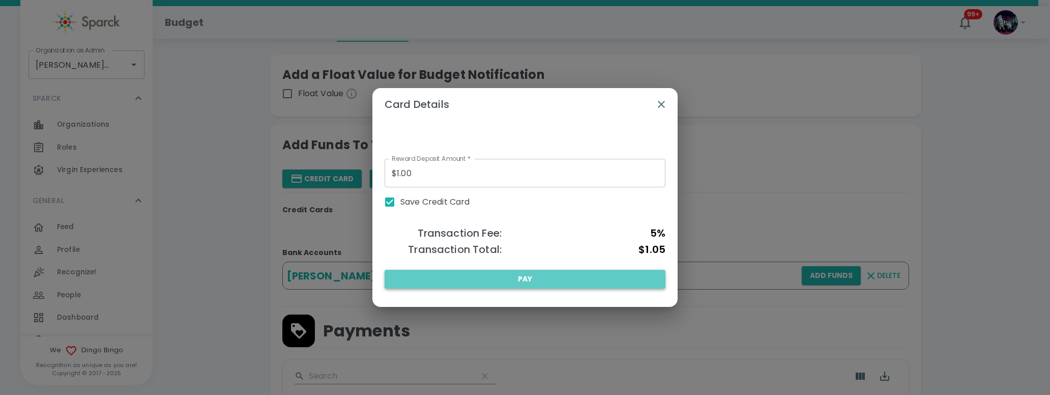
click at [542, 280] on button "Pay" at bounding box center [525, 279] width 281 height 19
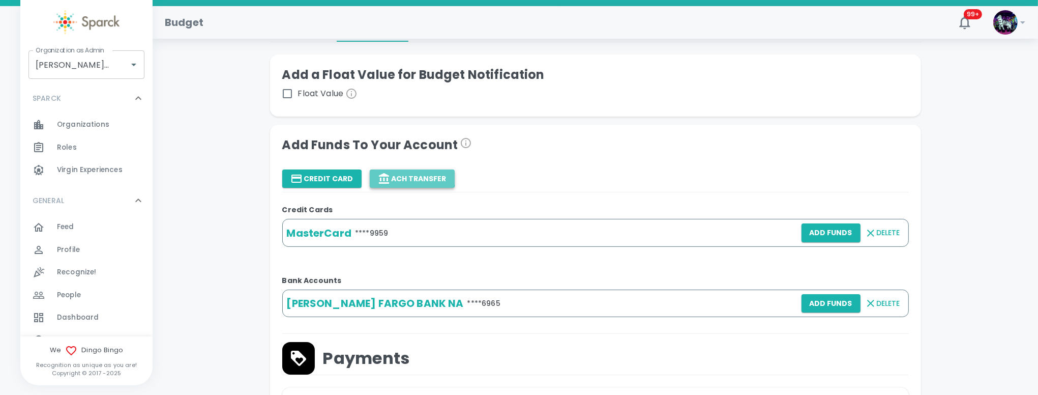
click at [400, 173] on button "ACH Transfer" at bounding box center [412, 178] width 85 height 19
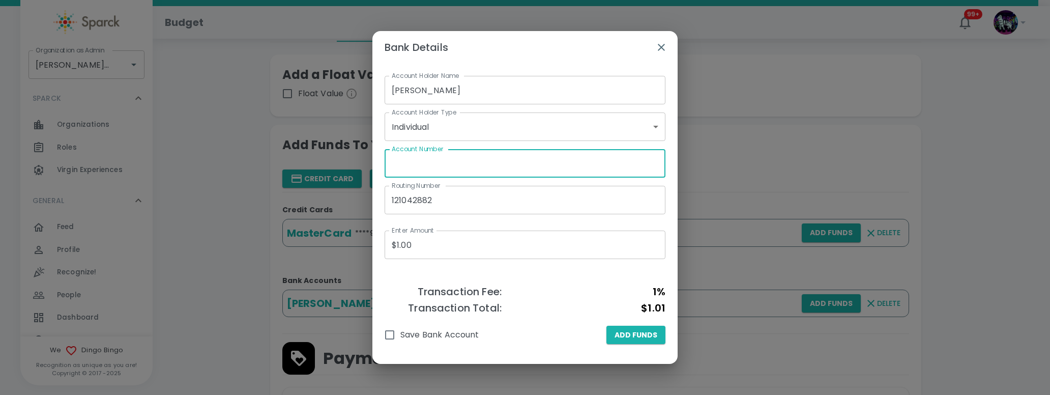
click at [457, 153] on input "Account Number" at bounding box center [525, 163] width 281 height 28
type input "8441266965"
click at [644, 334] on span "Add Funds" at bounding box center [636, 335] width 43 height 13
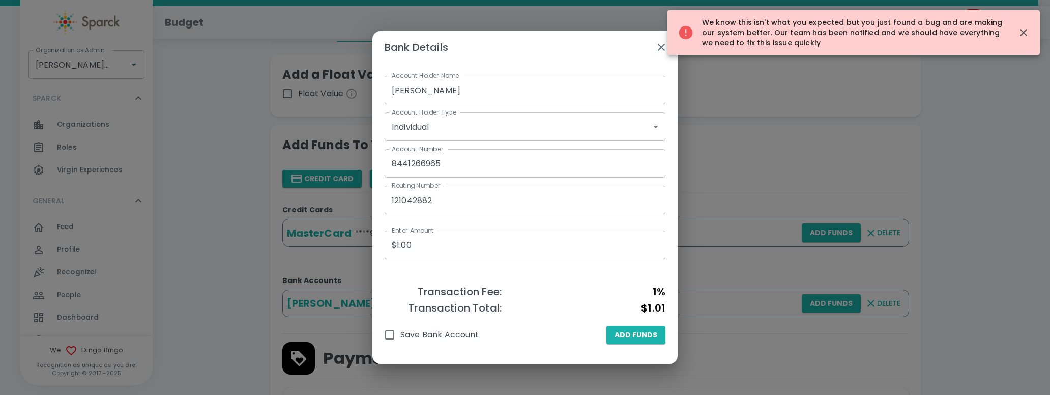
click at [396, 339] on input "Save Bank Account" at bounding box center [389, 334] width 21 height 21
checkbox input "true"
click at [651, 338] on span "Add Funds" at bounding box center [636, 335] width 43 height 13
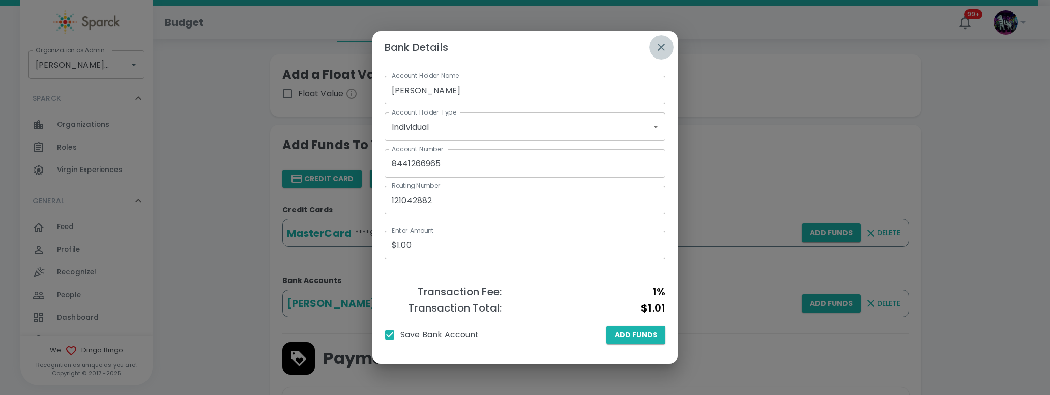
click at [658, 43] on icon "button" at bounding box center [661, 47] width 12 height 12
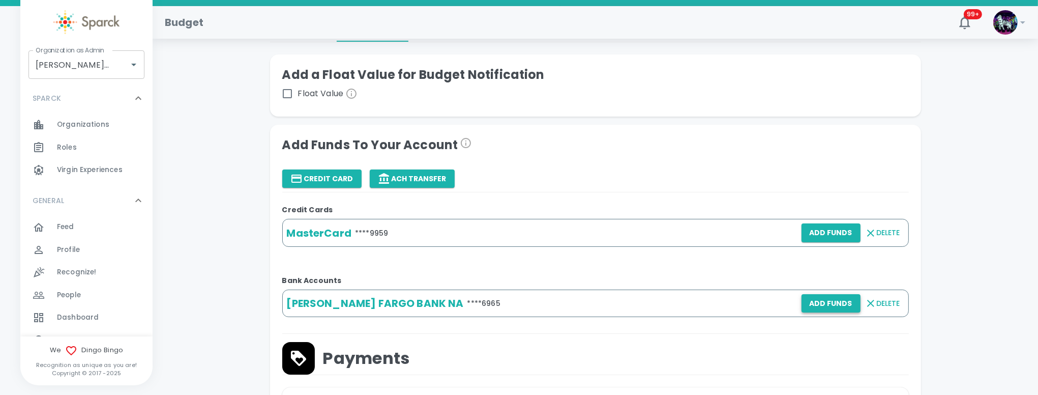
click at [826, 302] on button "Add Funds" at bounding box center [831, 303] width 59 height 19
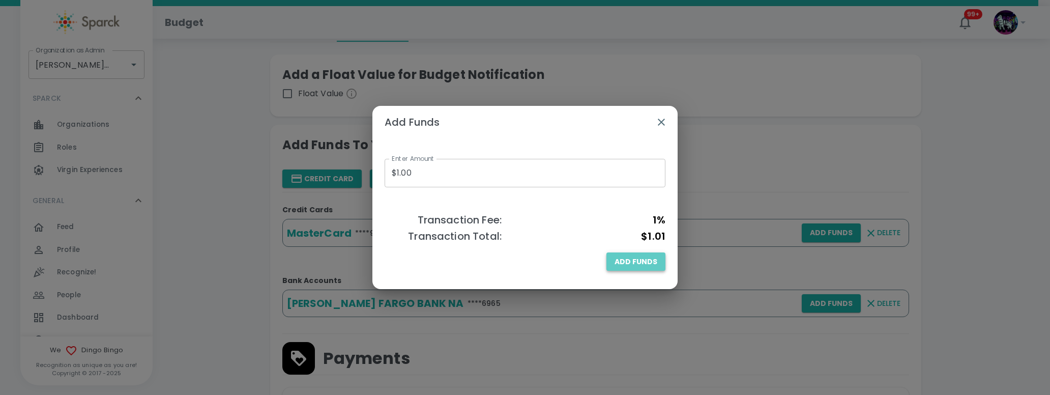
click at [643, 258] on span "Add Funds" at bounding box center [636, 261] width 43 height 13
click at [658, 125] on icon "button" at bounding box center [661, 122] width 12 height 12
